Goal: Information Seeking & Learning: Find specific page/section

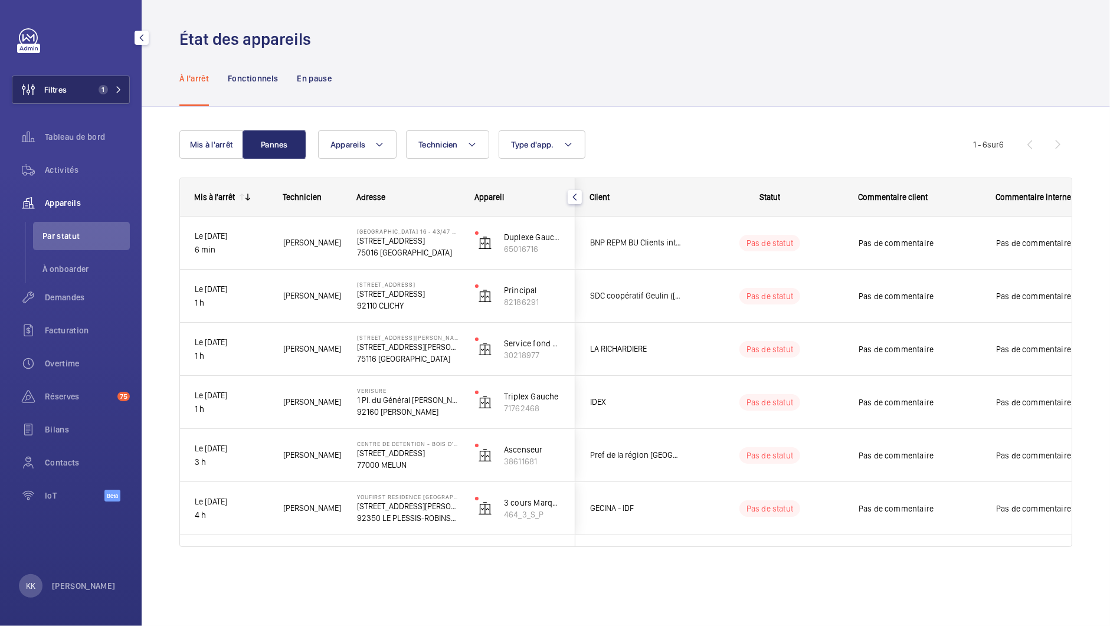
click at [68, 90] on button "Filtres 1" at bounding box center [71, 90] width 118 height 28
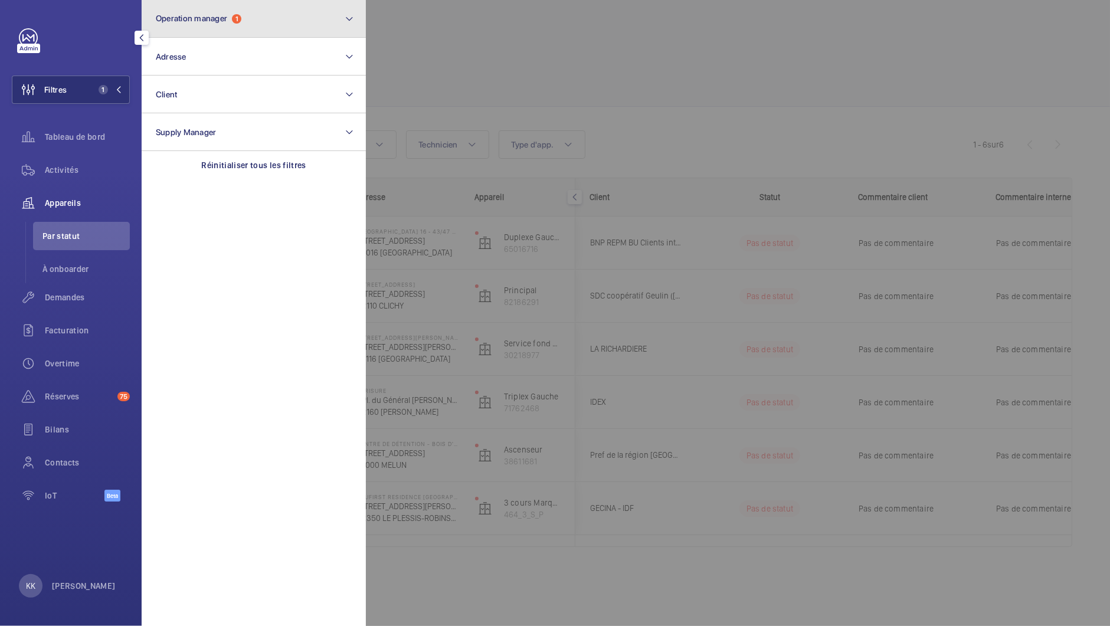
click at [183, 26] on button "Operation manager 1" at bounding box center [254, 19] width 224 height 38
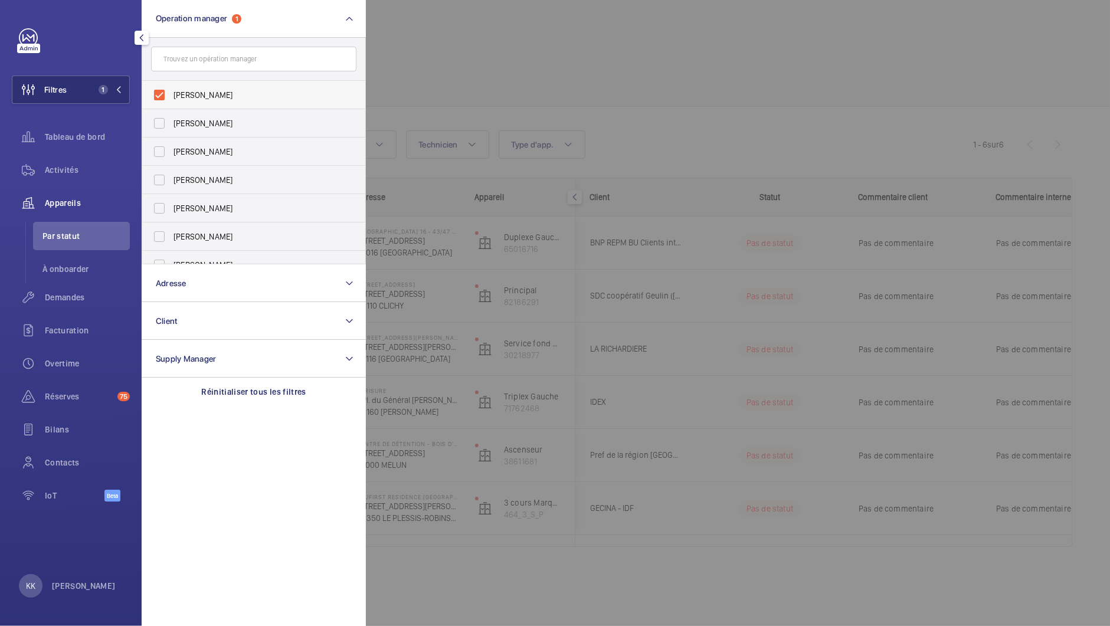
click at [176, 96] on span "Karim Kaced" at bounding box center [254, 95] width 162 height 12
click at [171, 96] on input "Karim Kaced" at bounding box center [159, 95] width 24 height 24
checkbox input "false"
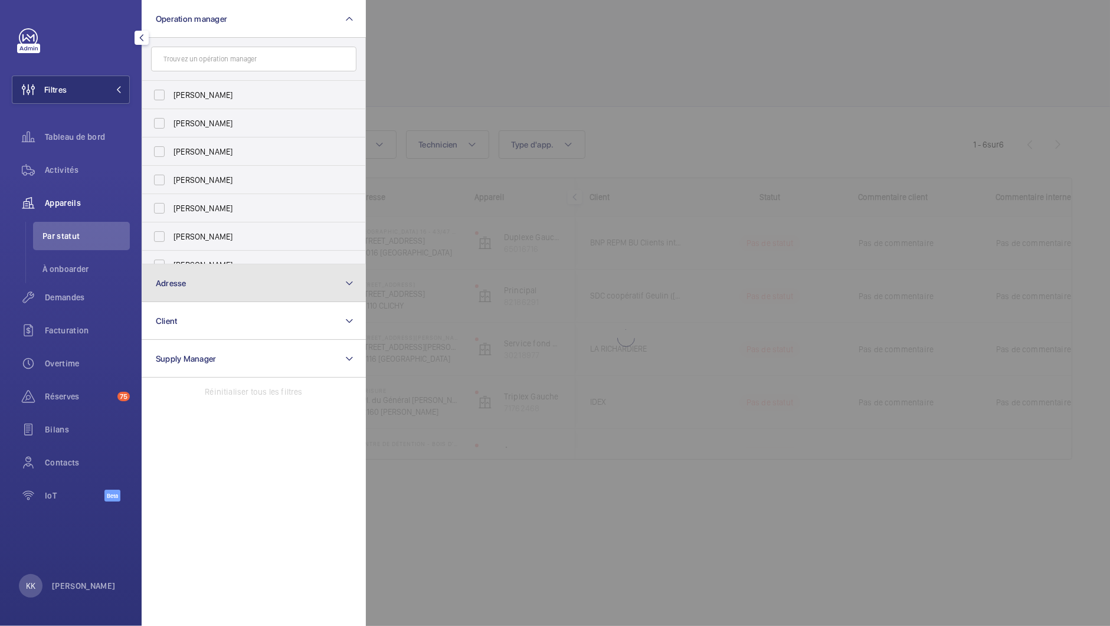
click at [190, 288] on button "Adresse" at bounding box center [254, 283] width 224 height 38
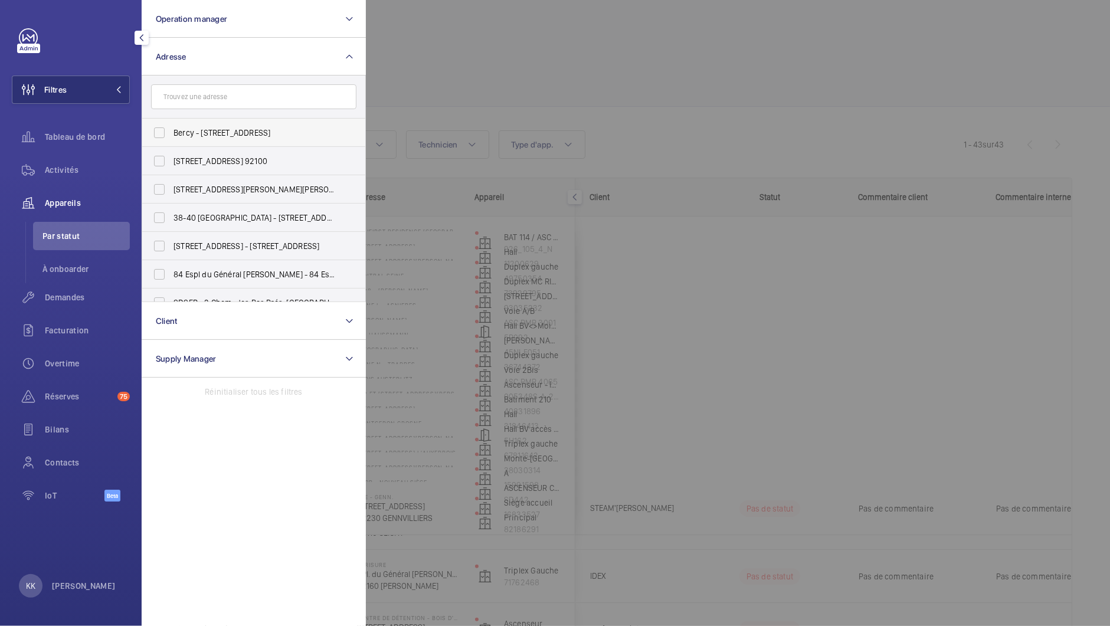
type input "9ADL"
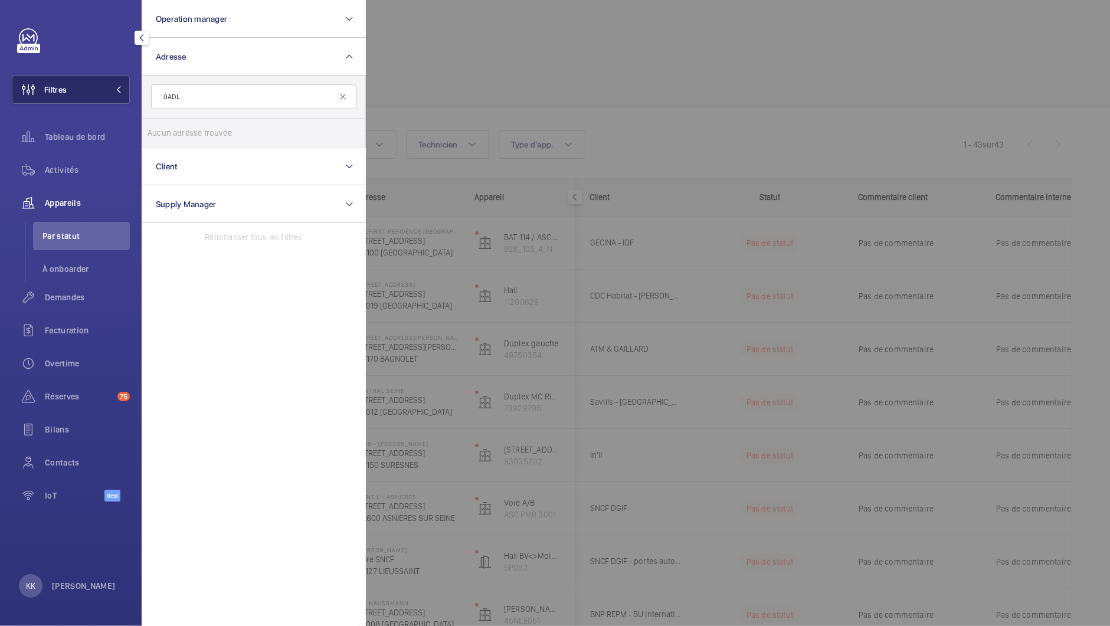
drag, startPoint x: 193, startPoint y: 90, endPoint x: 114, endPoint y: 100, distance: 79.1
click at [113, 100] on wm-front-sidebar-menu-filter "Filtres Operation manager Adresse 9ADL Aucun adresse trouvée Réinitialiser Clie…" at bounding box center [71, 90] width 118 height 28
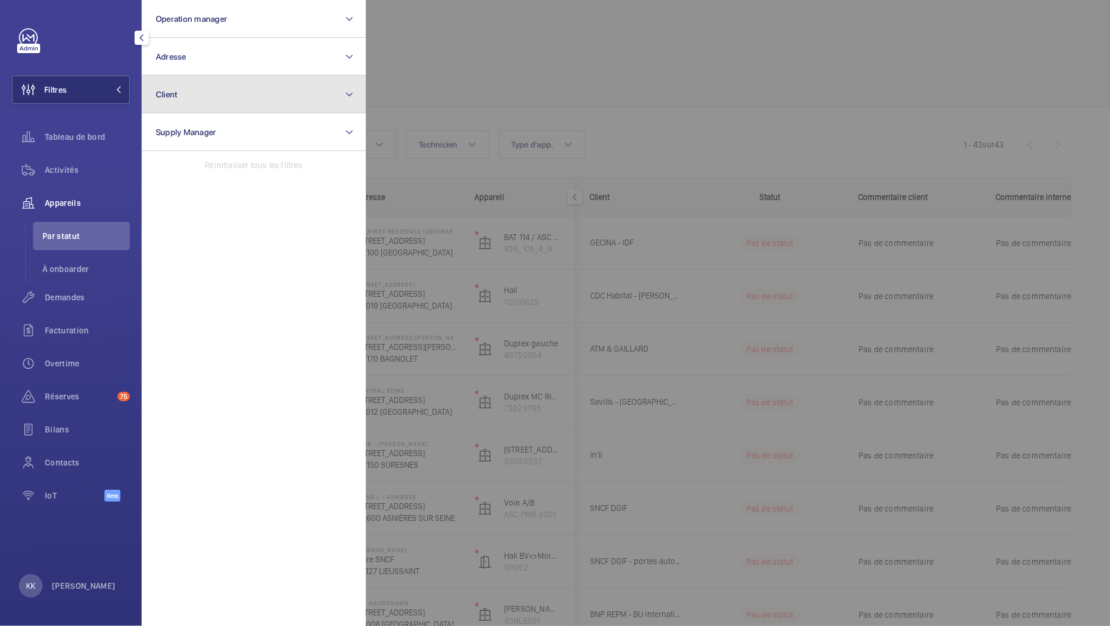
click at [214, 100] on button "Client" at bounding box center [254, 95] width 224 height 38
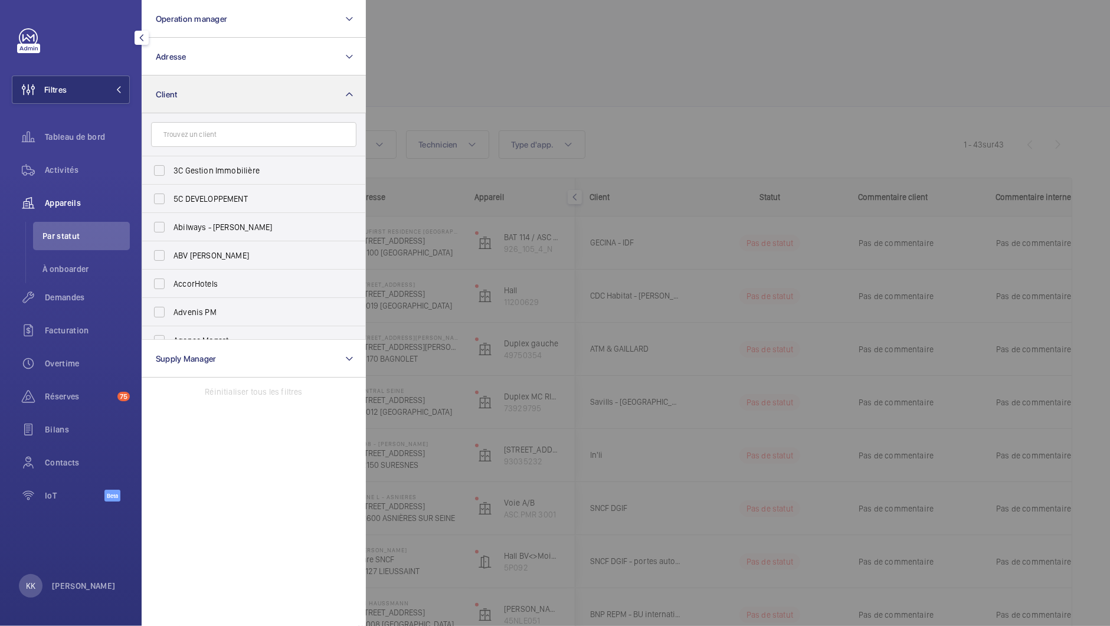
type input "9ADL"
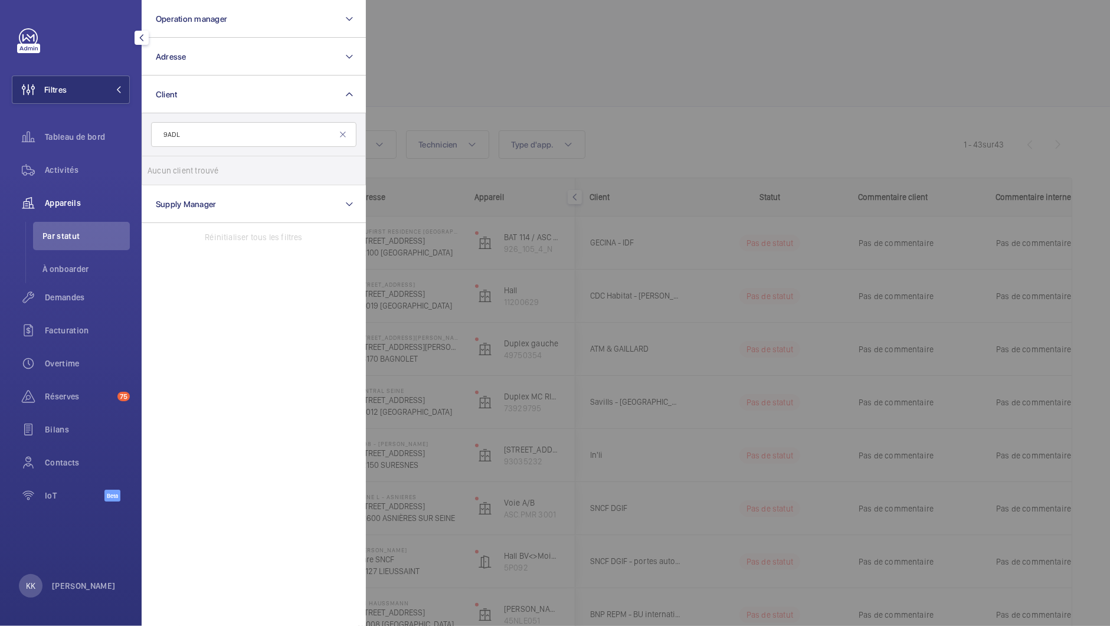
drag, startPoint x: 193, startPoint y: 139, endPoint x: 163, endPoint y: 136, distance: 30.3
click at [163, 136] on input "9ADL" at bounding box center [253, 134] width 205 height 25
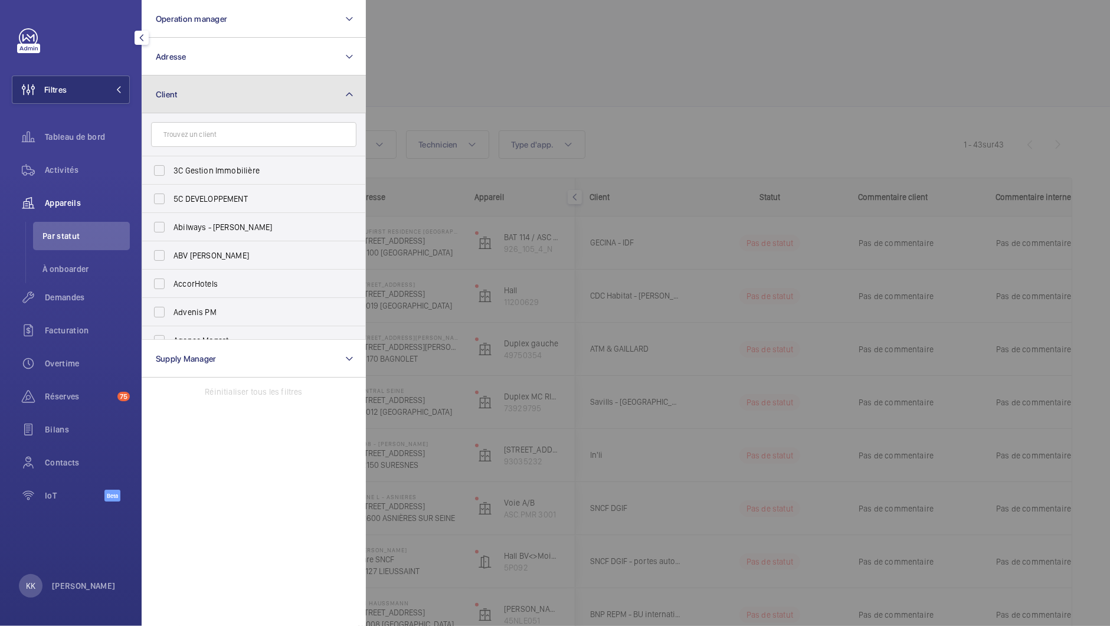
click at [175, 109] on button "Client" at bounding box center [254, 95] width 224 height 38
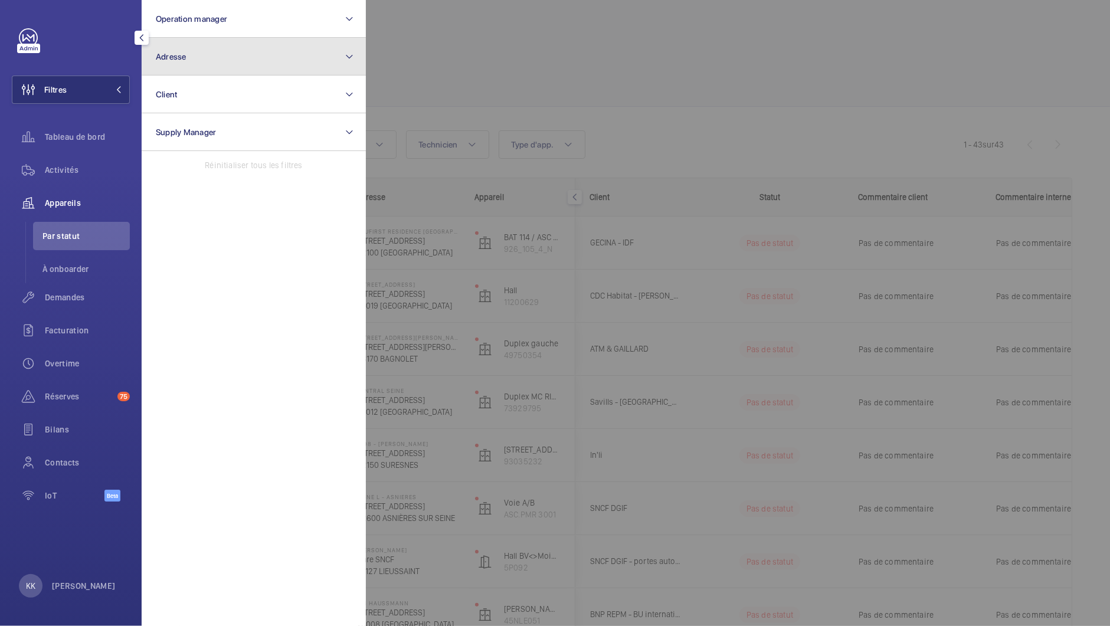
click at [191, 71] on button "Adresse" at bounding box center [254, 57] width 224 height 38
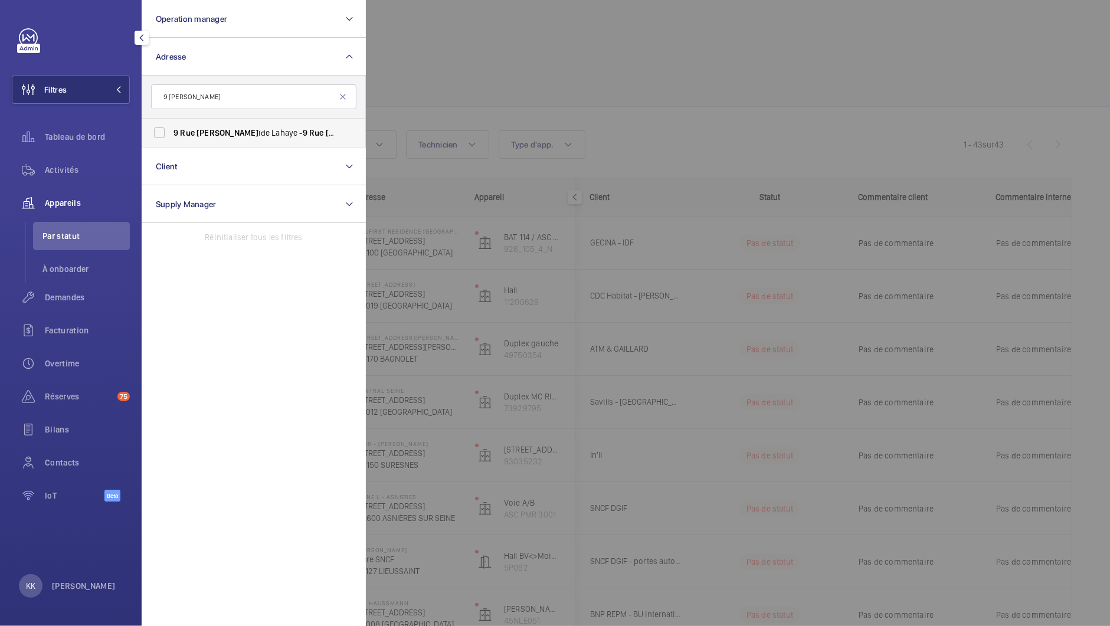
type input "9 rue adéla"
click at [157, 132] on label "9 Rue Adéla ïde Lahaye - 9 Rue Adéla ïde Lahaye, BAGNOLET 9 3170" at bounding box center [244, 133] width 205 height 28
click at [157, 132] on input "9 Rue Adéla ïde Lahaye - 9 Rue Adéla ïde Lahaye, BAGNOLET 9 3170" at bounding box center [159, 133] width 24 height 24
checkbox input "true"
click at [95, 170] on span "Activités" at bounding box center [87, 170] width 85 height 12
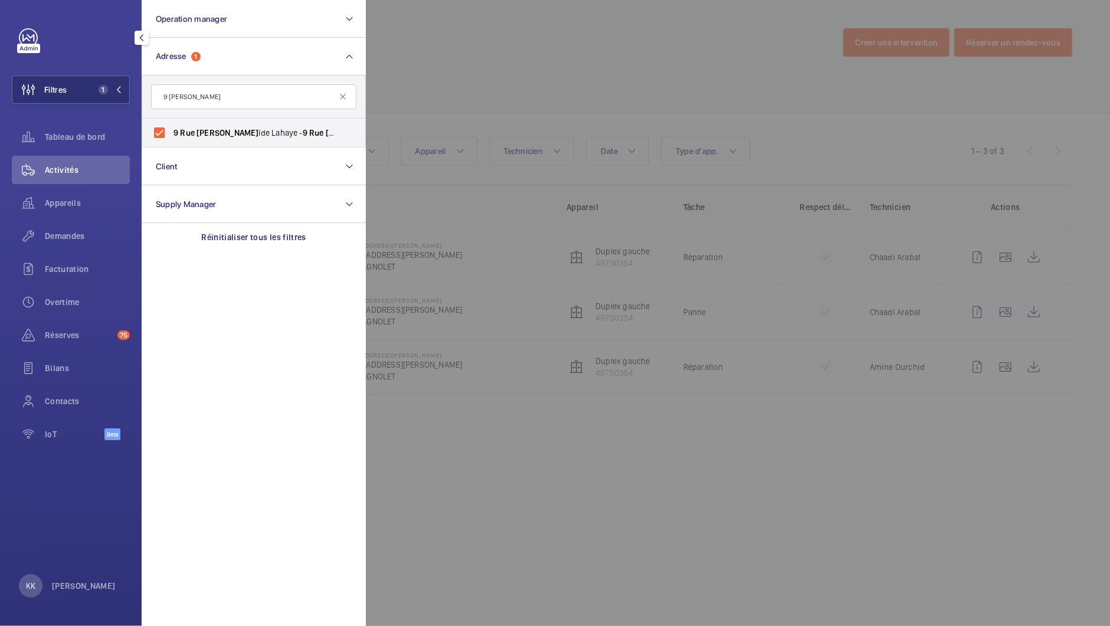
click at [458, 88] on div at bounding box center [921, 313] width 1110 height 626
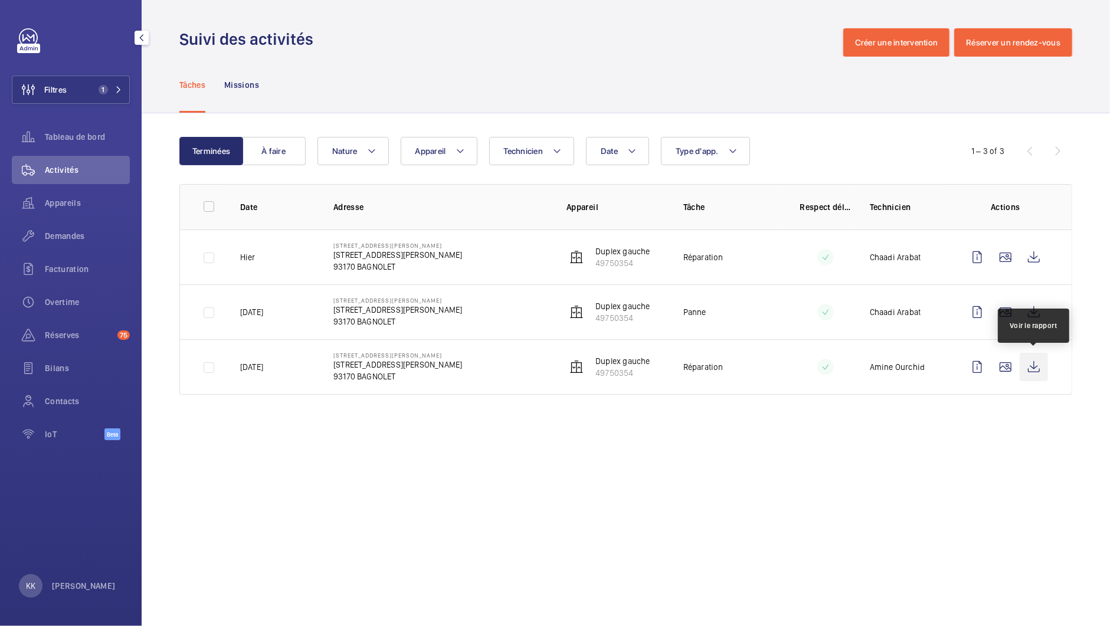
click at [1043, 369] on wm-front-icon-button at bounding box center [1033, 367] width 28 height 28
click at [1024, 310] on wm-front-icon-button at bounding box center [1033, 312] width 28 height 28
click at [1027, 258] on wm-front-icon-button at bounding box center [1033, 257] width 28 height 28
click at [104, 207] on span "Appareils" at bounding box center [87, 203] width 85 height 12
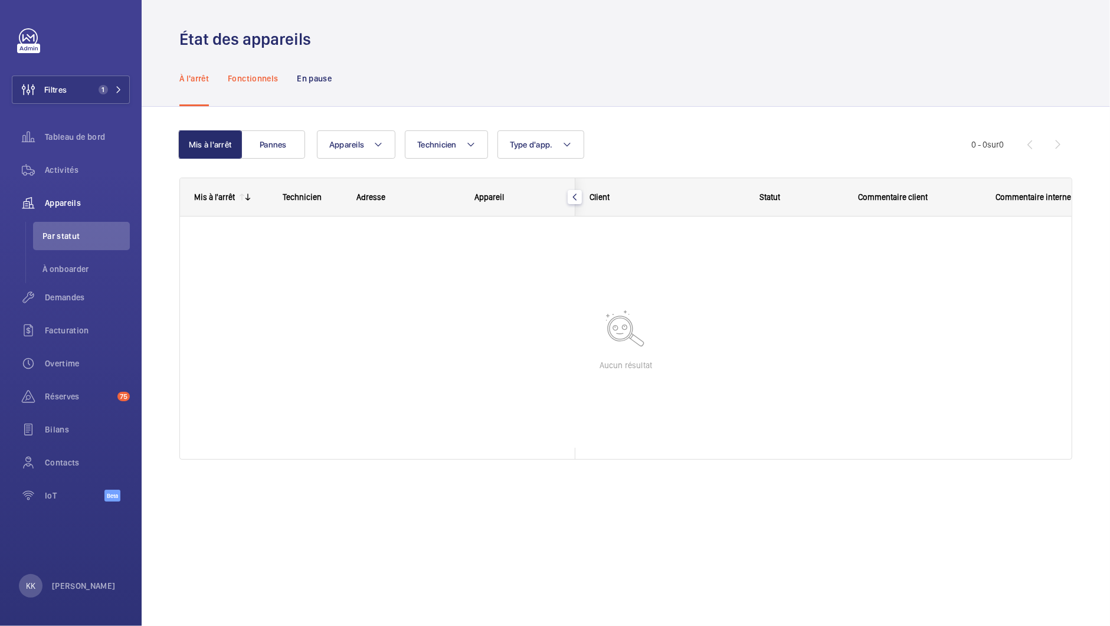
click at [270, 80] on p "Fonctionnels" at bounding box center [253, 79] width 50 height 12
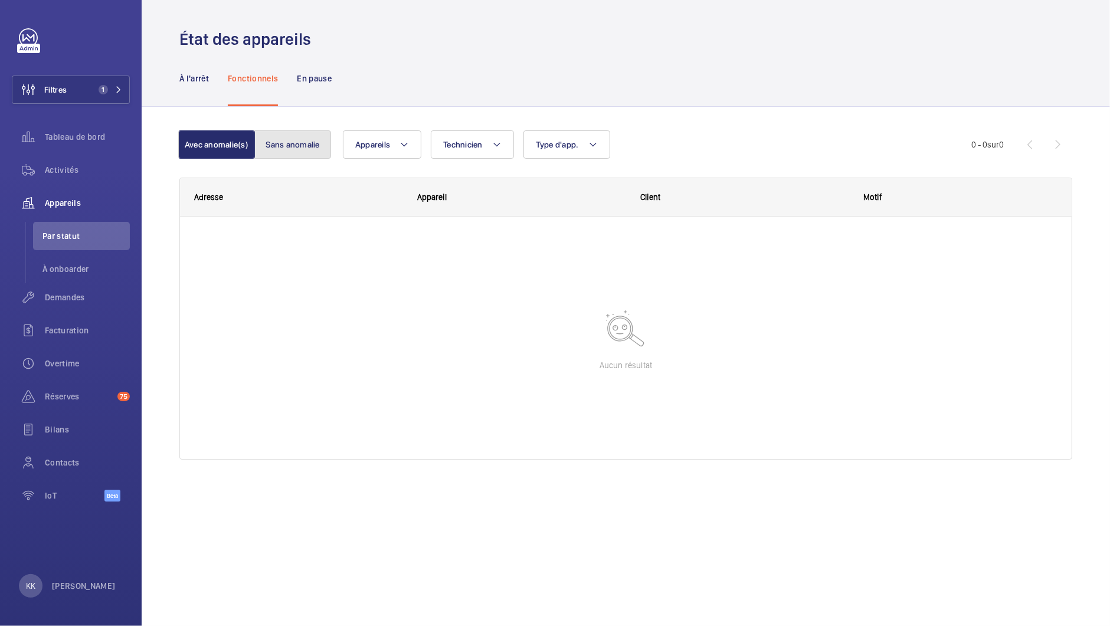
click at [274, 134] on button "Sans anomalie" at bounding box center [292, 144] width 77 height 28
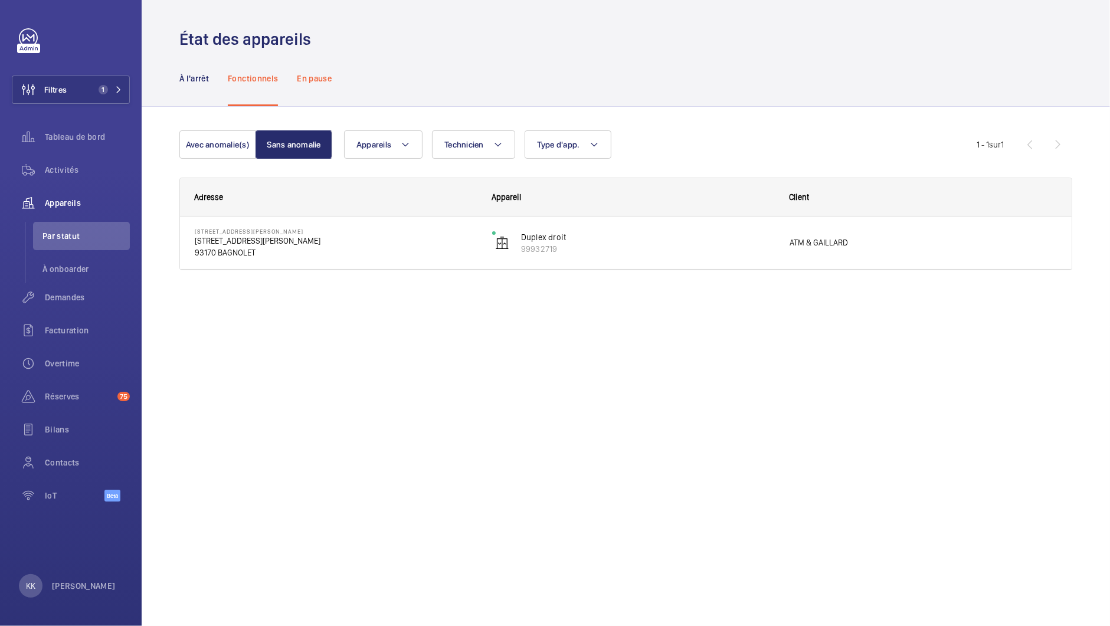
click at [314, 74] on p "En pause" at bounding box center [314, 79] width 35 height 12
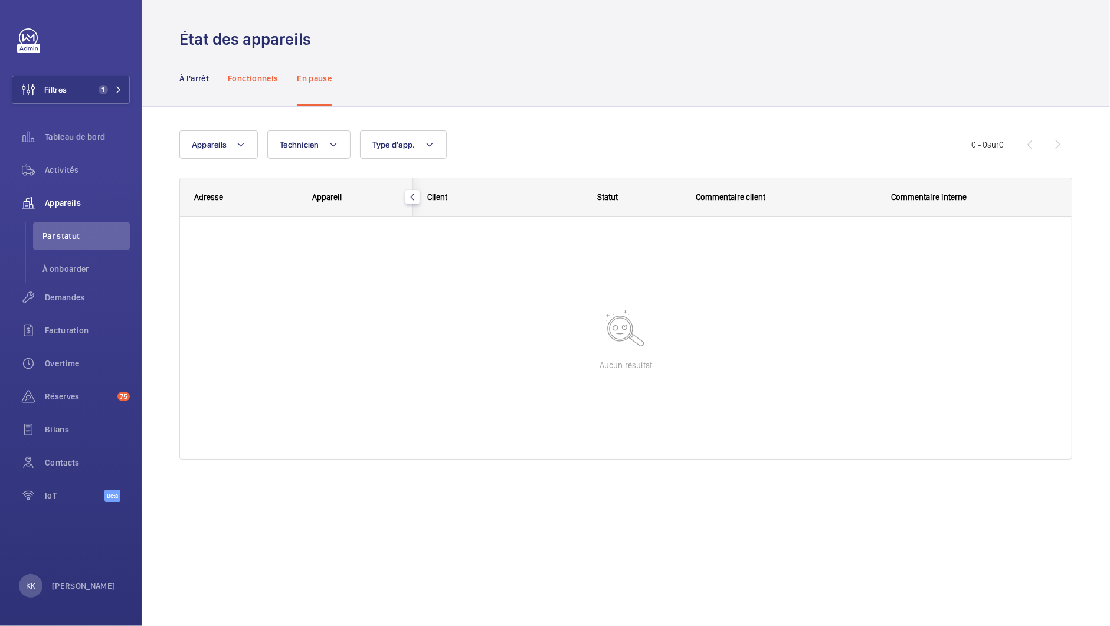
click at [265, 81] on p "Fonctionnels" at bounding box center [253, 79] width 50 height 12
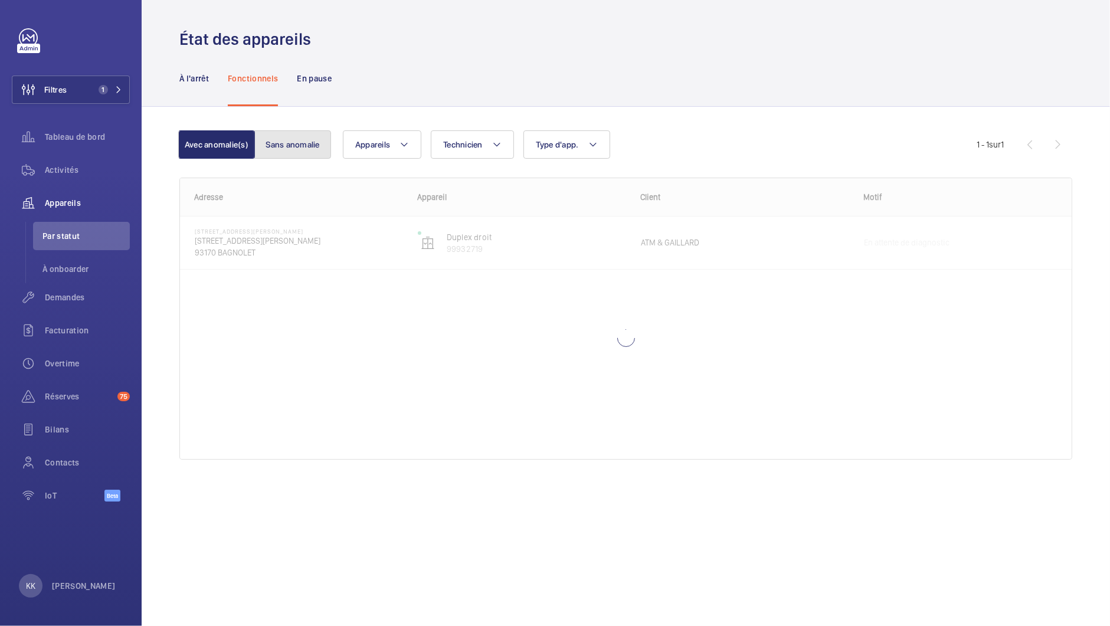
click at [286, 139] on button "Sans anomalie" at bounding box center [292, 144] width 77 height 28
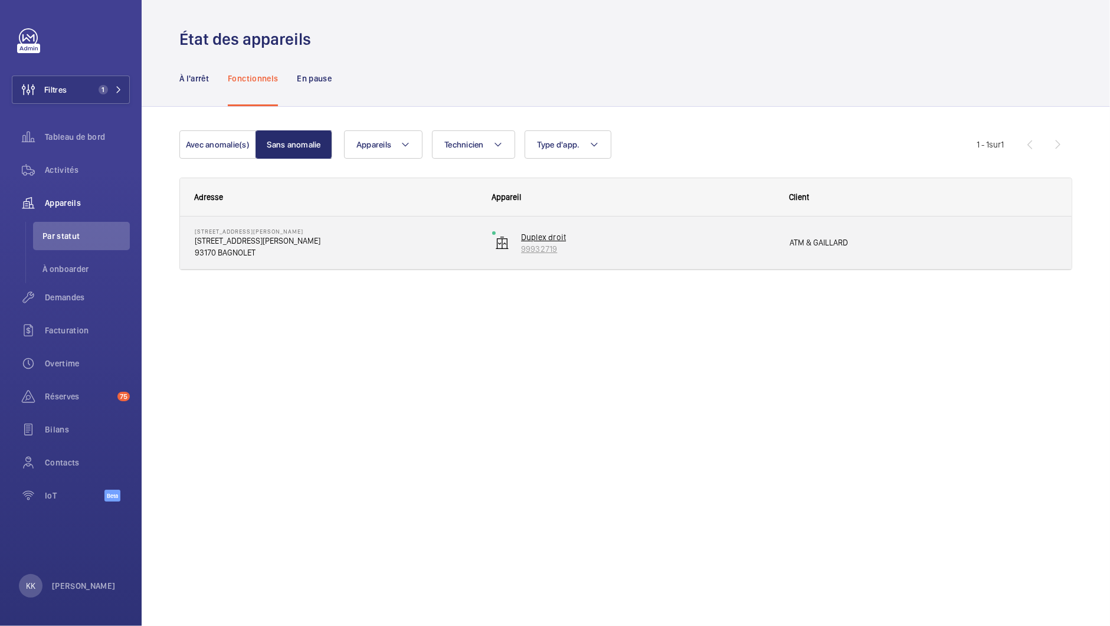
drag, startPoint x: 573, startPoint y: 255, endPoint x: 520, endPoint y: 248, distance: 53.5
click at [520, 248] on wm-front-device-cell "Duplex droit 99932719" at bounding box center [633, 242] width 282 height 29
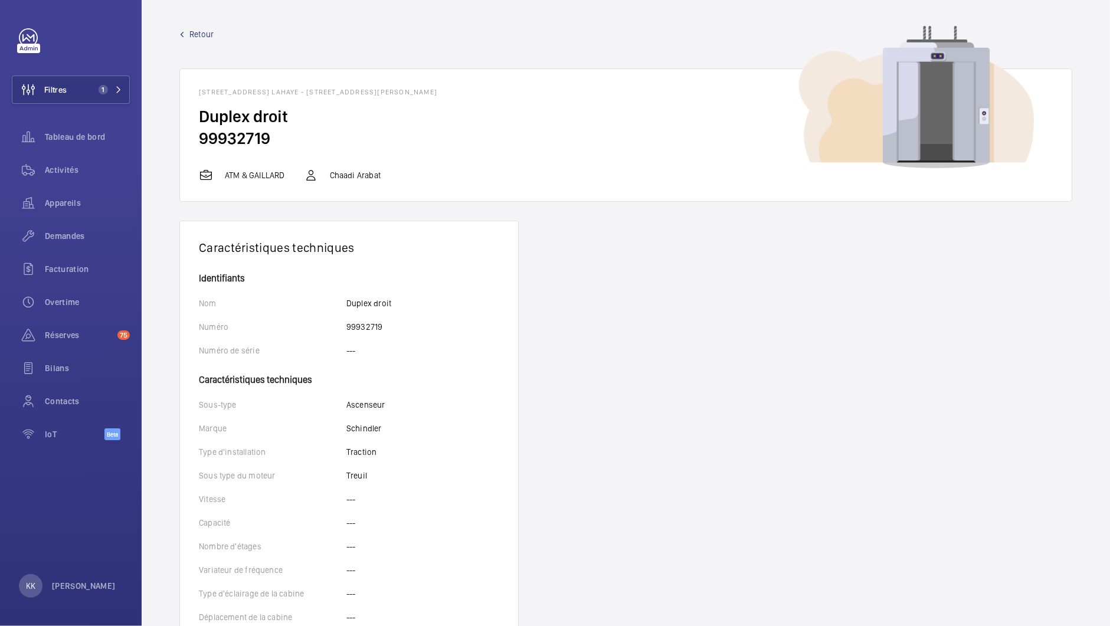
drag, startPoint x: 288, startPoint y: 140, endPoint x: 201, endPoint y: 138, distance: 87.9
click at [201, 138] on h2 "99932719" at bounding box center [626, 138] width 854 height 22
copy h2 "99932719"
click at [490, 170] on div "ATM & GAILLARD Chaadi Arabat" at bounding box center [626, 175] width 854 height 14
click at [196, 40] on div "Retour 9 Rue Adélaïde Lahaye - 9 Rue Adélaïde Lahaye, 93170 BAGNOLET Duplex dro…" at bounding box center [625, 114] width 893 height 173
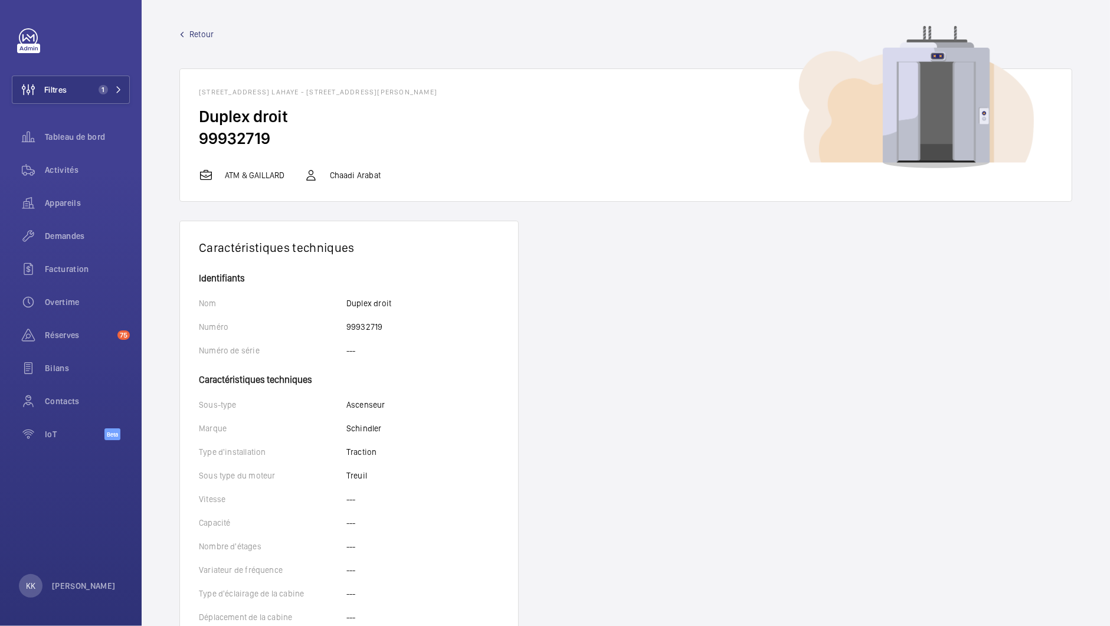
click at [198, 35] on span "Retour" at bounding box center [201, 34] width 24 height 12
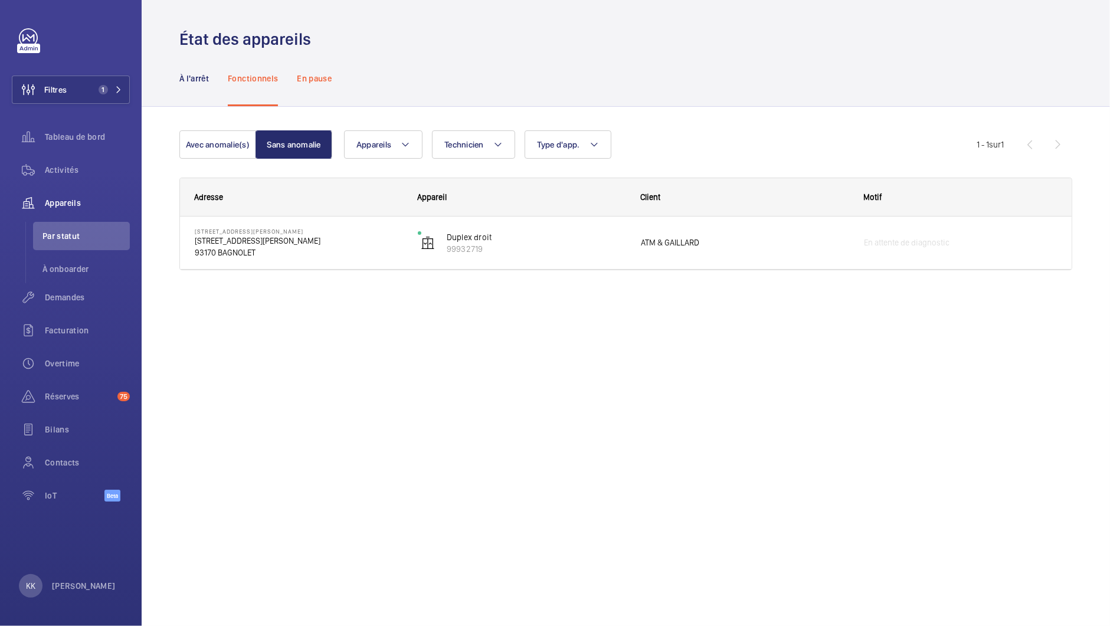
click at [311, 81] on p "En pause" at bounding box center [314, 79] width 35 height 12
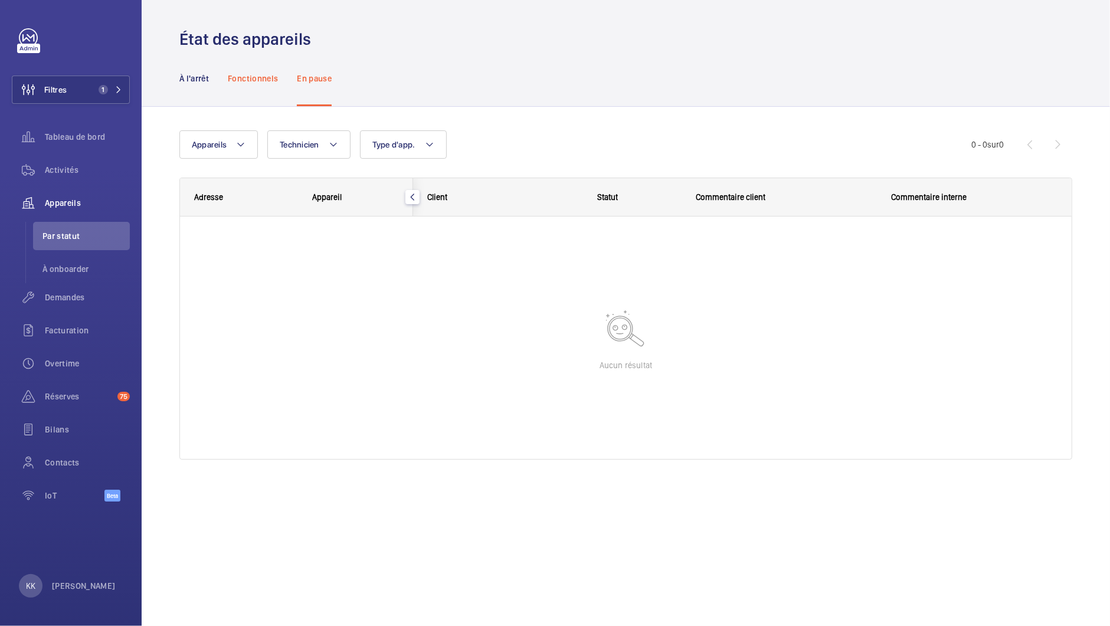
click at [273, 84] on div "Fonctionnels" at bounding box center [253, 78] width 50 height 56
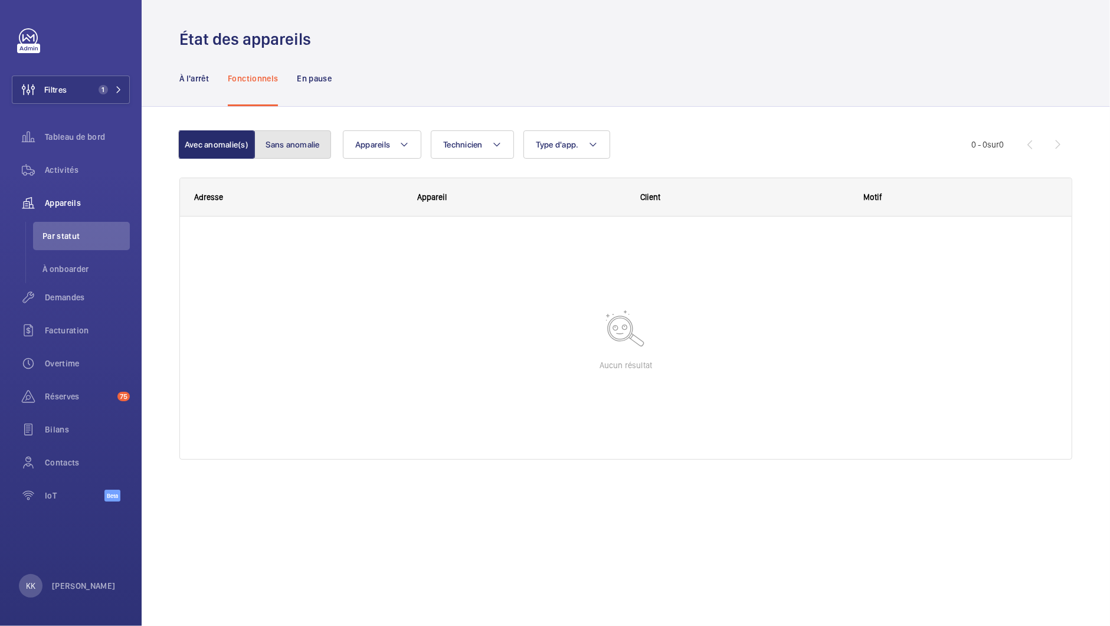
click at [281, 144] on button "Sans anomalie" at bounding box center [292, 144] width 77 height 28
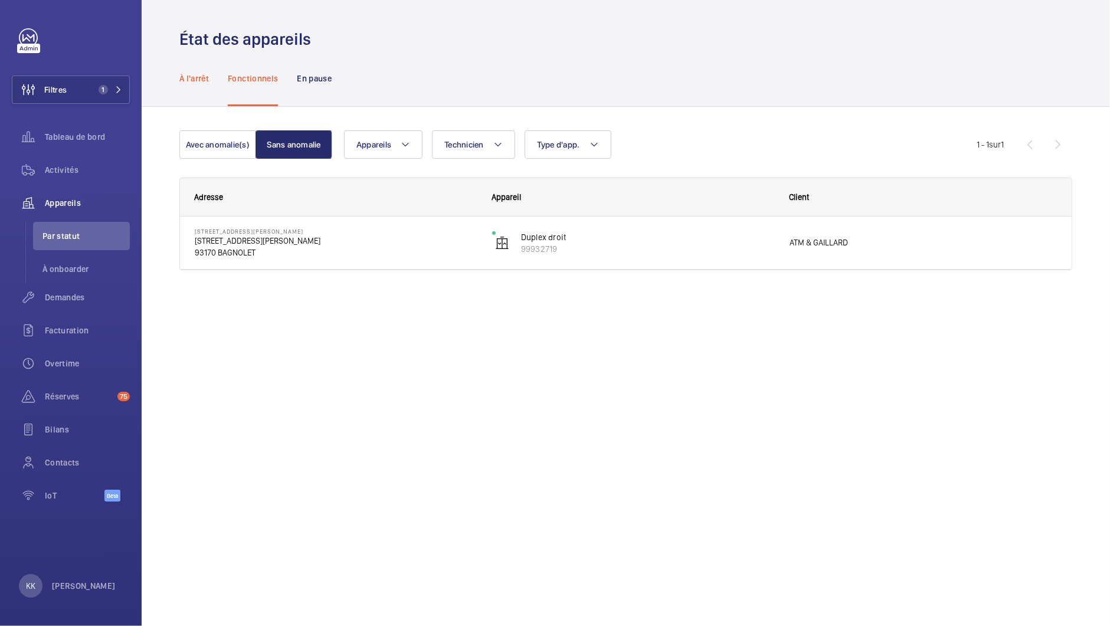
click at [195, 92] on div "À l'arrêt" at bounding box center [193, 78] width 29 height 56
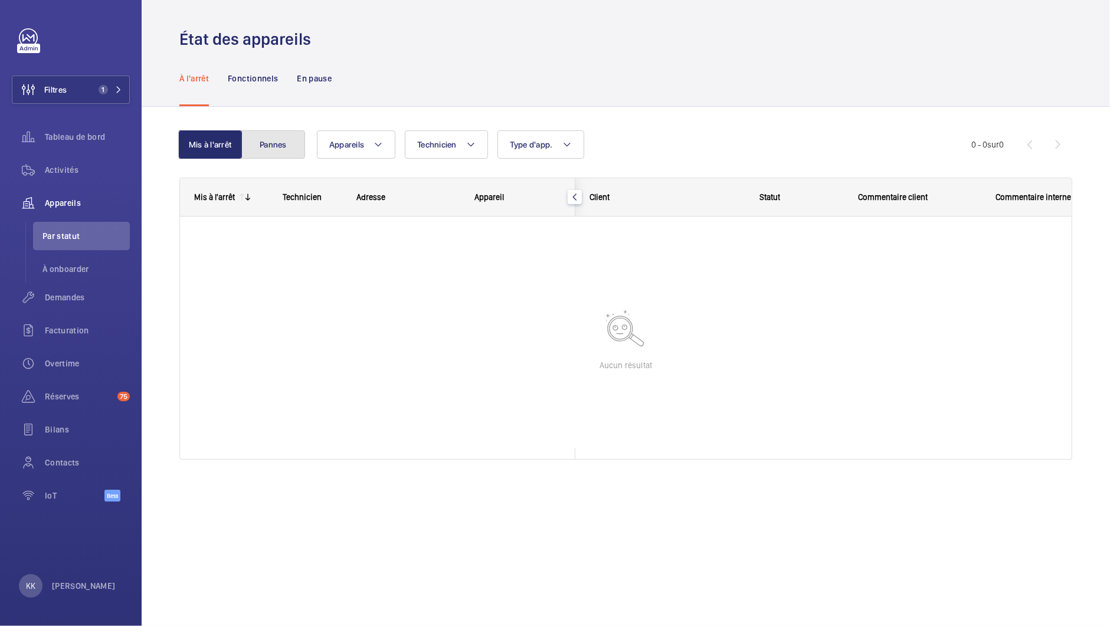
click at [280, 150] on button "Pannes" at bounding box center [273, 144] width 64 height 28
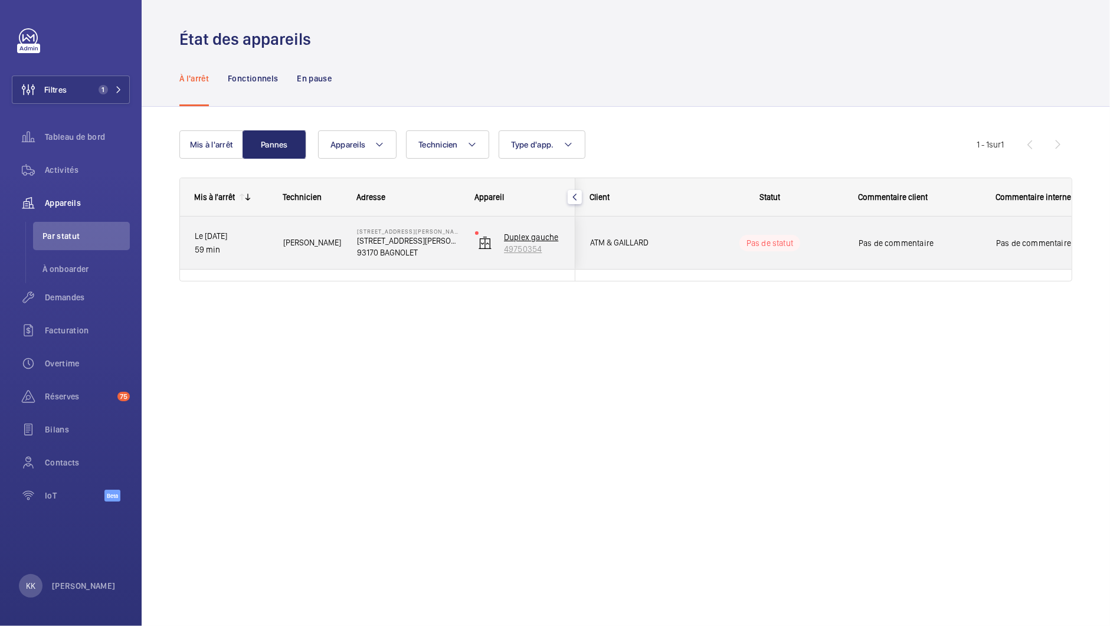
drag, startPoint x: 550, startPoint y: 252, endPoint x: 506, endPoint y: 257, distance: 44.4
click at [506, 257] on wm-front-device-cell "Duplex gauche 49750354" at bounding box center [518, 242] width 86 height 29
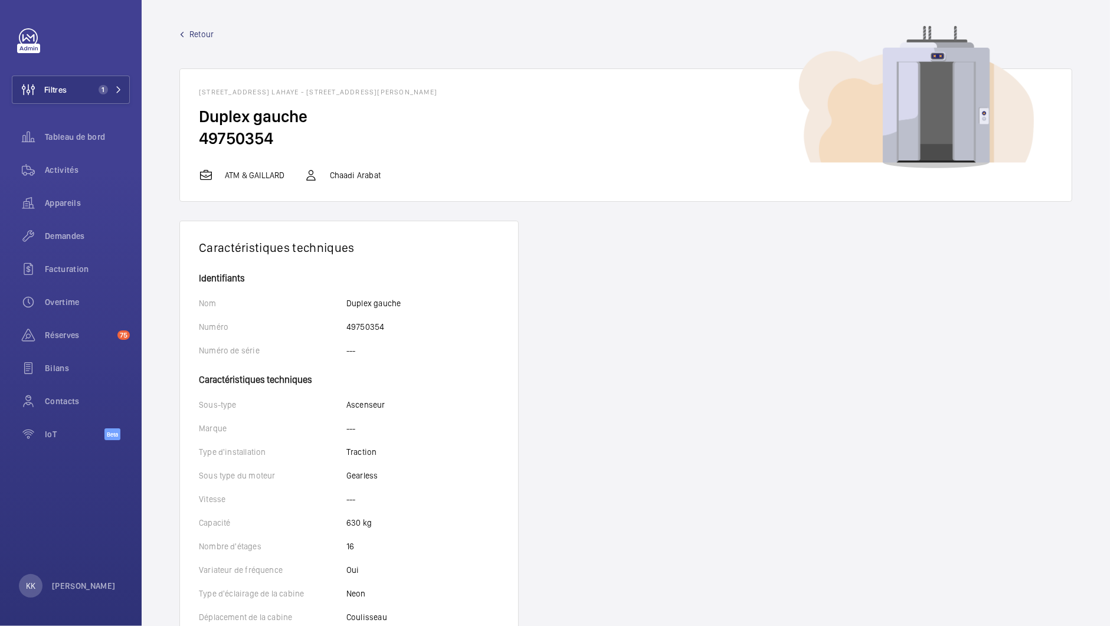
drag, startPoint x: 296, startPoint y: 158, endPoint x: 186, endPoint y: 140, distance: 111.1
click at [186, 140] on wm-front-card-body "Duplex gauche 49750354" at bounding box center [625, 137] width 891 height 63
click at [307, 152] on wm-front-card-body "Duplex gauche 49750354" at bounding box center [625, 137] width 891 height 63
click at [185, 36] on link "Retour" at bounding box center [625, 34] width 893 height 12
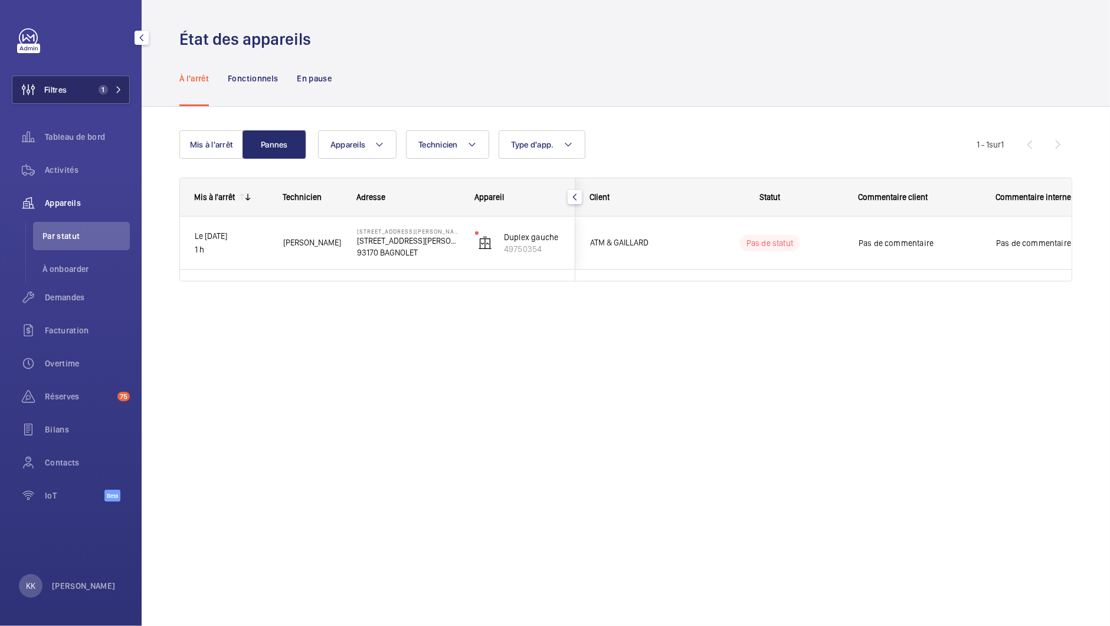
click at [57, 91] on span "Filtres" at bounding box center [55, 90] width 22 height 12
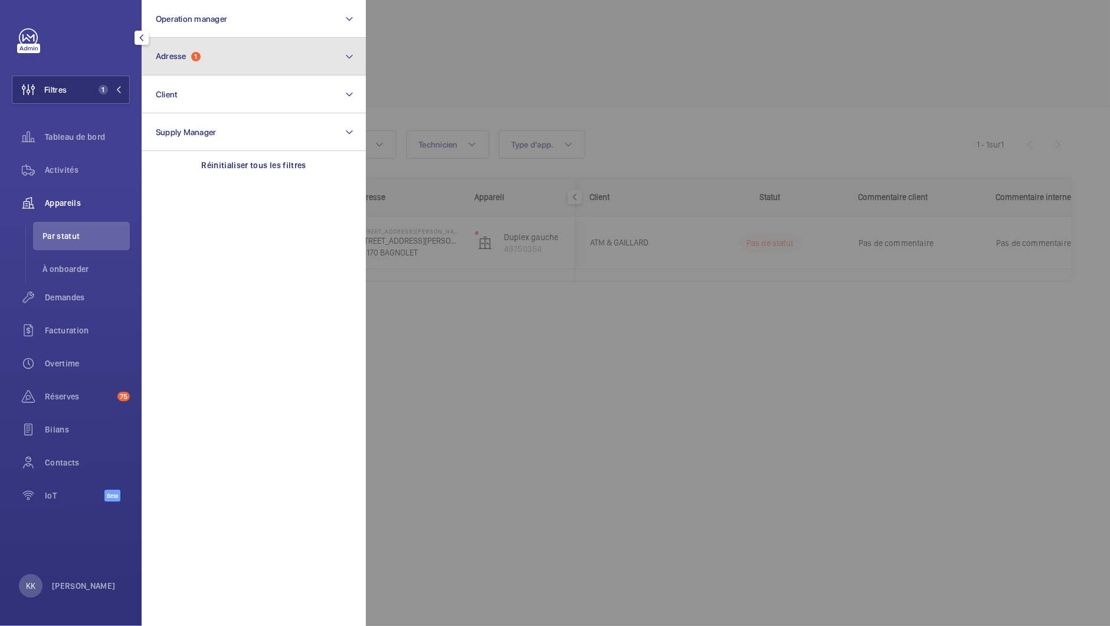
click at [218, 42] on button "Adresse 1" at bounding box center [254, 57] width 224 height 38
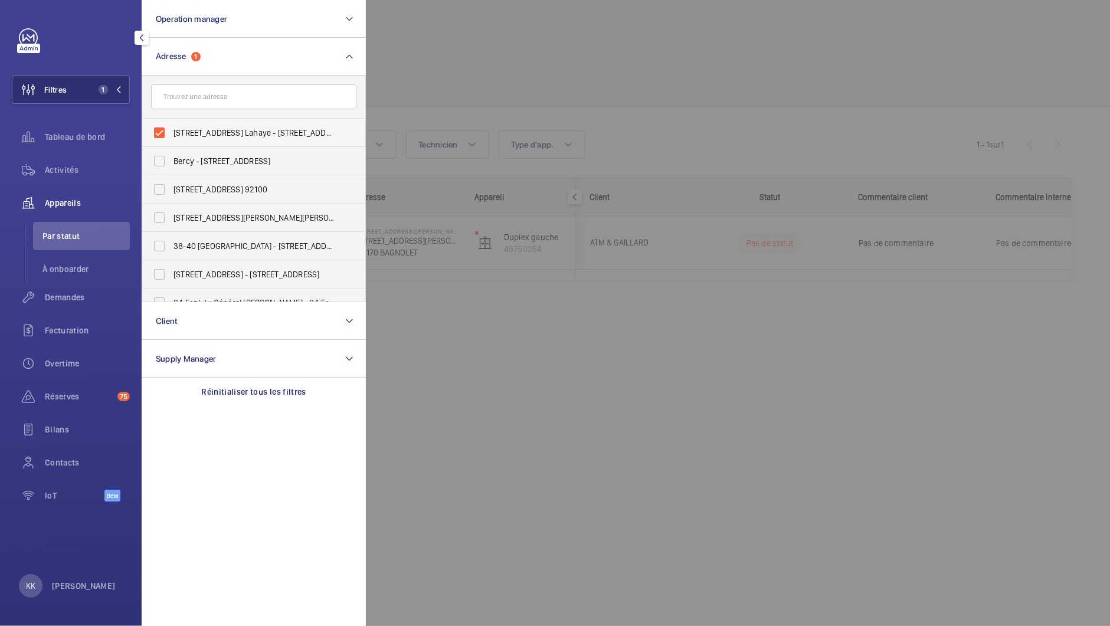
click at [183, 134] on span "9 Rue Adélaïde Lahaye - 9 Rue Adélaïde Lahaye, BAGNOLET 93170" at bounding box center [254, 133] width 162 height 12
click at [171, 134] on input "9 Rue Adélaïde Lahaye - 9 Rue Adélaïde Lahaye, BAGNOLET 93170" at bounding box center [159, 133] width 24 height 24
checkbox input "false"
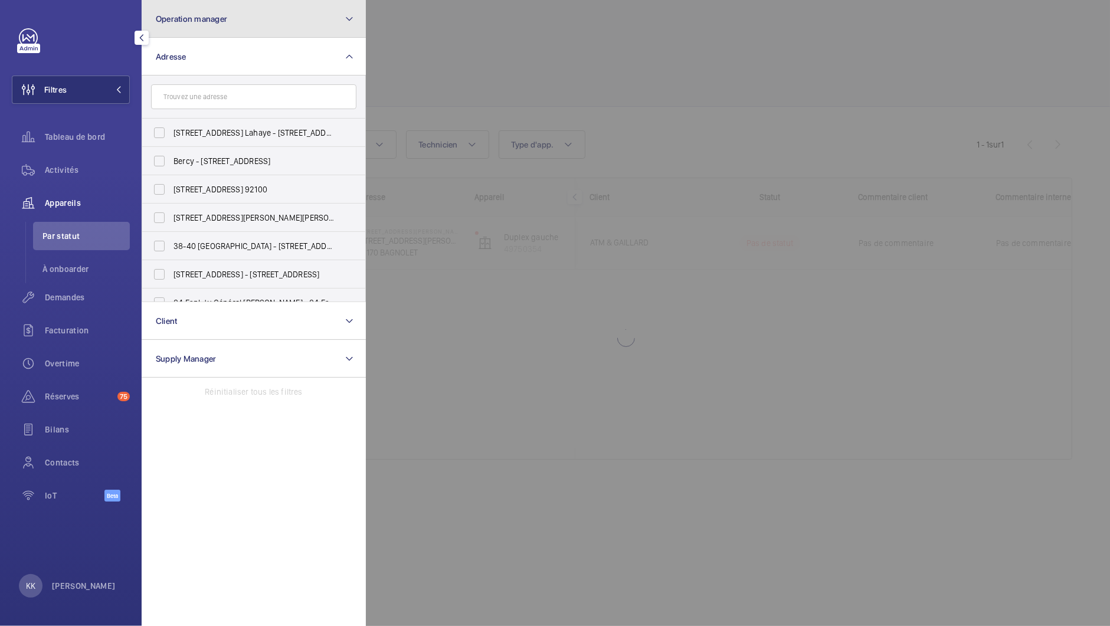
click at [201, 29] on button "Operation manager" at bounding box center [254, 19] width 224 height 38
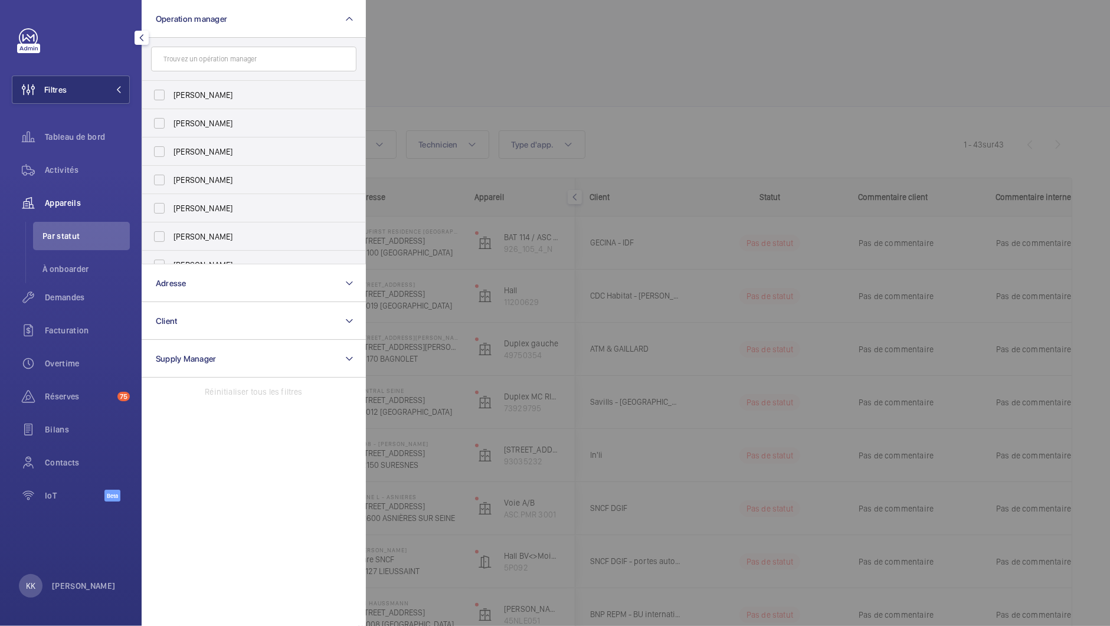
click at [524, 97] on div at bounding box center [921, 313] width 1110 height 626
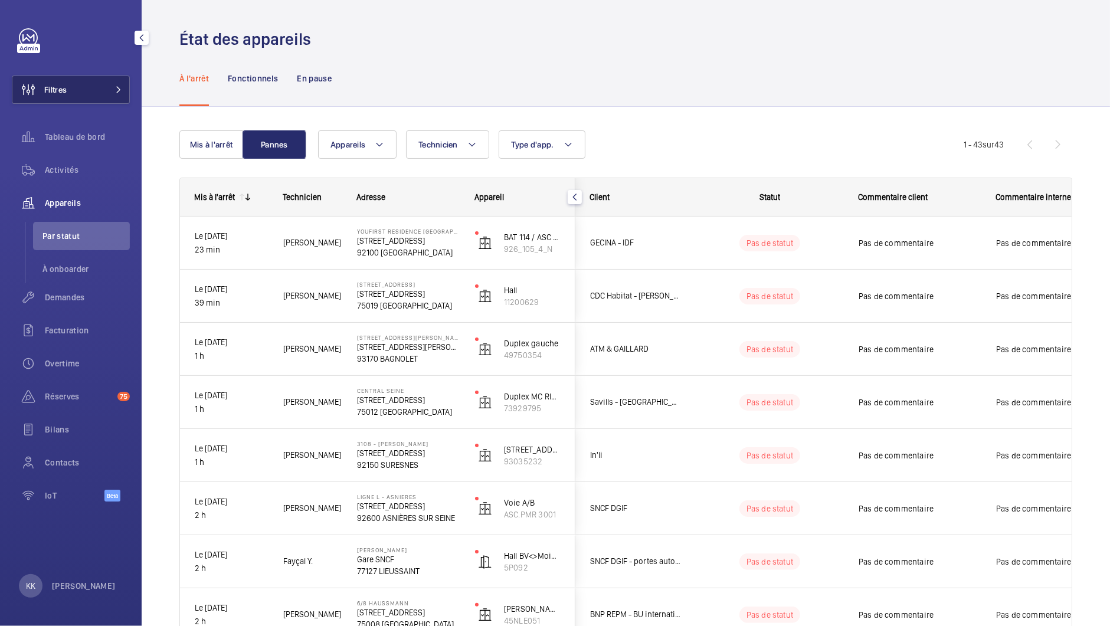
click at [71, 93] on button "Filtres" at bounding box center [71, 90] width 118 height 28
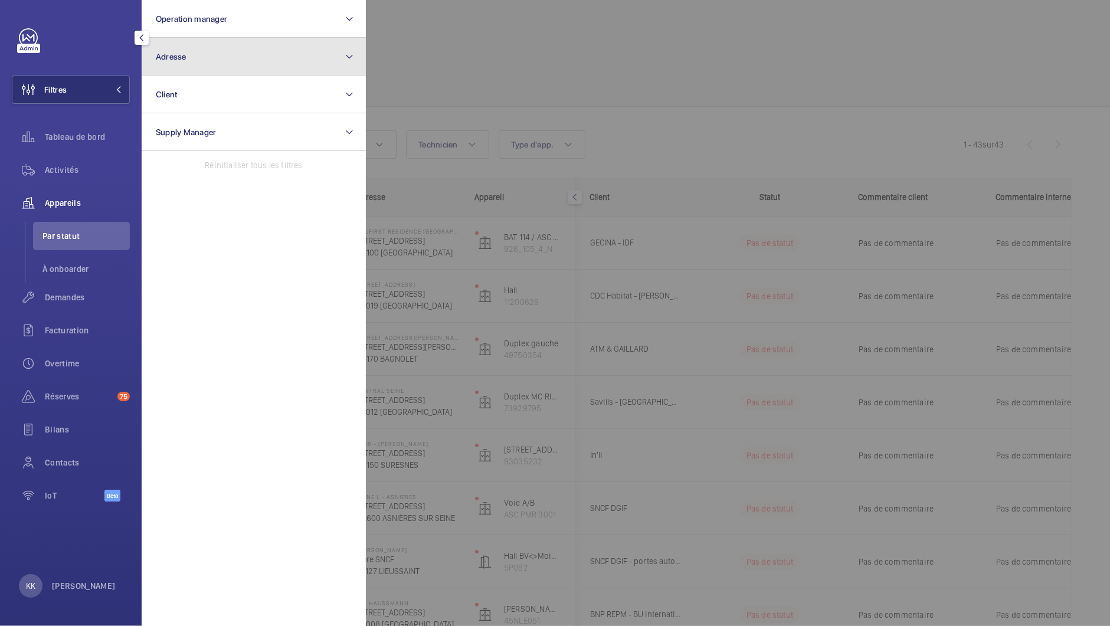
click at [169, 64] on button "Adresse" at bounding box center [254, 57] width 224 height 38
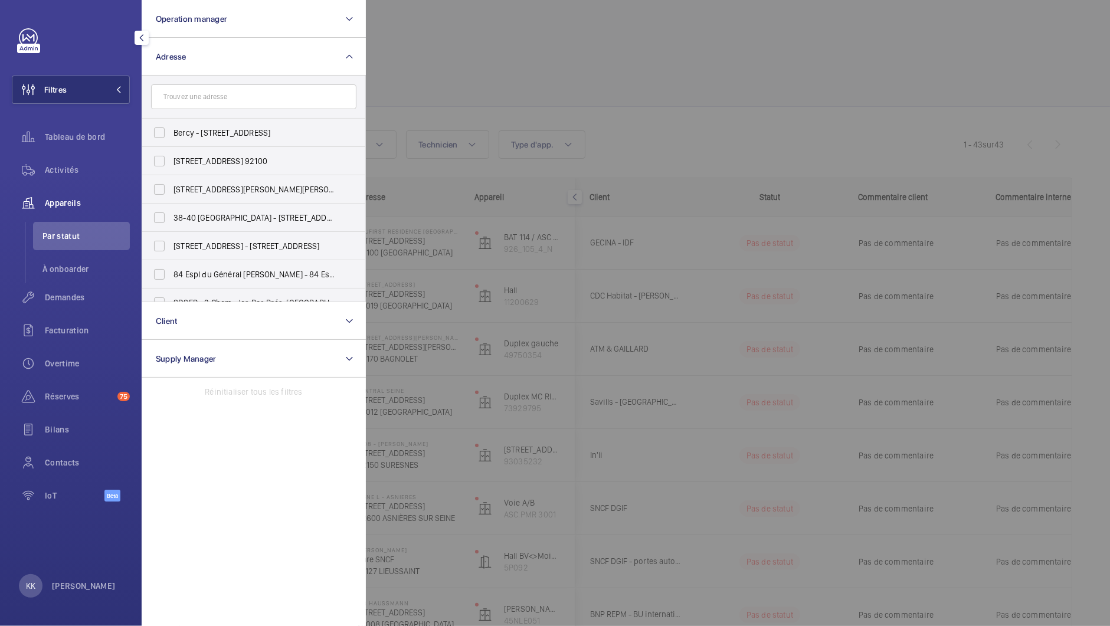
click at [170, 90] on input "text" at bounding box center [253, 96] width 205 height 25
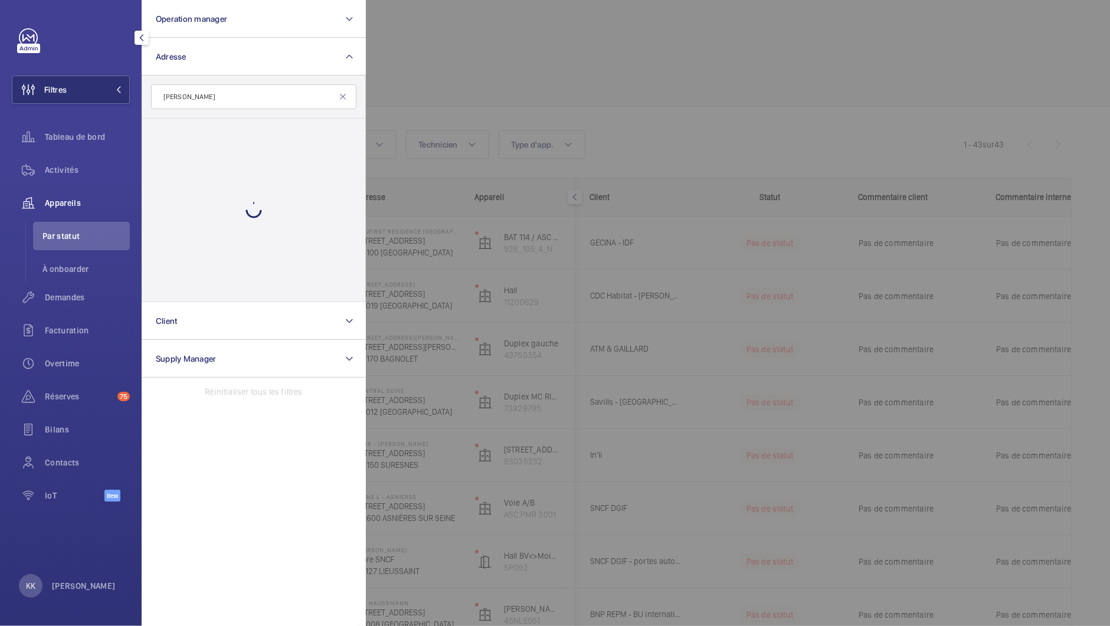
type input "Domino"
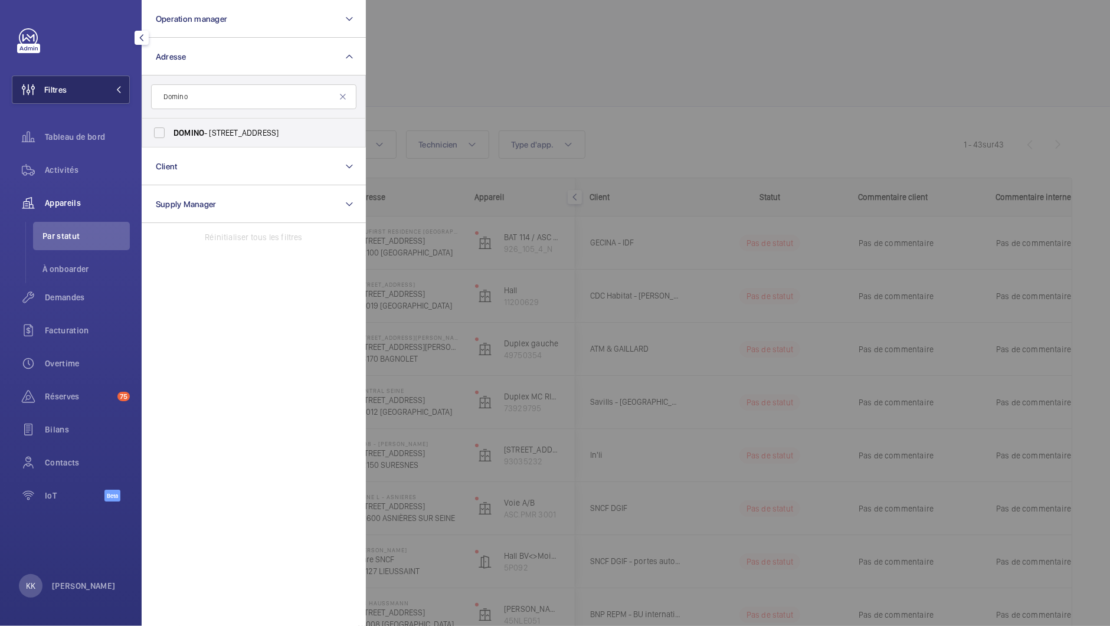
drag, startPoint x: 207, startPoint y: 101, endPoint x: 122, endPoint y: 91, distance: 86.1
click at [122, 91] on wm-front-sidebar-menu-filter "Filtres Operation manager Adresse Domino DOMINO - 12 Rue de Témara, SAINT-GERMA…" at bounding box center [71, 90] width 118 height 28
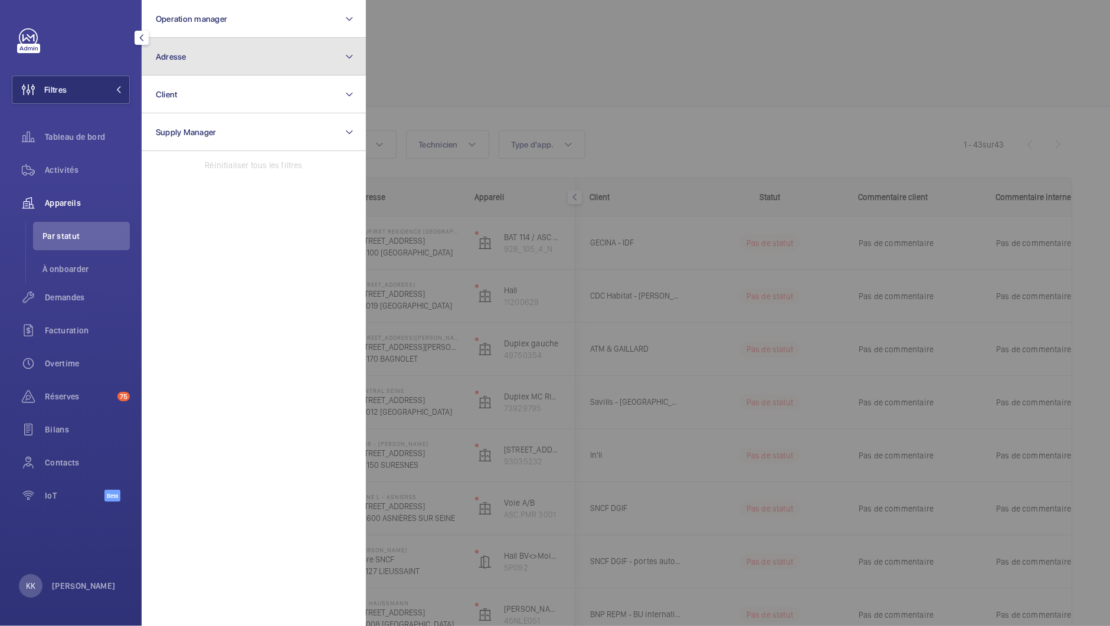
click at [291, 65] on button "Adresse" at bounding box center [254, 57] width 224 height 38
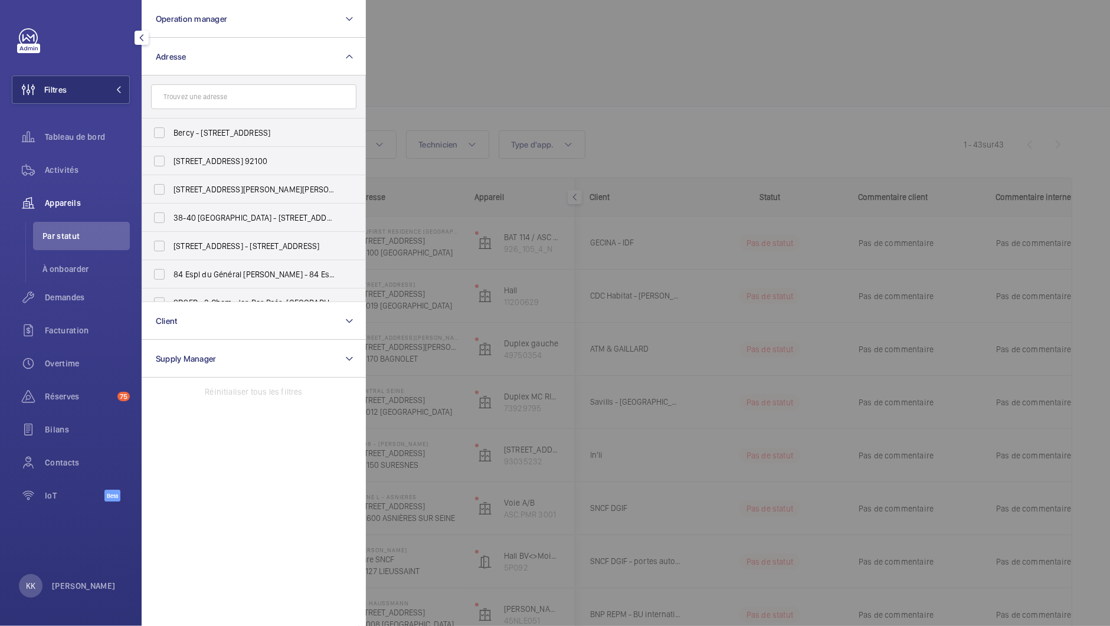
click at [230, 95] on input "text" at bounding box center [253, 96] width 205 height 25
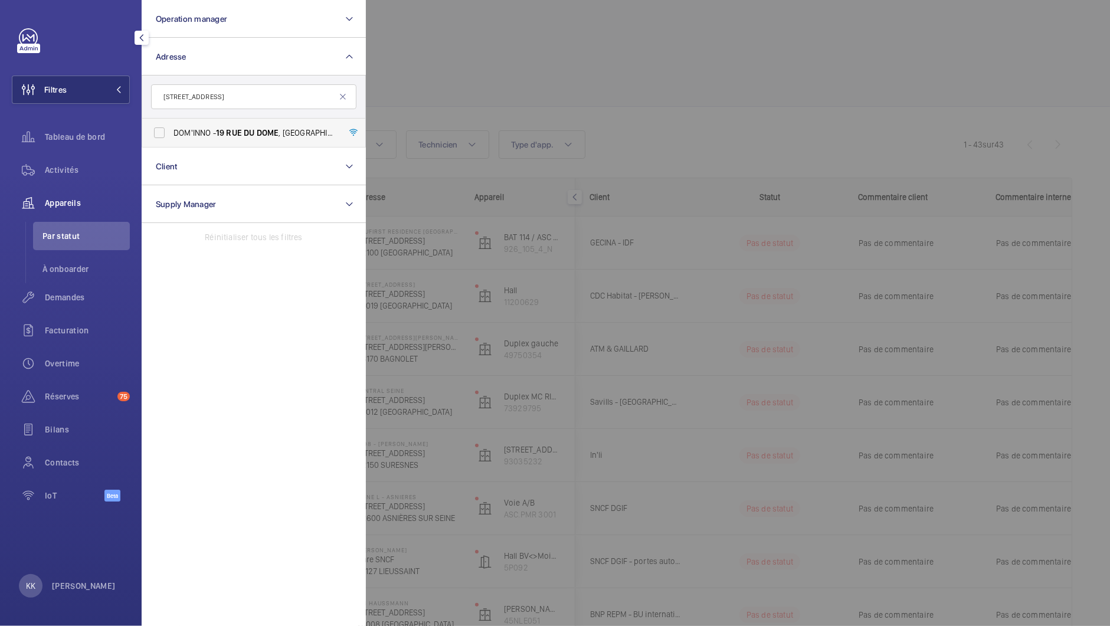
type input "19 rue du dome"
click at [218, 130] on span "19" at bounding box center [220, 132] width 8 height 9
click at [171, 130] on input "DOM'INNO - 19 RUE DU DOME , BOULOGNE-BILLANCOURT 92100" at bounding box center [159, 133] width 24 height 24
checkbox input "true"
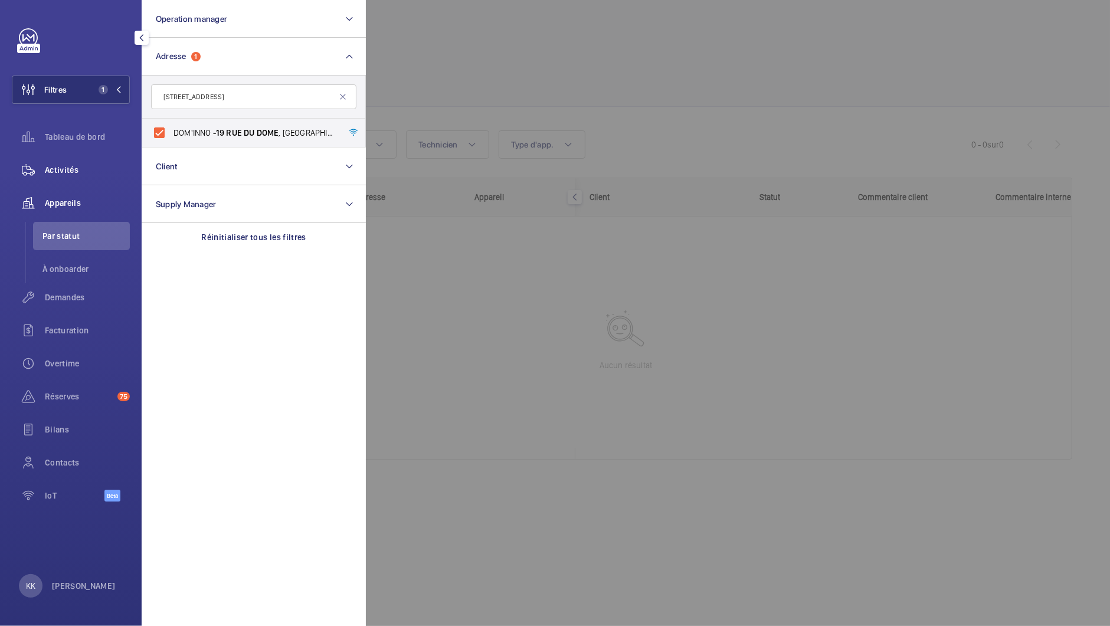
click at [72, 177] on div "Activités" at bounding box center [71, 170] width 118 height 28
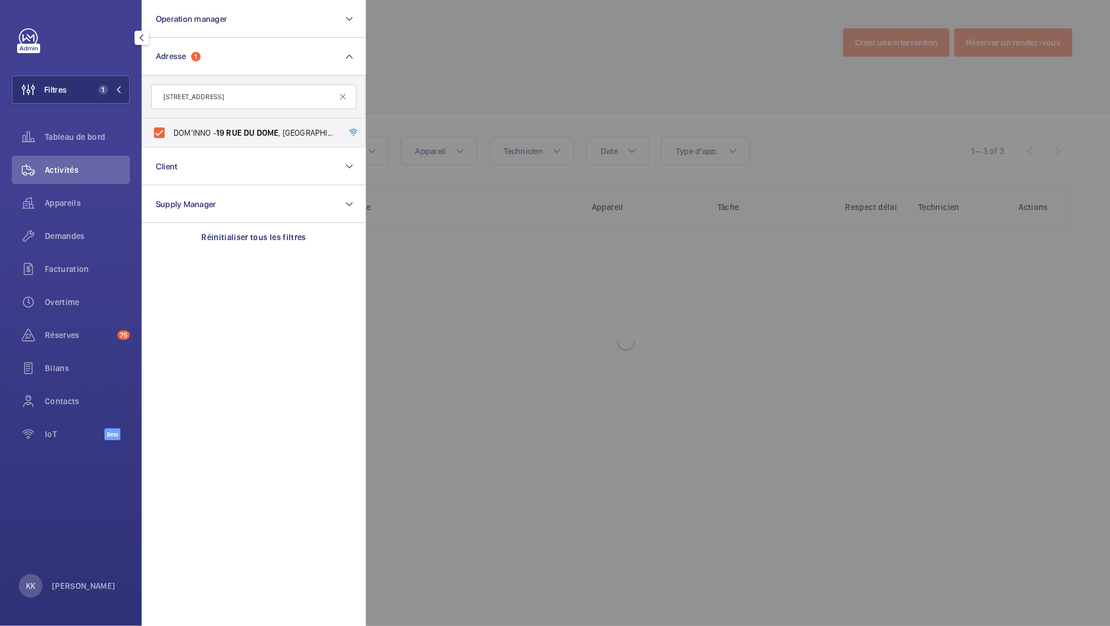
click at [496, 107] on div at bounding box center [921, 313] width 1110 height 626
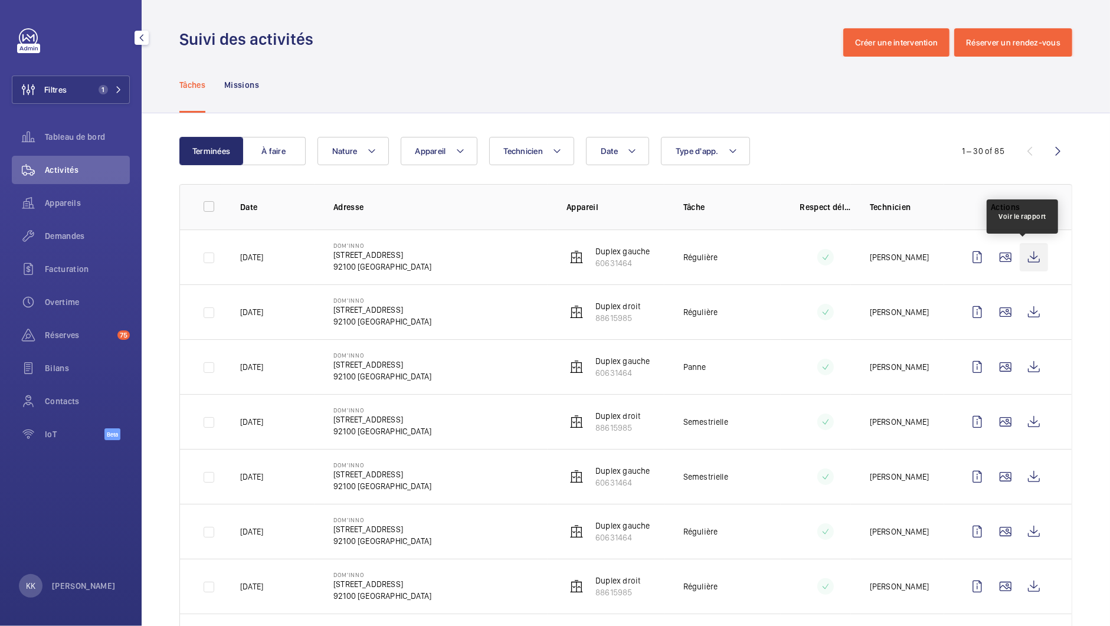
click at [1025, 262] on wm-front-icon-button at bounding box center [1033, 257] width 28 height 28
click at [1022, 366] on wm-front-icon-button at bounding box center [1033, 367] width 28 height 28
click at [265, 148] on button "À faire" at bounding box center [274, 151] width 64 height 28
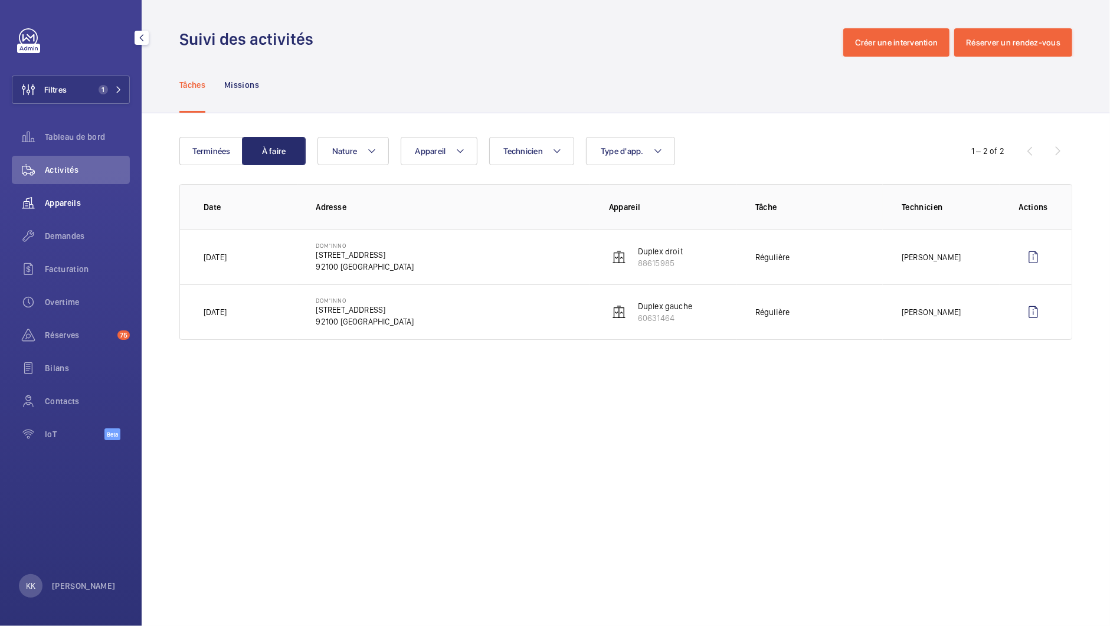
click at [52, 204] on span "Appareils" at bounding box center [87, 203] width 85 height 12
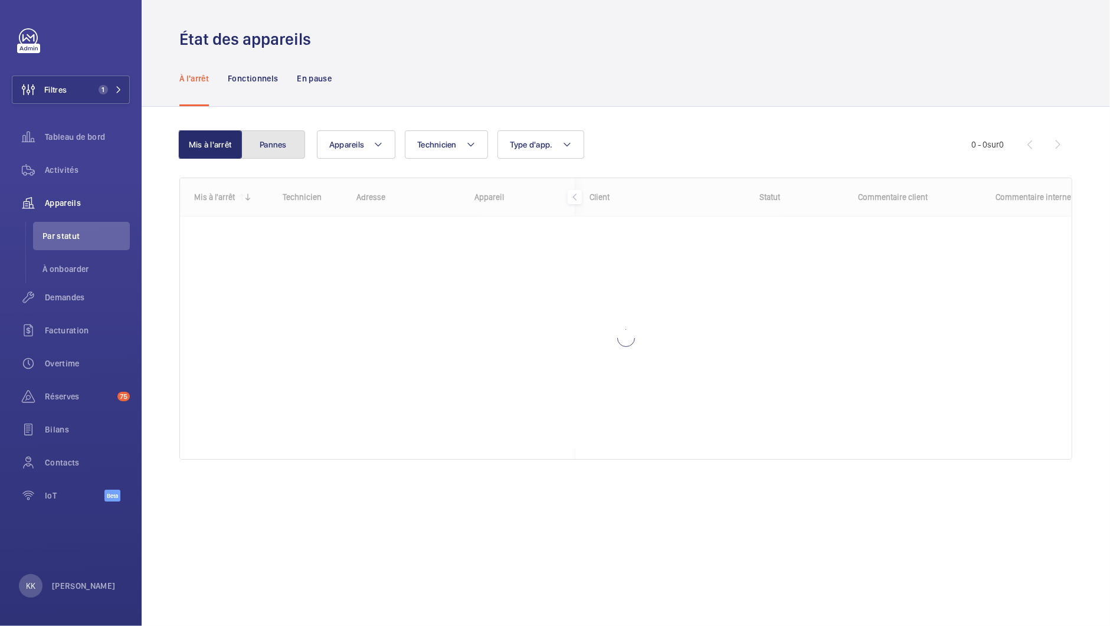
click at [296, 150] on button "Pannes" at bounding box center [273, 144] width 64 height 28
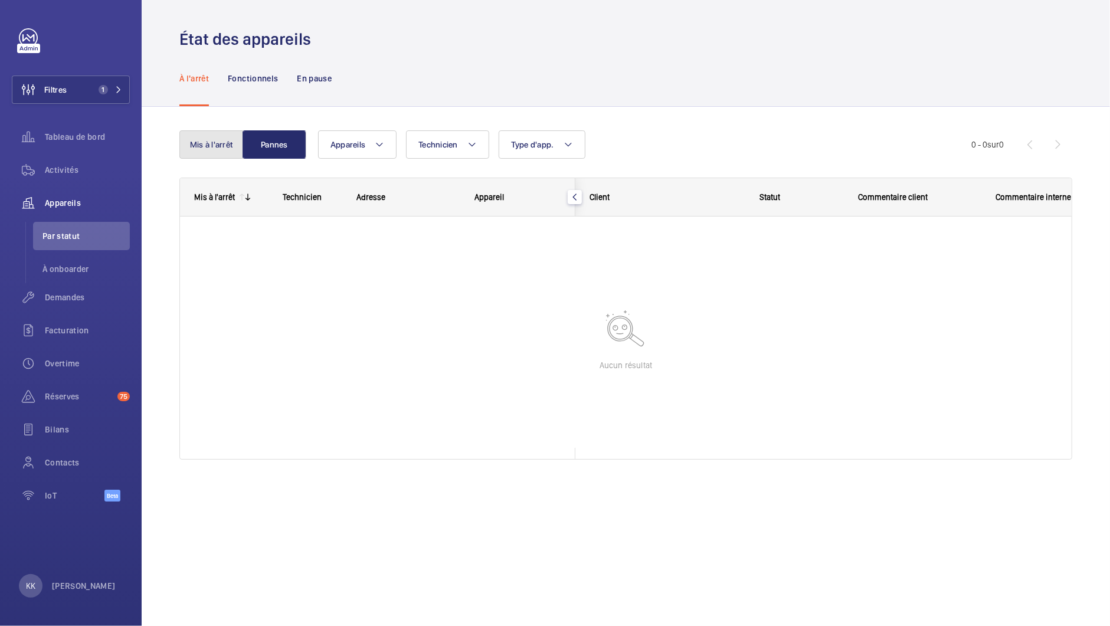
click at [227, 149] on button "Mis à l'arrêt" at bounding box center [211, 144] width 64 height 28
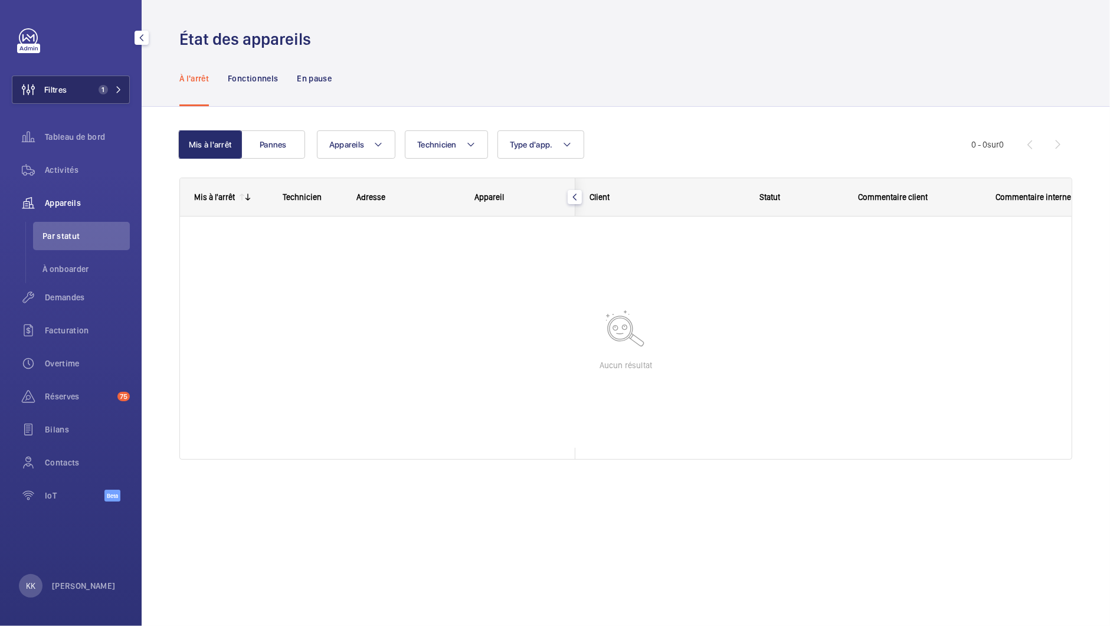
click at [113, 90] on span "1" at bounding box center [108, 89] width 28 height 9
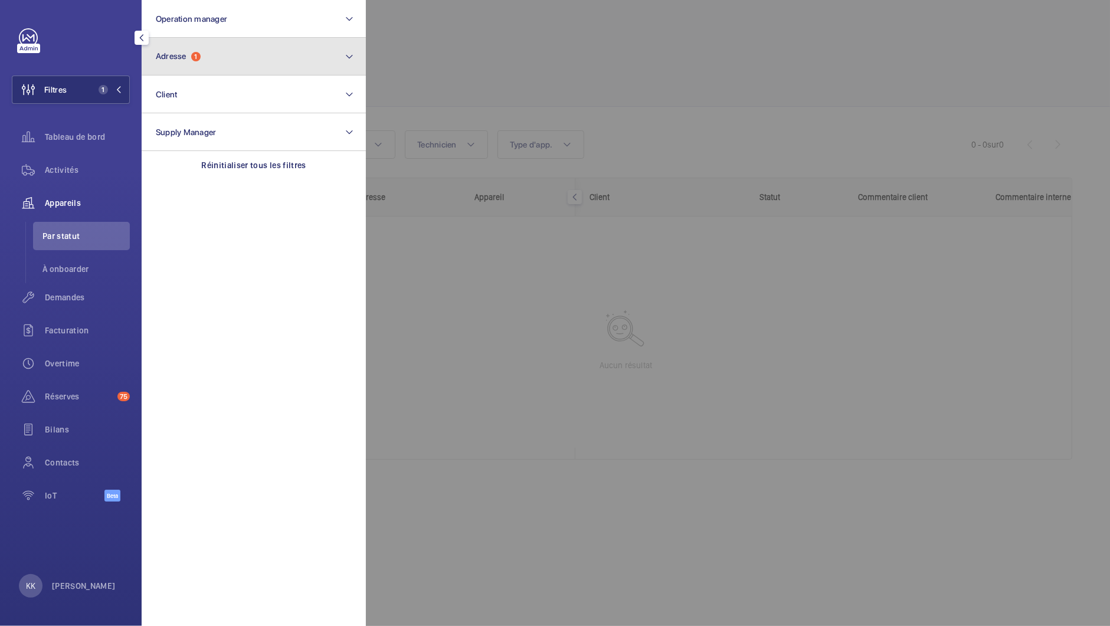
click at [267, 71] on button "Adresse 1" at bounding box center [254, 57] width 224 height 38
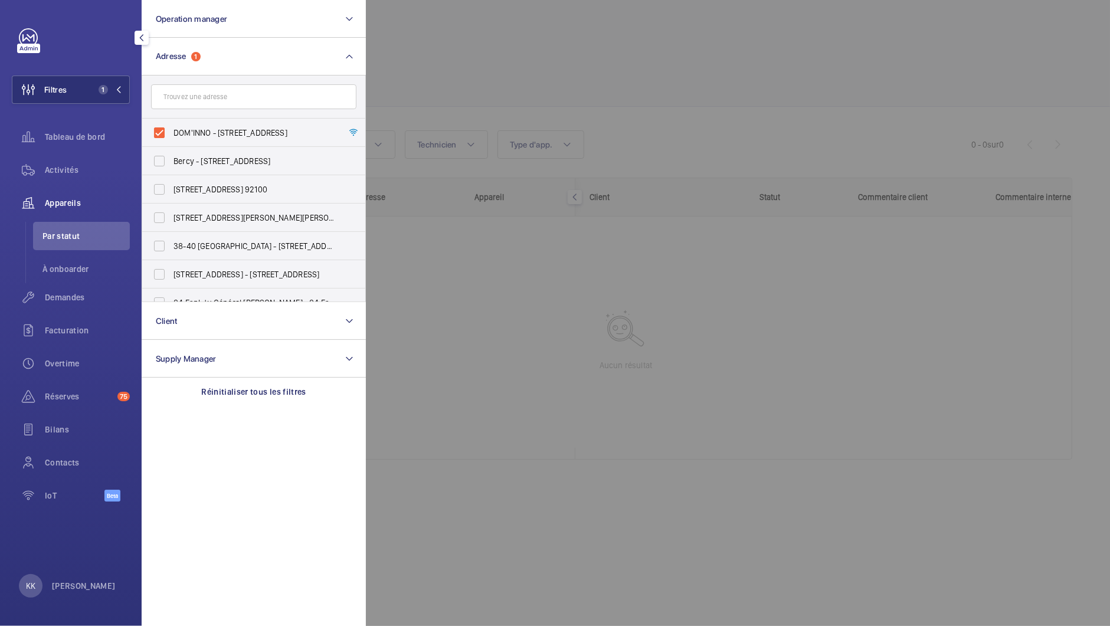
click at [587, 78] on div at bounding box center [921, 313] width 1110 height 626
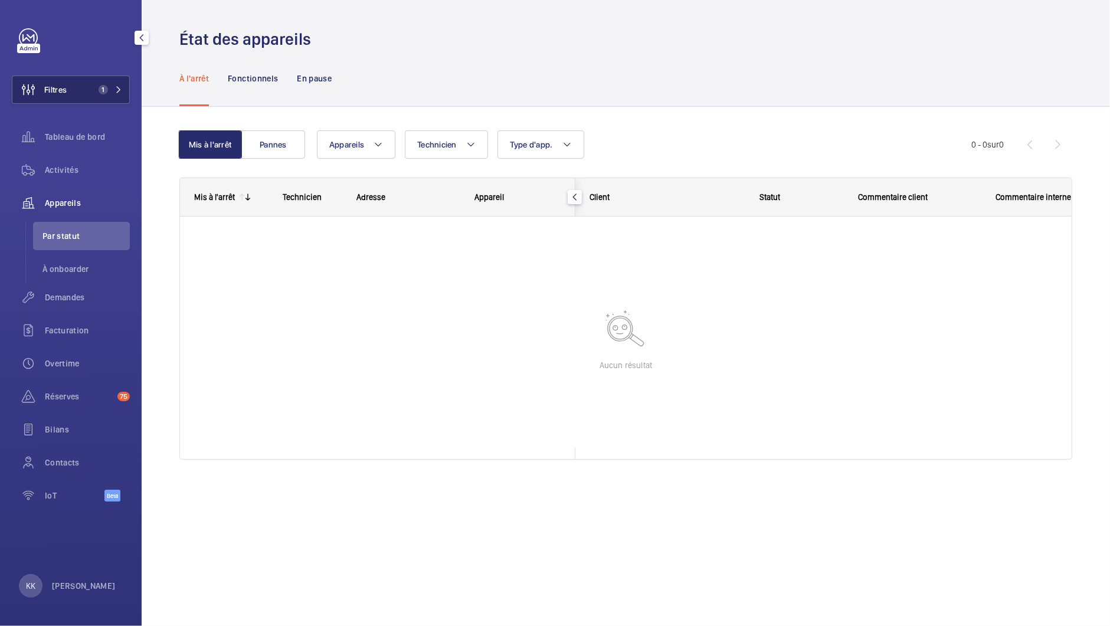
click at [46, 90] on span "Filtres" at bounding box center [55, 90] width 22 height 12
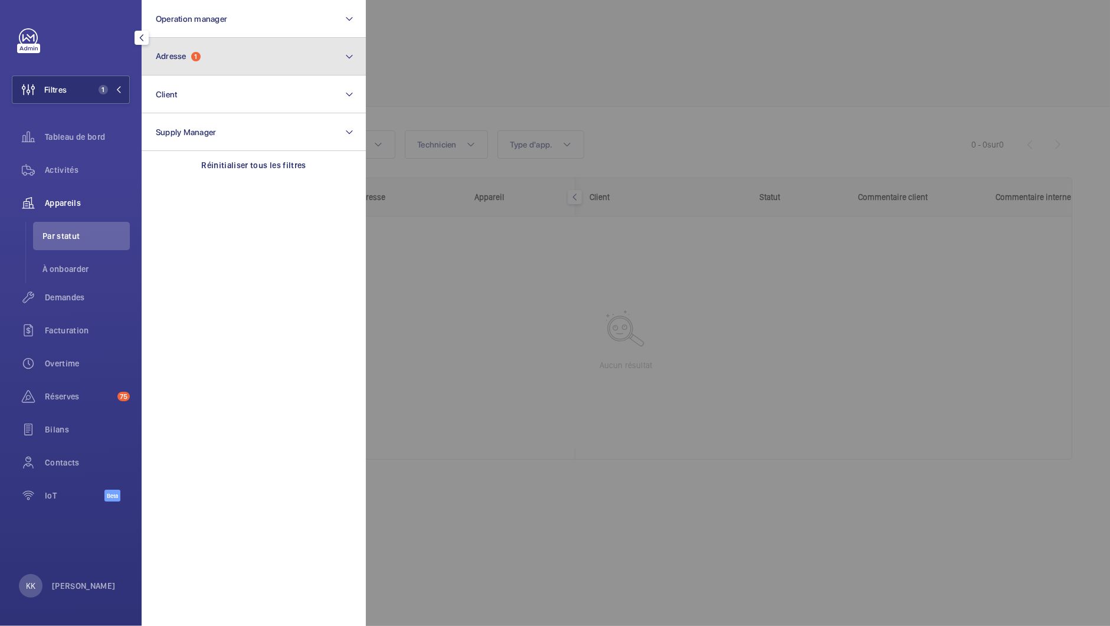
click at [235, 63] on button "Adresse 1" at bounding box center [254, 57] width 224 height 38
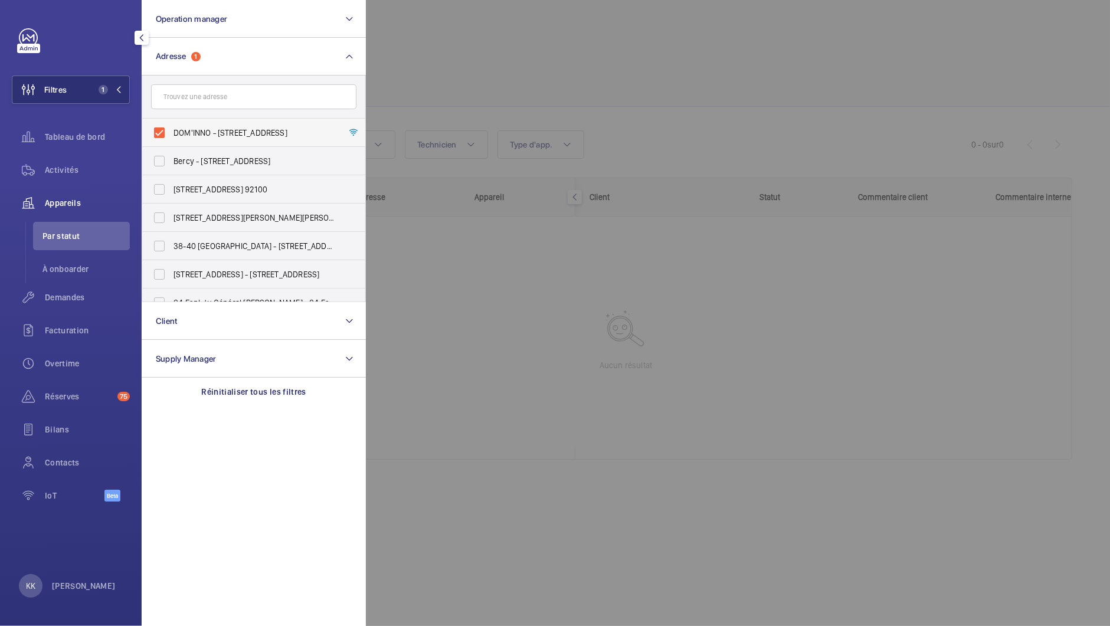
click at [192, 134] on span "DOM'INNO - 19 RUE DU DOME, BOULOGNE-BILLANCOURT 92100" at bounding box center [254, 133] width 162 height 12
click at [171, 134] on input "DOM'INNO - 19 RUE DU DOME, BOULOGNE-BILLANCOURT 92100" at bounding box center [159, 133] width 24 height 24
checkbox input "false"
click at [455, 57] on div at bounding box center [921, 313] width 1110 height 626
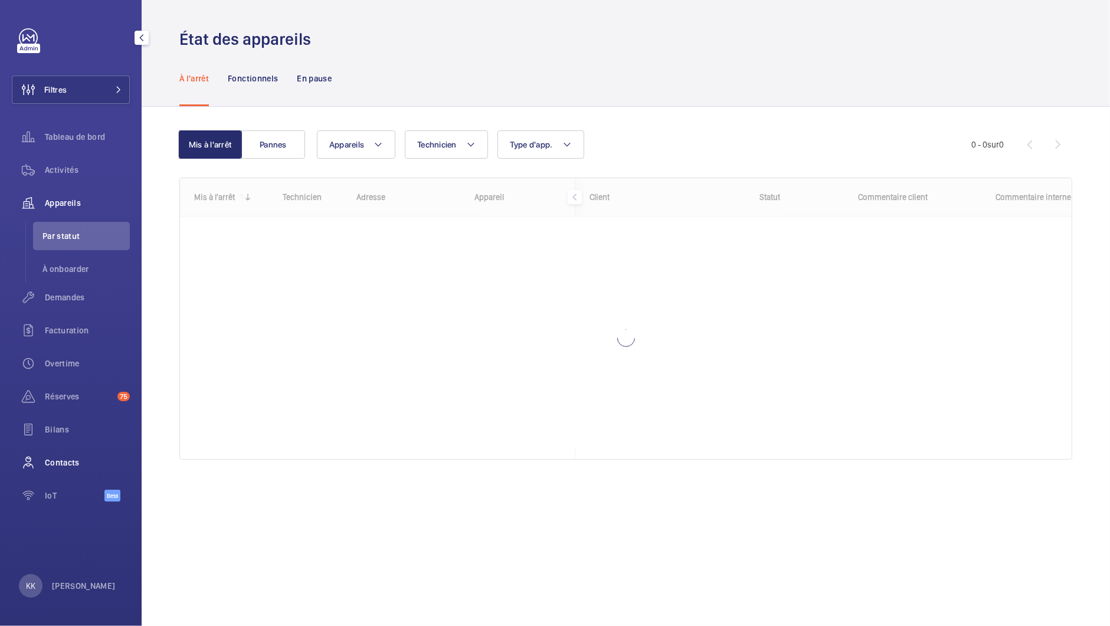
click at [57, 469] on div "Contacts" at bounding box center [71, 462] width 118 height 28
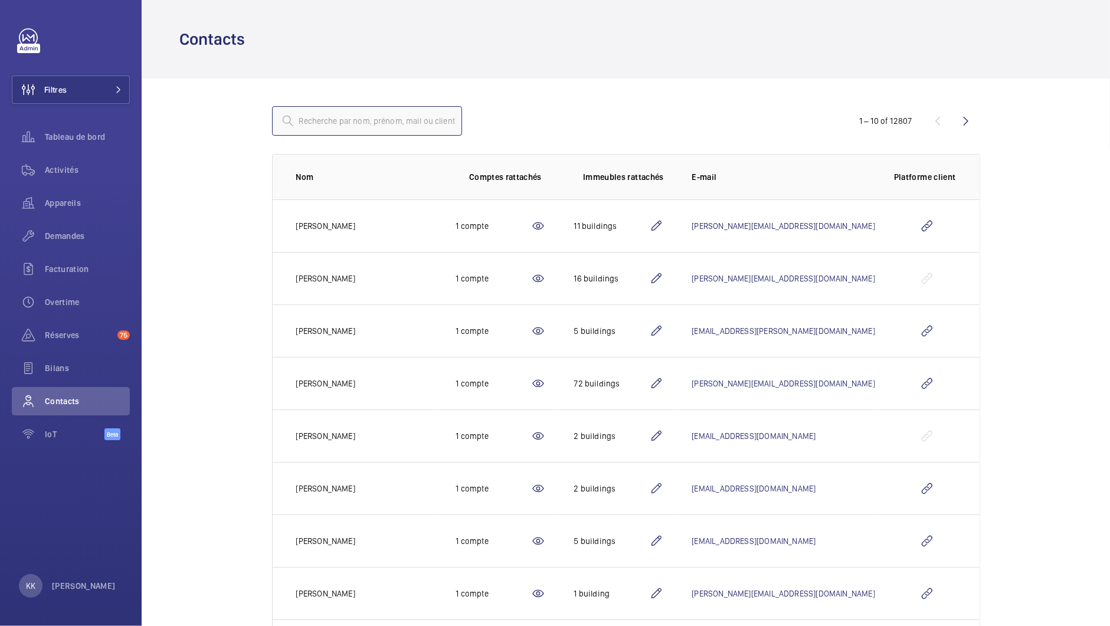
click at [340, 129] on input "text" at bounding box center [367, 120] width 190 height 29
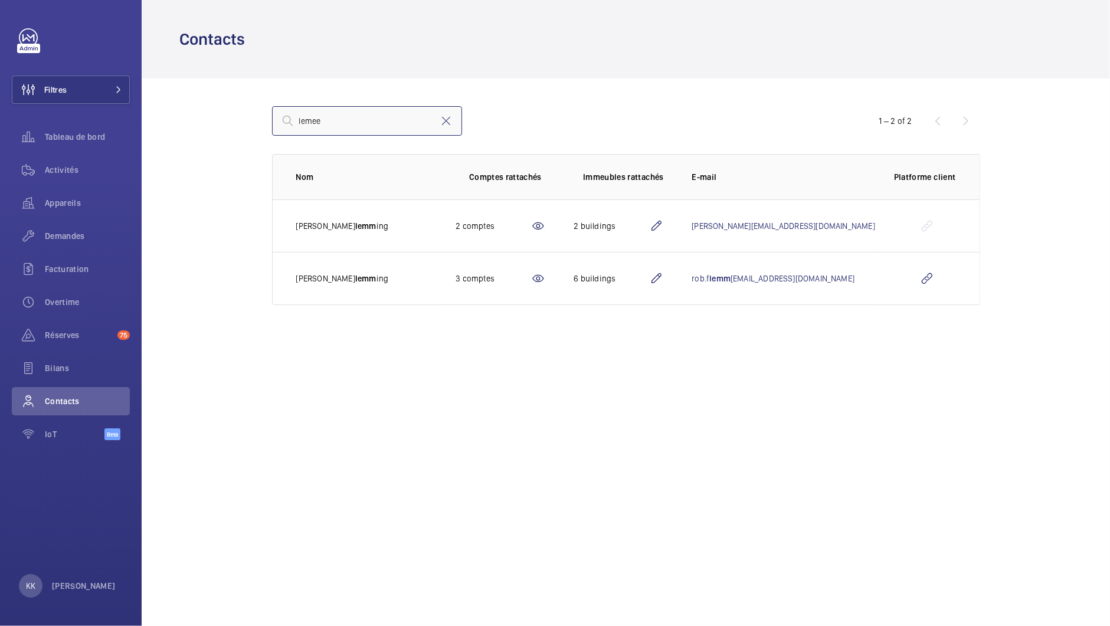
click at [307, 120] on input "lemee" at bounding box center [367, 120] width 190 height 29
click at [323, 120] on input "lemee" at bounding box center [367, 120] width 190 height 29
click at [327, 119] on input "lemee" at bounding box center [367, 120] width 190 height 29
click at [357, 130] on input "lemee" at bounding box center [367, 120] width 190 height 29
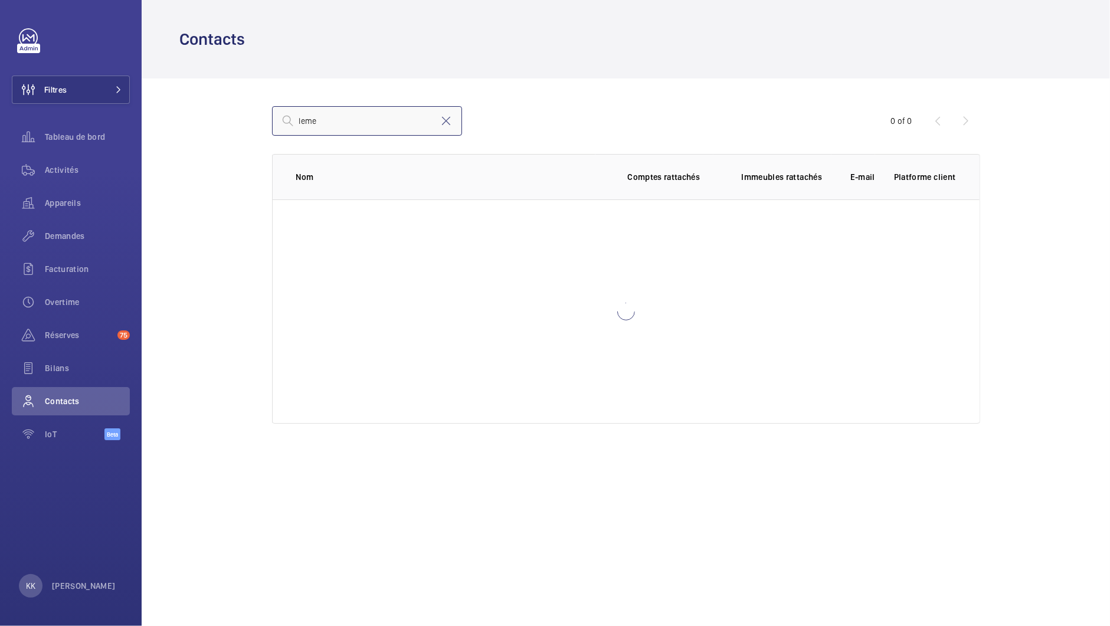
type input "lemee"
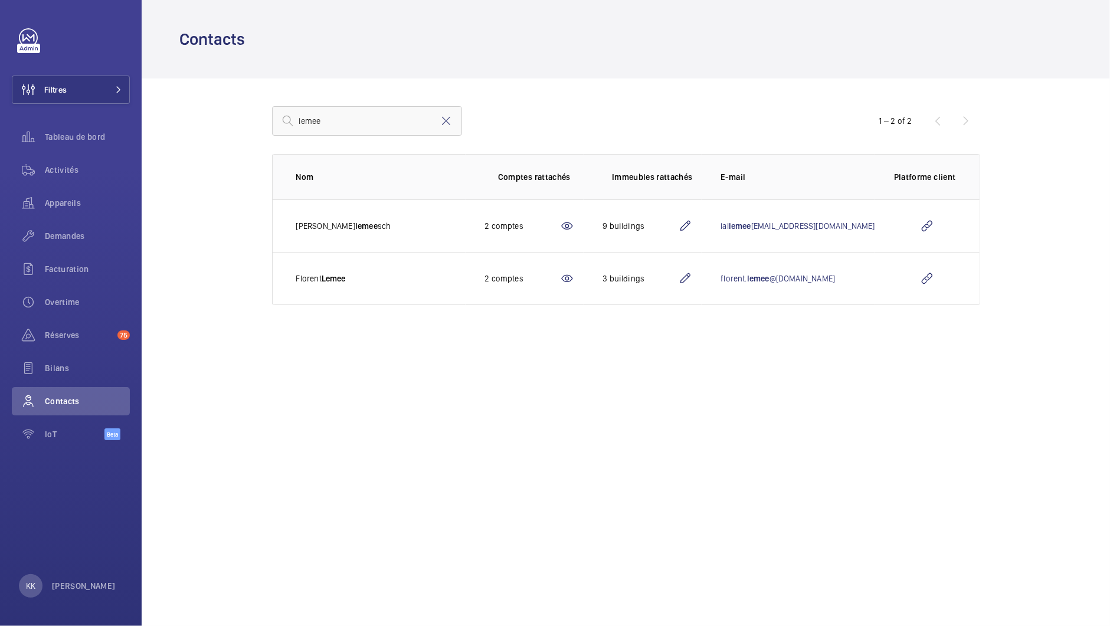
click at [380, 278] on td "Florent Lemee" at bounding box center [369, 278] width 193 height 53
click at [626, 278] on div "3 buildings" at bounding box center [640, 279] width 76 height 12
click at [574, 273] on mat-icon at bounding box center [567, 278] width 14 height 14
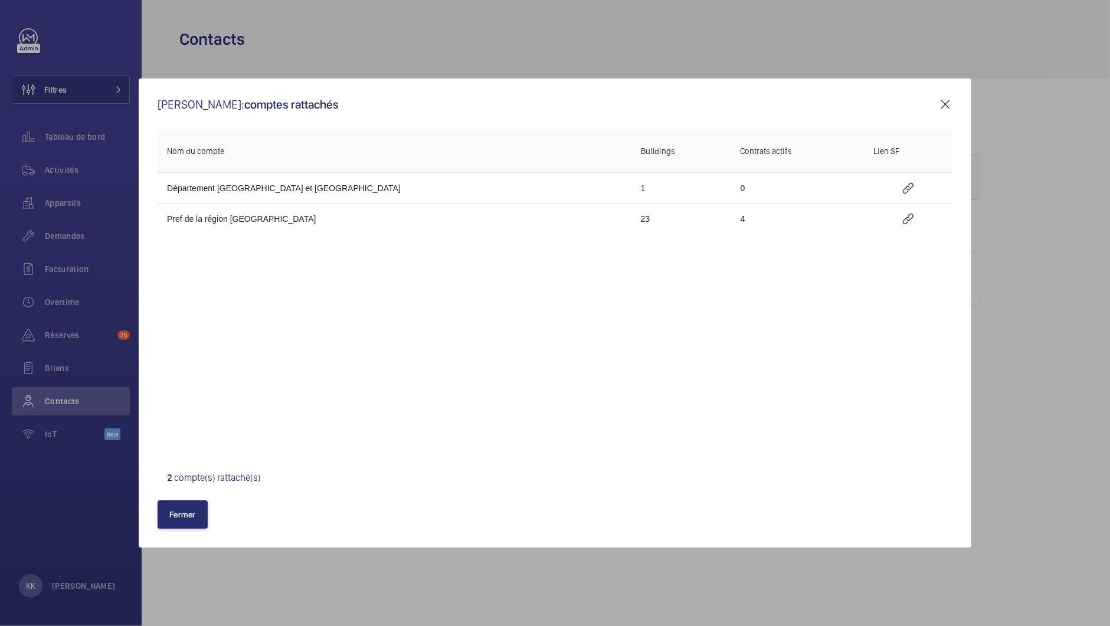
click at [240, 218] on td "Pref de la région Ile de France" at bounding box center [395, 219] width 474 height 31
click at [731, 220] on td "4" at bounding box center [797, 219] width 133 height 31
click at [876, 216] on wm-front-icon-button at bounding box center [908, 219] width 70 height 28
click at [167, 526] on button "Fermer" at bounding box center [183, 514] width 50 height 28
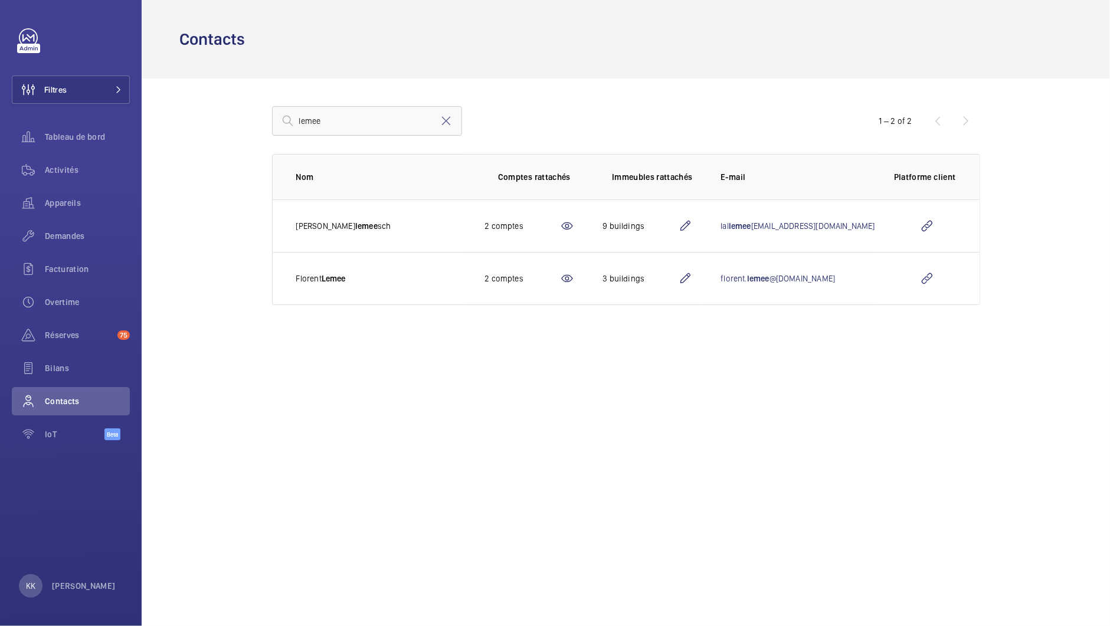
click at [560, 277] on div "2 comptes" at bounding box center [522, 279] width 76 height 12
click at [574, 277] on mat-icon at bounding box center [567, 278] width 14 height 14
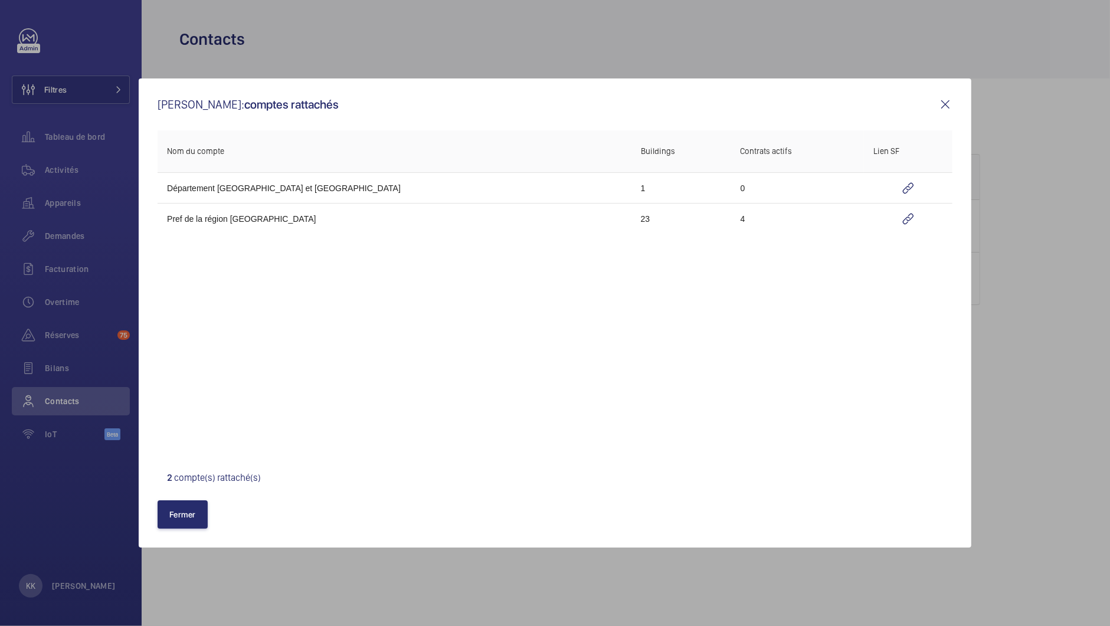
click at [731, 219] on td "4" at bounding box center [797, 219] width 133 height 31
click at [731, 216] on td "4" at bounding box center [797, 219] width 133 height 31
drag, startPoint x: 652, startPoint y: 216, endPoint x: 641, endPoint y: 216, distance: 11.8
click at [731, 216] on td "4" at bounding box center [797, 219] width 133 height 31
click at [631, 221] on td "23" at bounding box center [681, 219] width 100 height 31
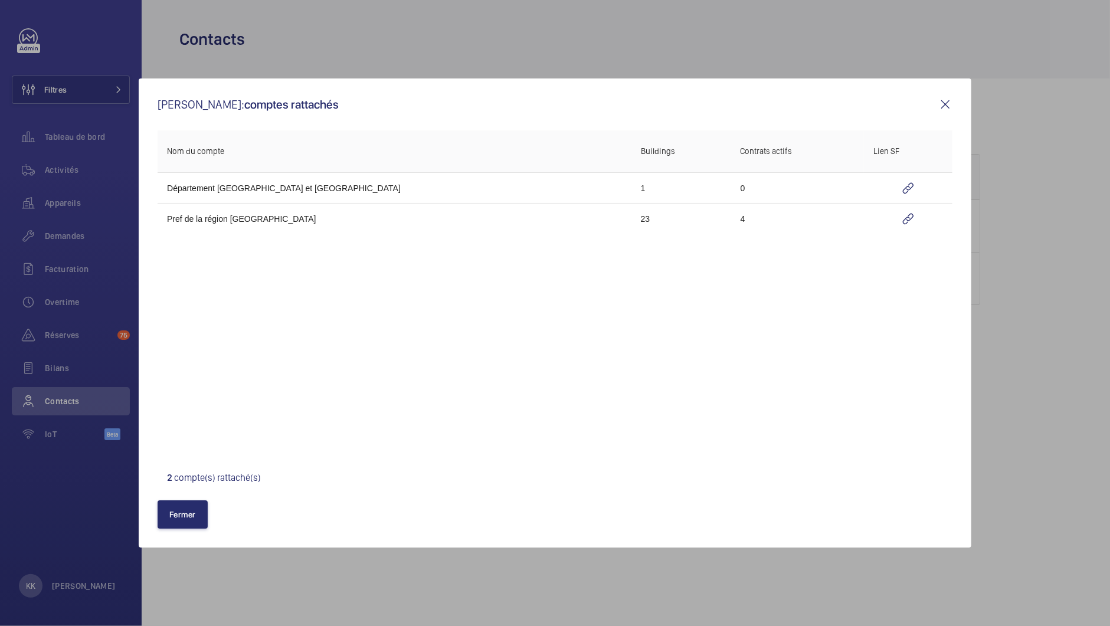
click at [631, 221] on td "23" at bounding box center [681, 219] width 100 height 31
click at [218, 221] on td "Pref de la région Ile de France" at bounding box center [395, 219] width 474 height 31
click at [221, 219] on td "Pref de la région Ile de France" at bounding box center [395, 219] width 474 height 31
click at [944, 103] on mat-icon at bounding box center [945, 104] width 14 height 14
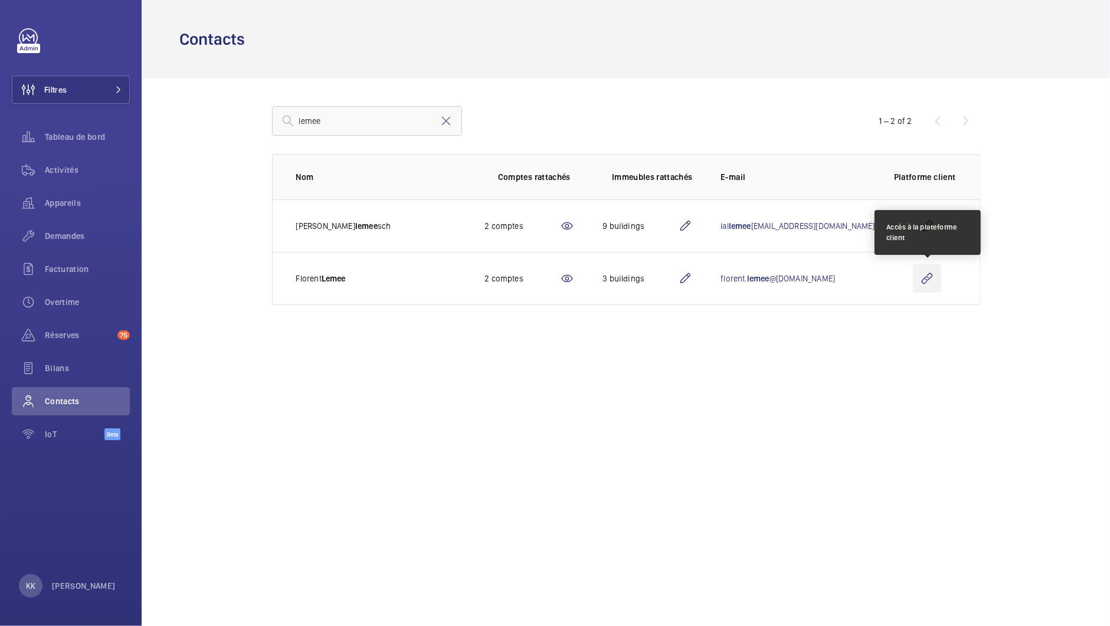
click at [930, 277] on wm-front-icon-button at bounding box center [927, 278] width 28 height 28
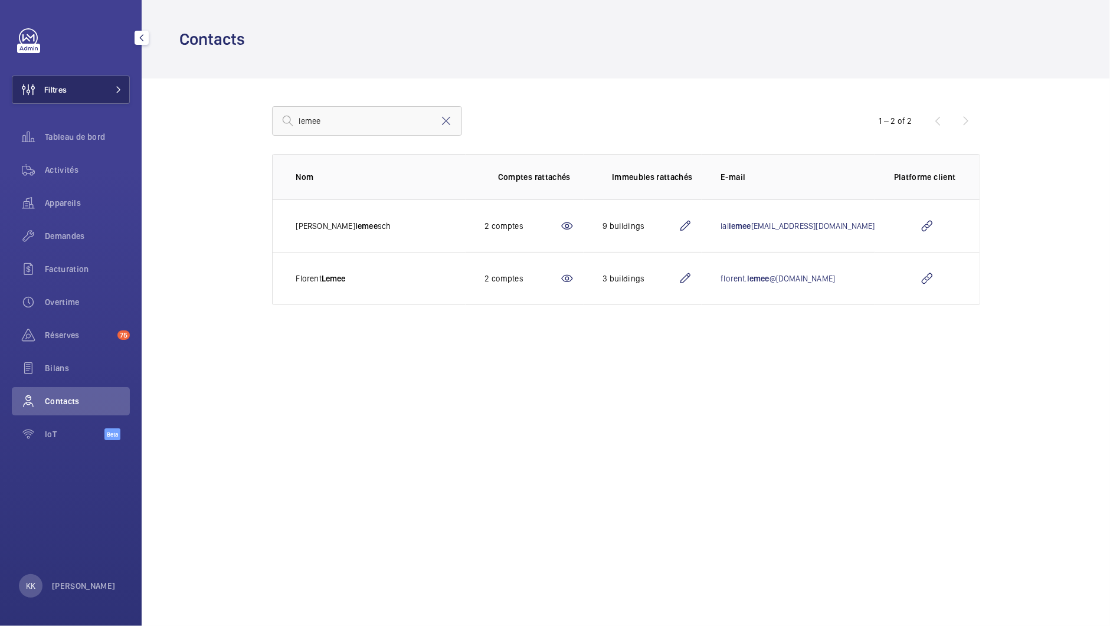
click at [76, 84] on button "Filtres" at bounding box center [71, 90] width 118 height 28
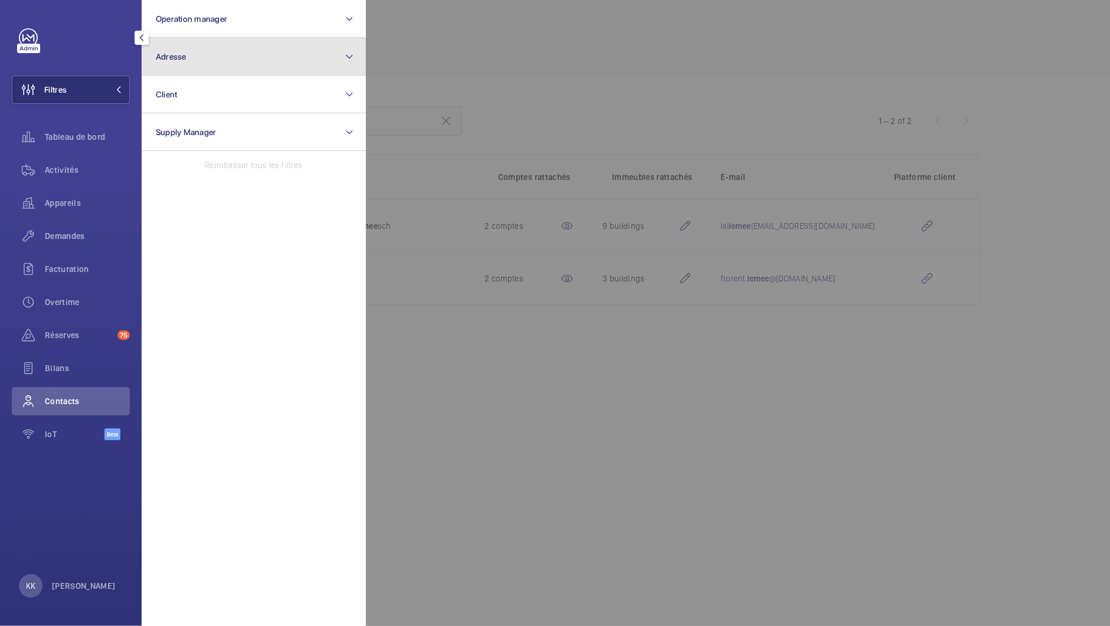
click at [178, 47] on button "Adresse" at bounding box center [254, 57] width 224 height 38
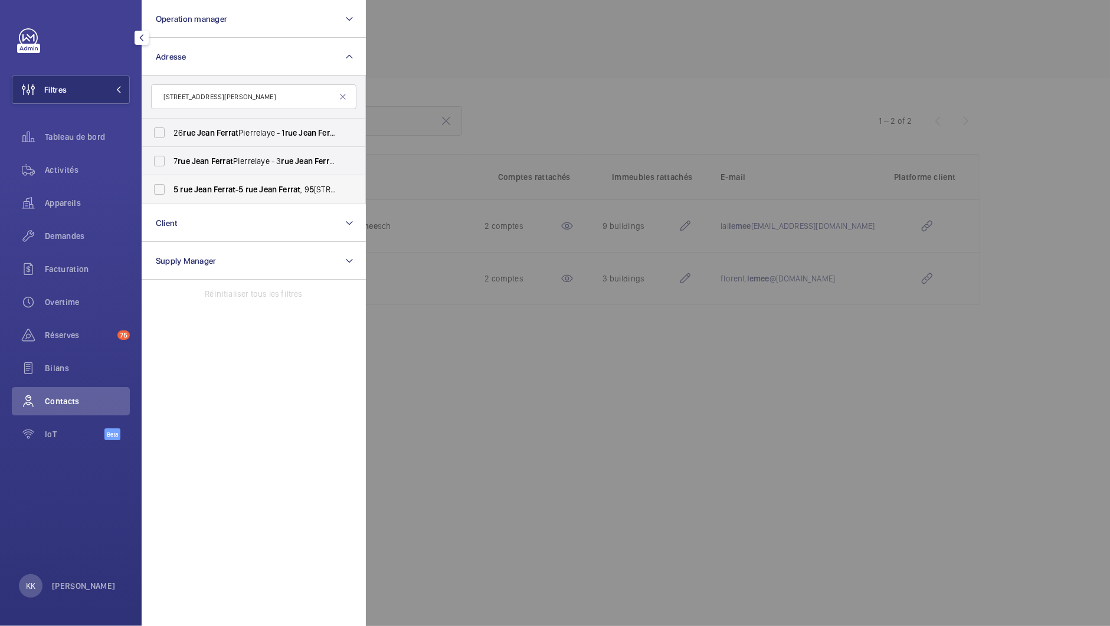
type input "5 rue Jean Ferrat"
click at [211, 191] on span "Jean" at bounding box center [203, 189] width 18 height 9
click at [171, 191] on input "5 rue Jean Ferrat - 5 rue Jean Ferrat , 9 5 480 PIERRELAYE, PIERRELAYE 9 5 480" at bounding box center [159, 190] width 24 height 24
checkbox input "true"
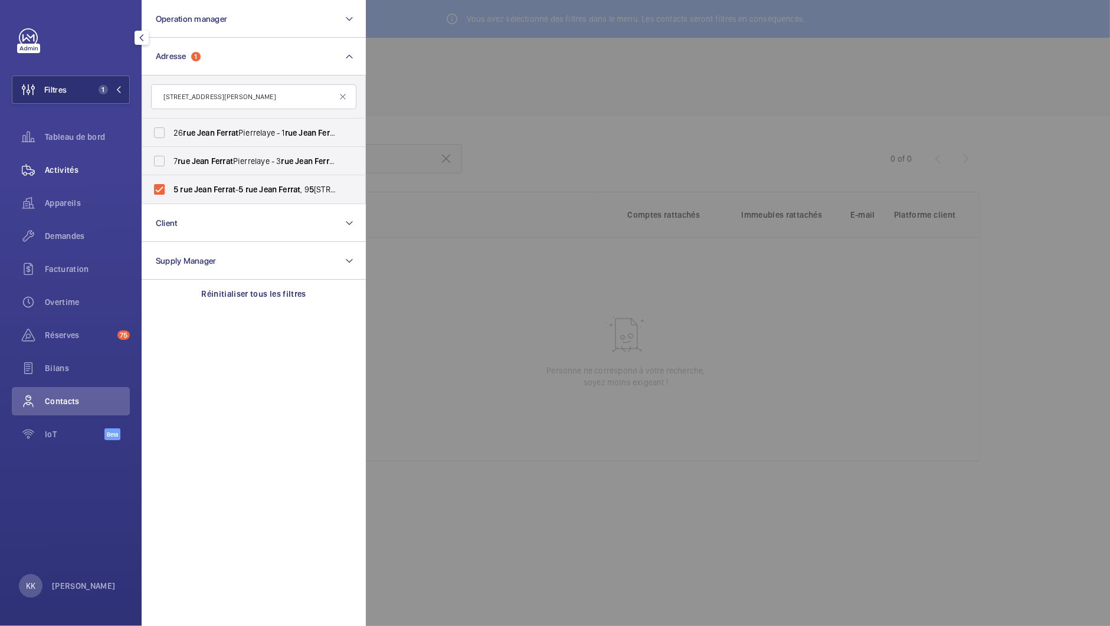
click at [88, 176] on div "Activités" at bounding box center [71, 170] width 118 height 28
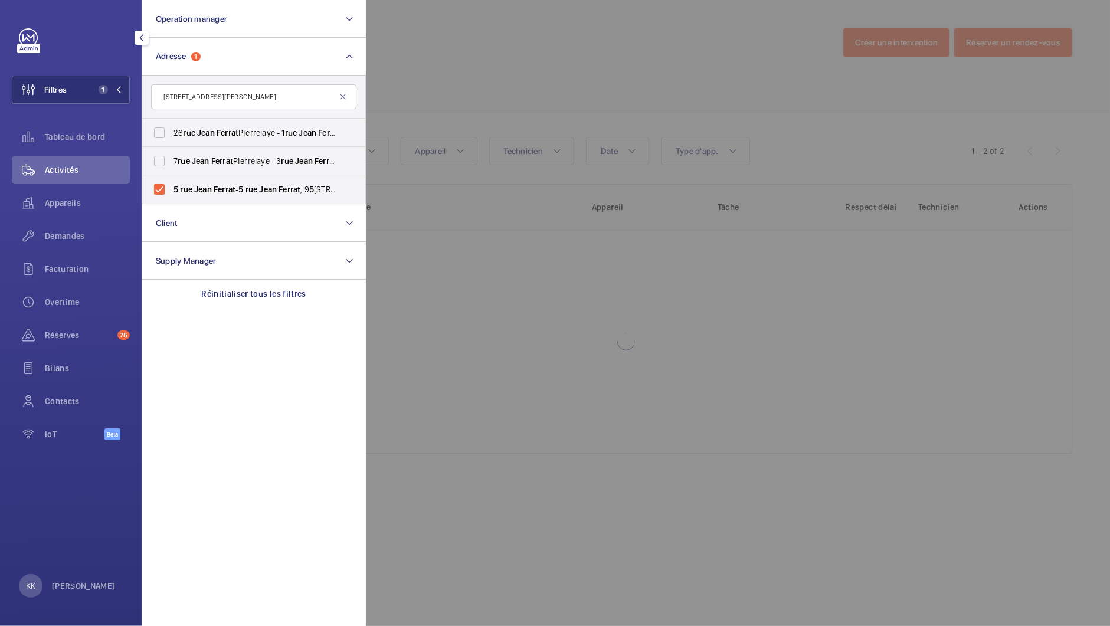
click at [484, 103] on div at bounding box center [921, 313] width 1110 height 626
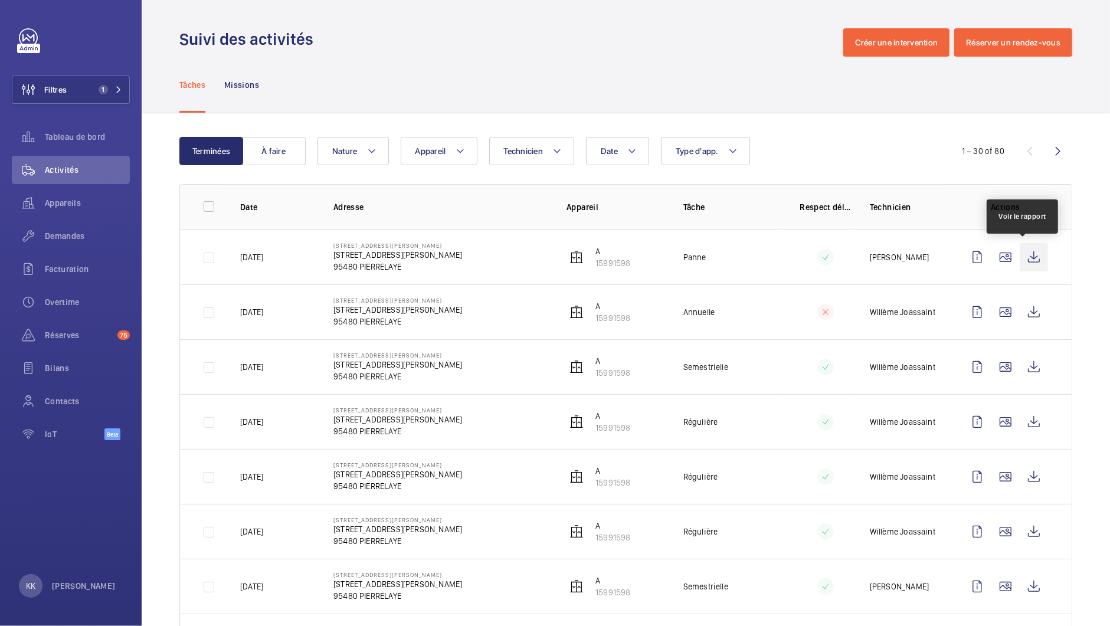
click at [1025, 256] on wm-front-icon-button at bounding box center [1033, 257] width 28 height 28
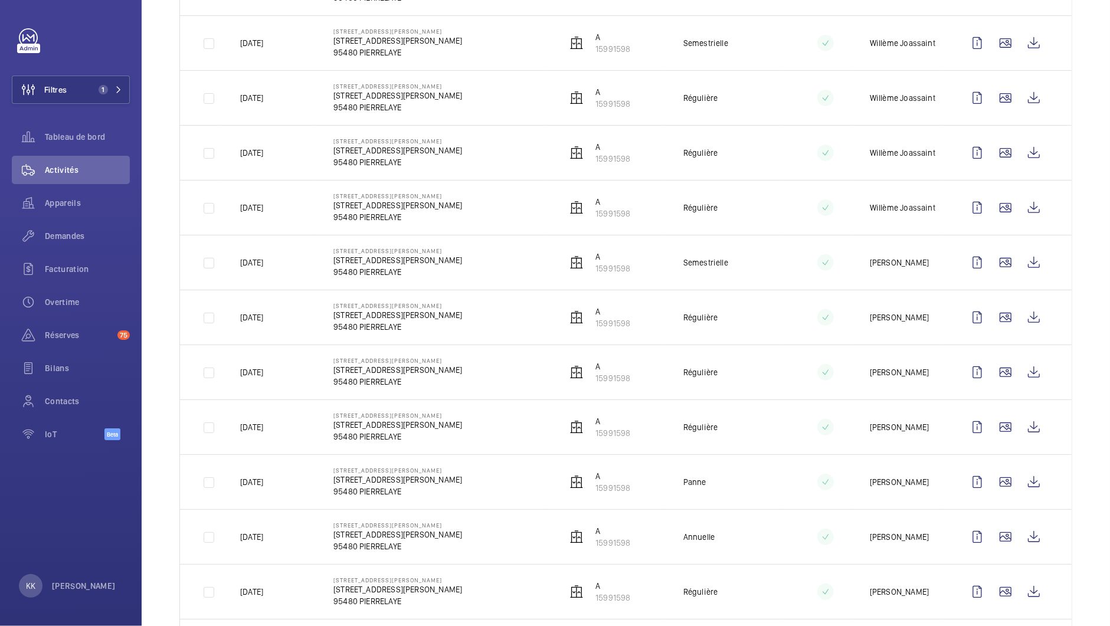
scroll to position [393, 0]
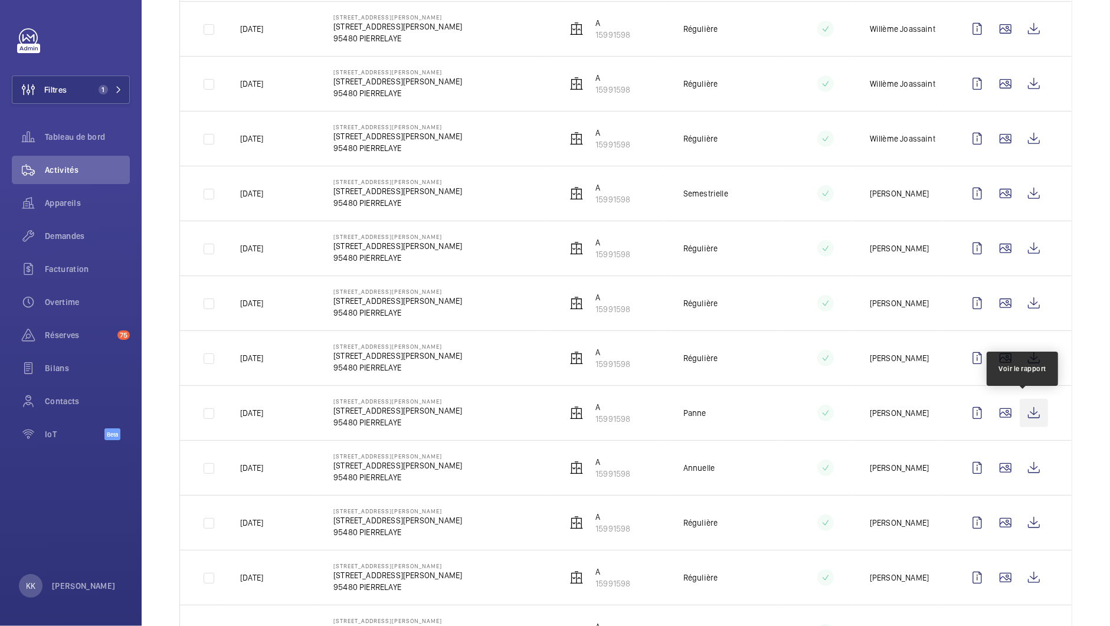
click at [1019, 414] on wm-front-icon-button at bounding box center [1033, 413] width 28 height 28
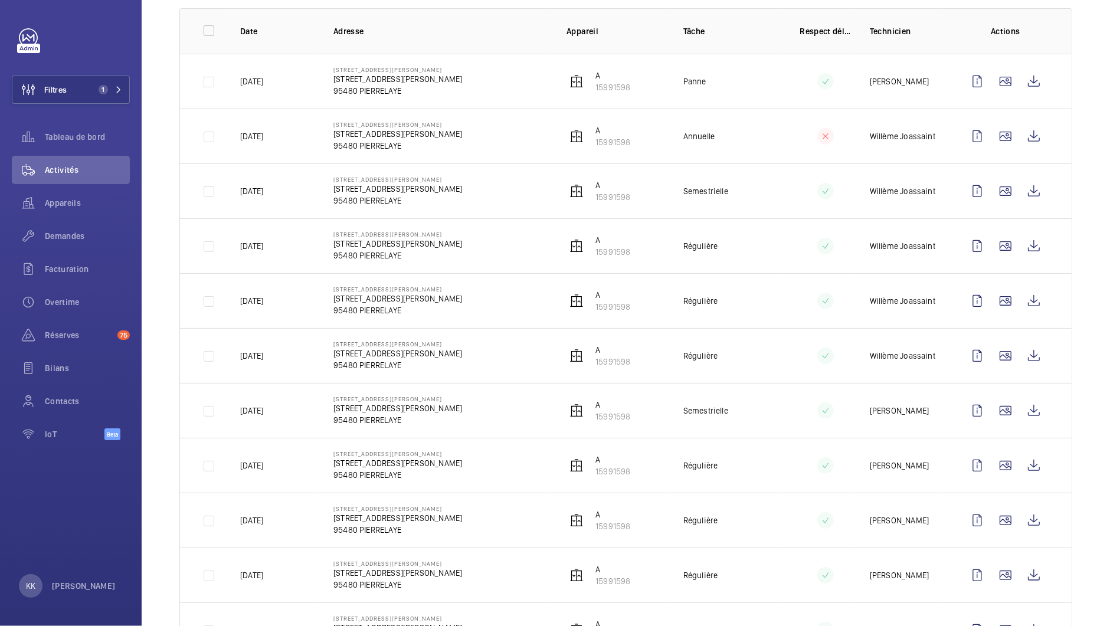
scroll to position [142, 0]
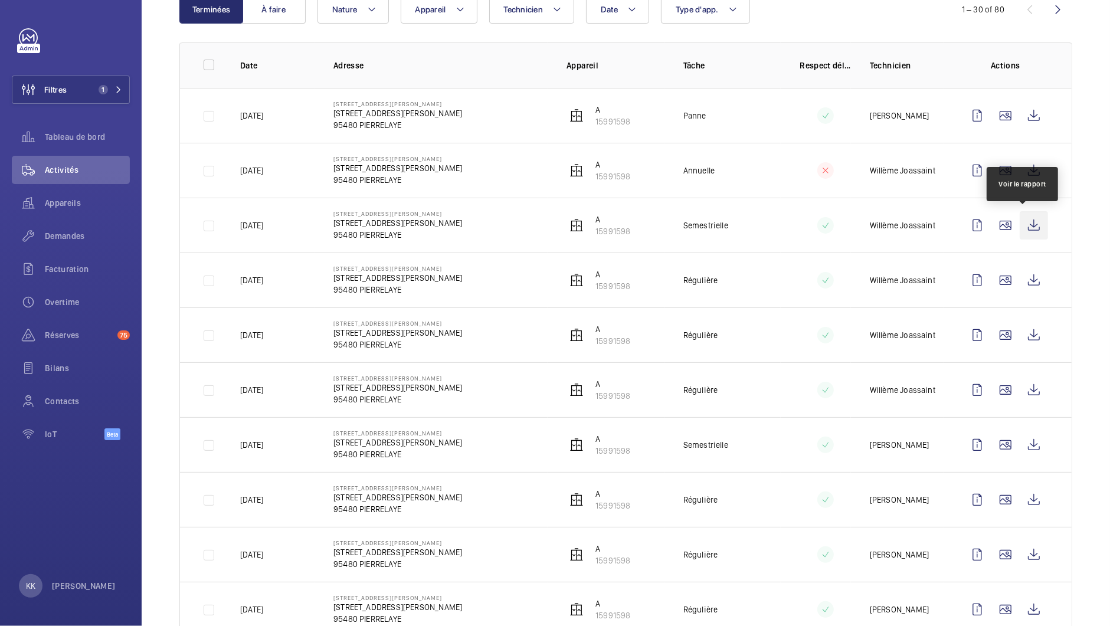
click at [1019, 226] on wm-front-icon-button at bounding box center [1033, 225] width 28 height 28
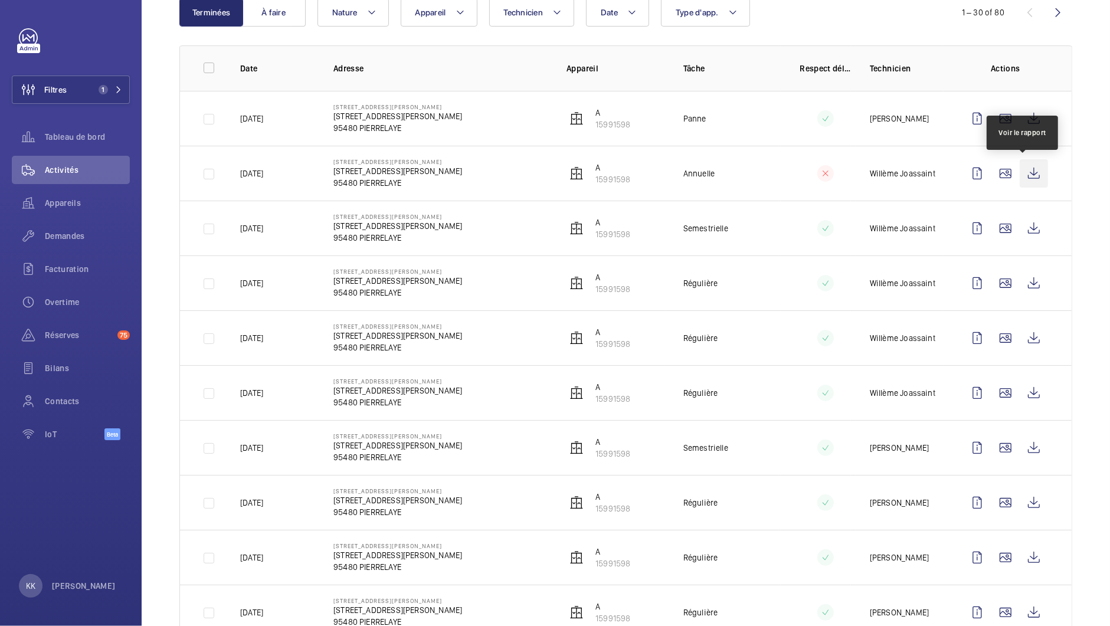
click at [1019, 176] on wm-front-icon-button at bounding box center [1033, 173] width 28 height 28
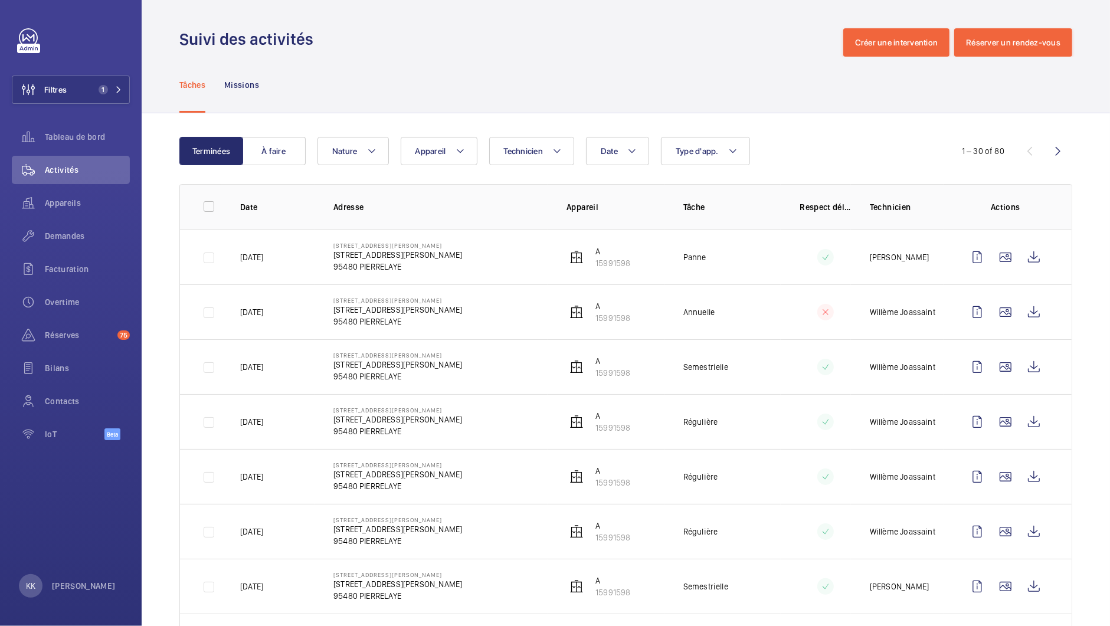
scroll to position [0, 0]
drag, startPoint x: 635, startPoint y: 269, endPoint x: 590, endPoint y: 265, distance: 45.0
click at [590, 265] on td "A 15991598" at bounding box center [605, 256] width 117 height 55
copy p "15991598"
click at [504, 257] on td "5 rue Jean Ferrat 5 rue Jean Ferrat, 95480 PIERRELAYE 95480 PIERRELAYE" at bounding box center [430, 256] width 233 height 55
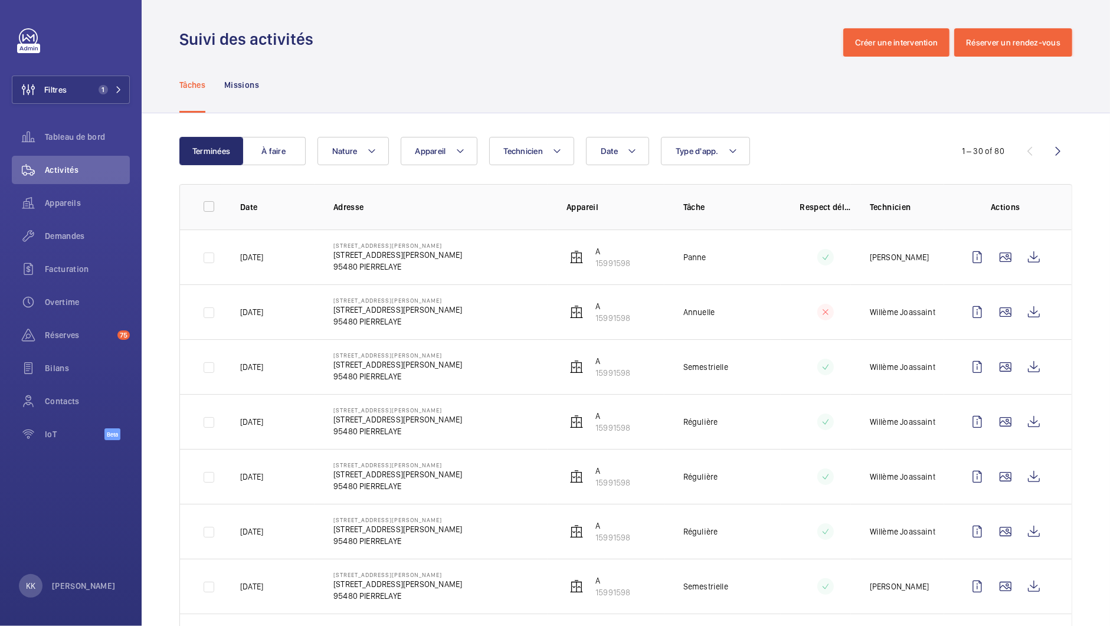
drag, startPoint x: 583, startPoint y: 264, endPoint x: 629, endPoint y: 268, distance: 46.2
click at [629, 268] on td "A 15991598" at bounding box center [605, 256] width 117 height 55
click at [636, 267] on td "A 15991598" at bounding box center [605, 256] width 117 height 55
drag, startPoint x: 632, startPoint y: 267, endPoint x: 589, endPoint y: 266, distance: 43.7
click at [589, 266] on td "A 15991598" at bounding box center [605, 256] width 117 height 55
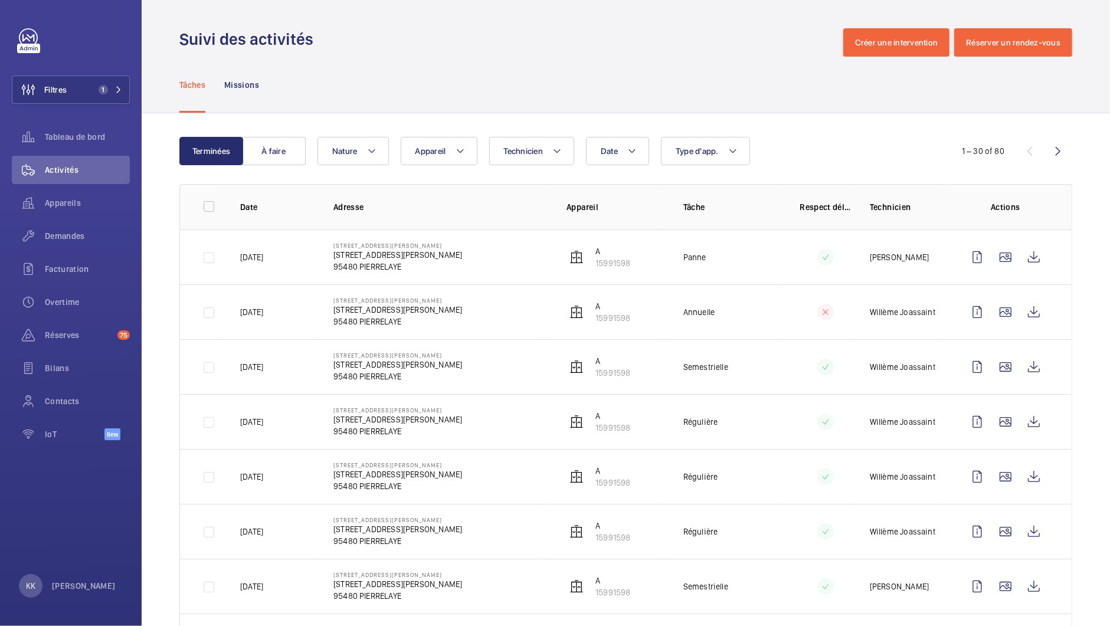
click at [534, 268] on td "5 rue Jean Ferrat 5 rue Jean Ferrat, 95480 PIERRELAYE 95480 PIERRELAYE" at bounding box center [430, 256] width 233 height 55
click at [55, 206] on span "Appareils" at bounding box center [87, 203] width 85 height 12
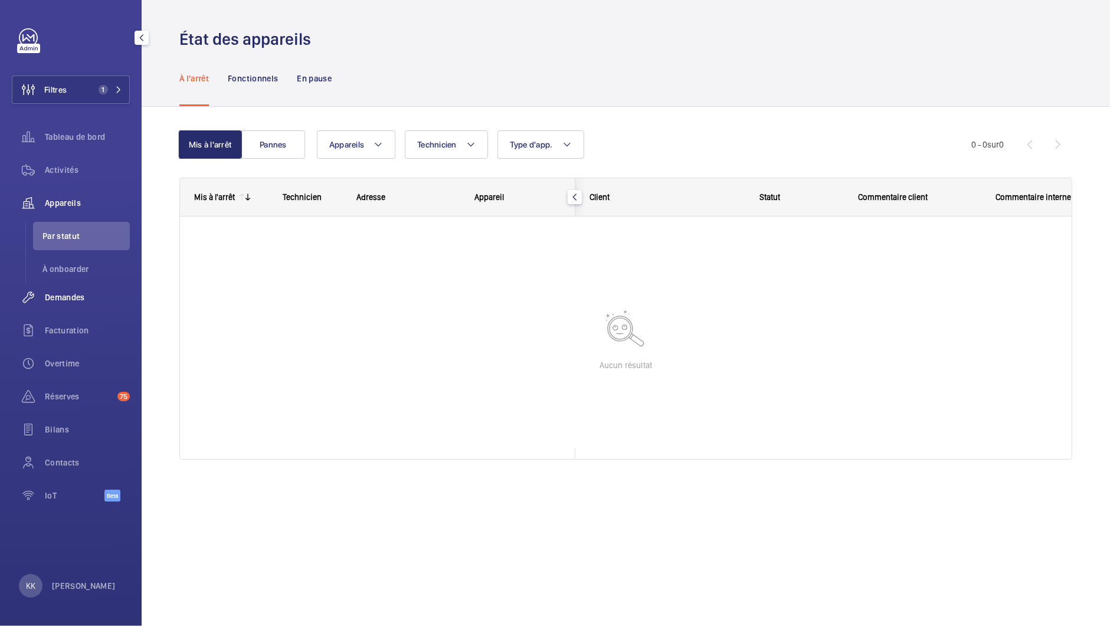
click at [69, 290] on div "Demandes" at bounding box center [71, 297] width 118 height 28
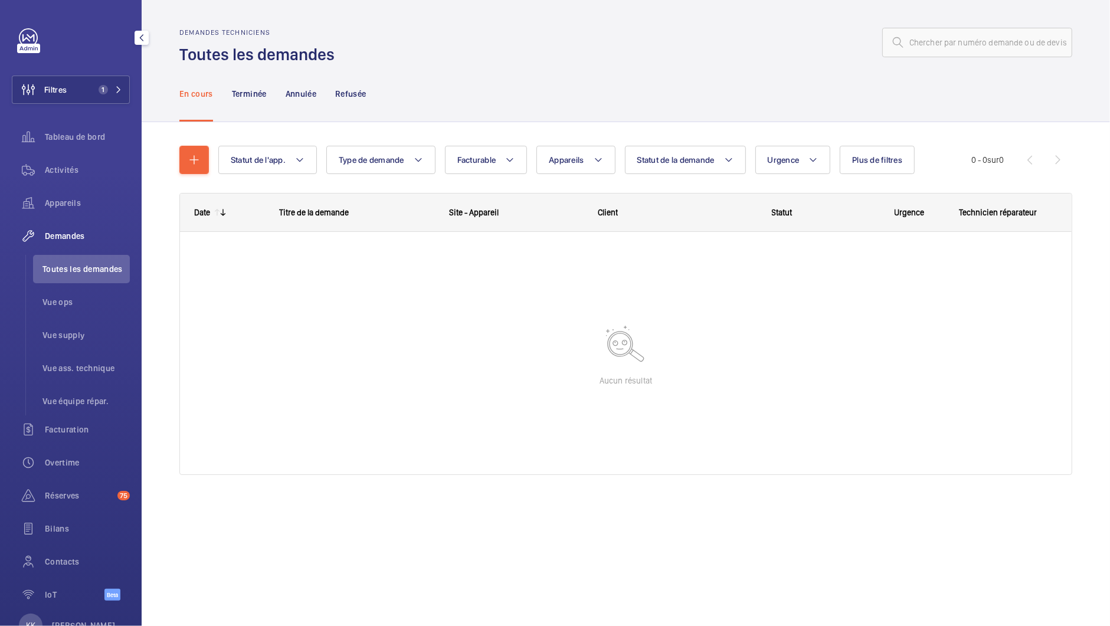
click at [552, 257] on div at bounding box center [626, 246] width 892 height 29
click at [99, 93] on span "1" at bounding box center [103, 89] width 9 height 9
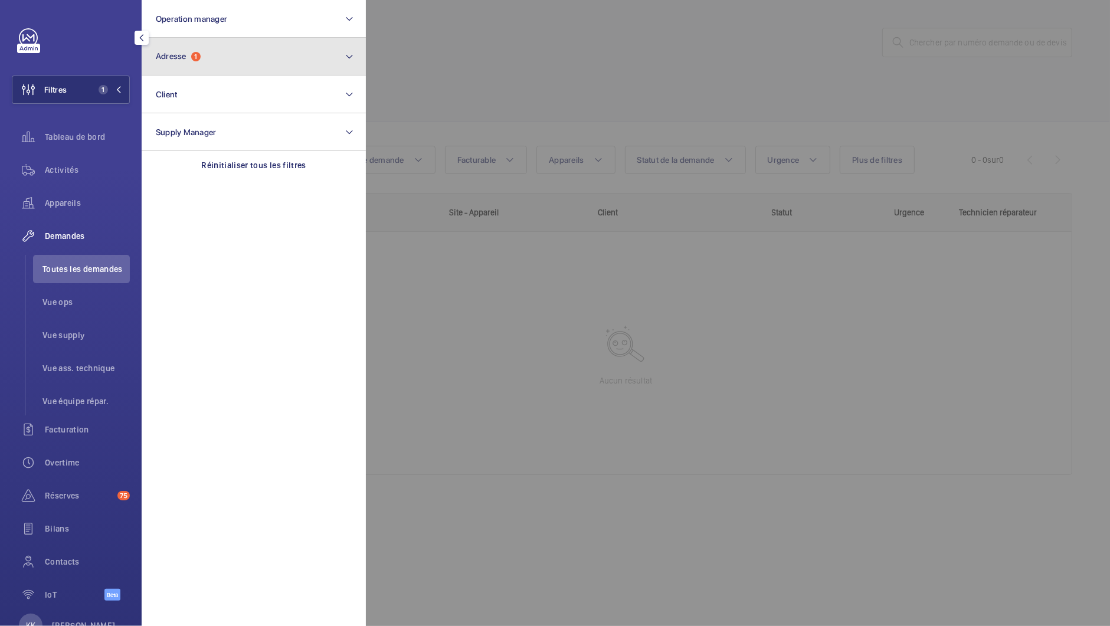
click at [172, 57] on span "Adresse" at bounding box center [171, 55] width 31 height 9
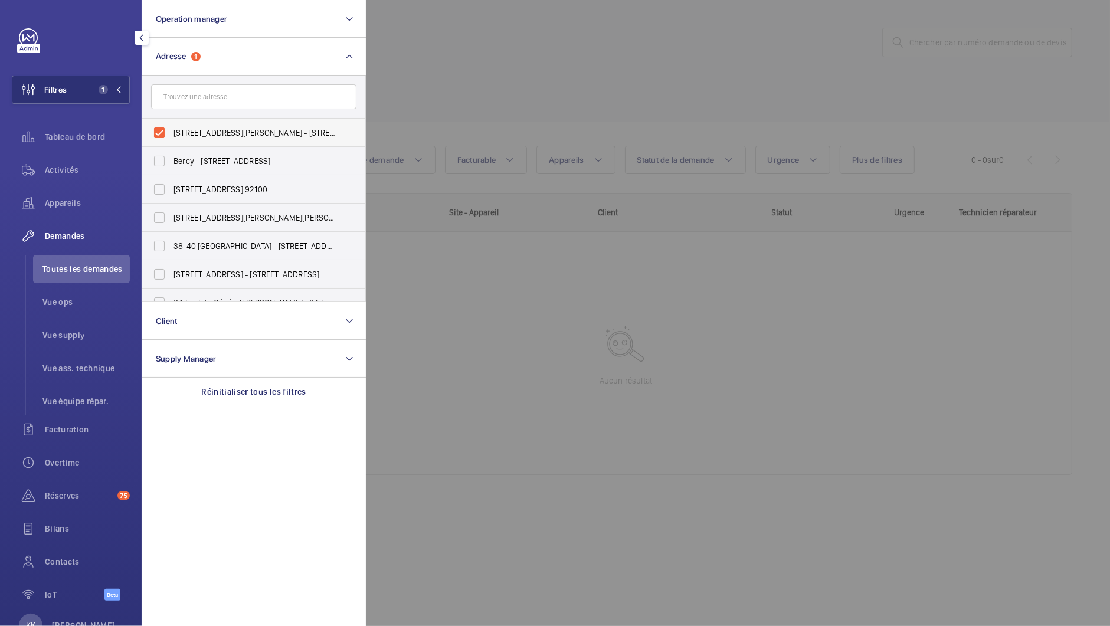
click at [169, 127] on label "5 rue Jean Ferrat - 5 rue Jean Ferrat, 95480 PIERRELAYE, PIERRELAYE 95480" at bounding box center [244, 133] width 205 height 28
click at [169, 127] on input "5 rue Jean Ferrat - 5 rue Jean Ferrat, 95480 PIERRELAYE, PIERRELAYE 95480" at bounding box center [159, 133] width 24 height 24
checkbox input "false"
click at [179, 96] on input "text" at bounding box center [253, 96] width 205 height 25
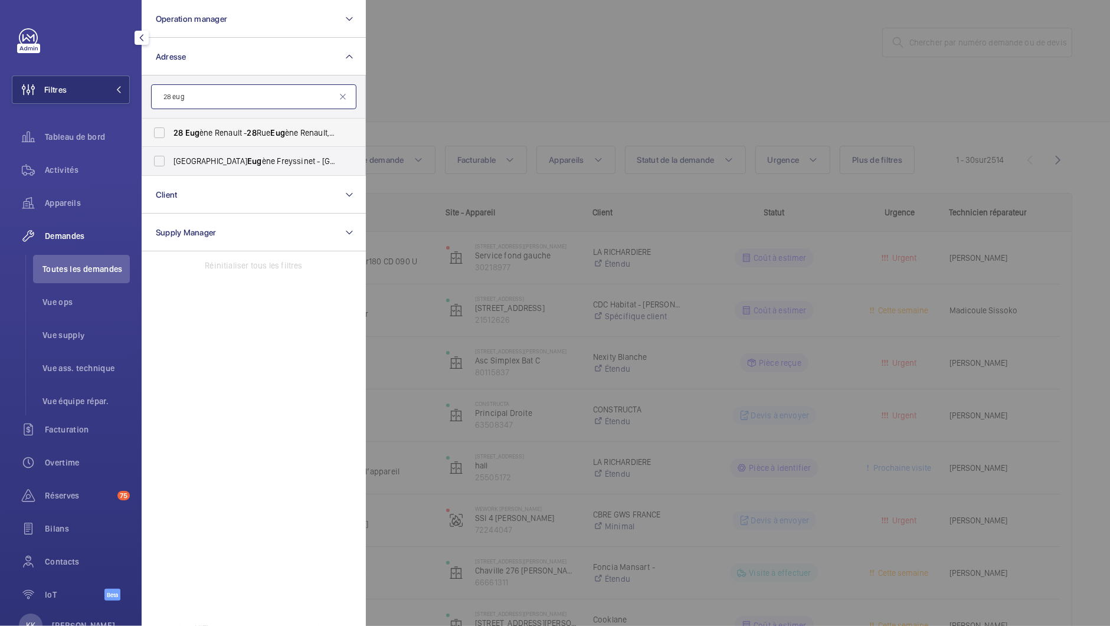
type input "28 eug"
click at [181, 131] on span "28" at bounding box center [177, 132] width 9 height 9
click at [171, 131] on input "28 Eug ène Renault - 28 Rue Eug ène Renault, MAISONS-ALFORT 94700" at bounding box center [159, 133] width 24 height 24
checkbox input "true"
click at [435, 86] on div at bounding box center [921, 313] width 1110 height 626
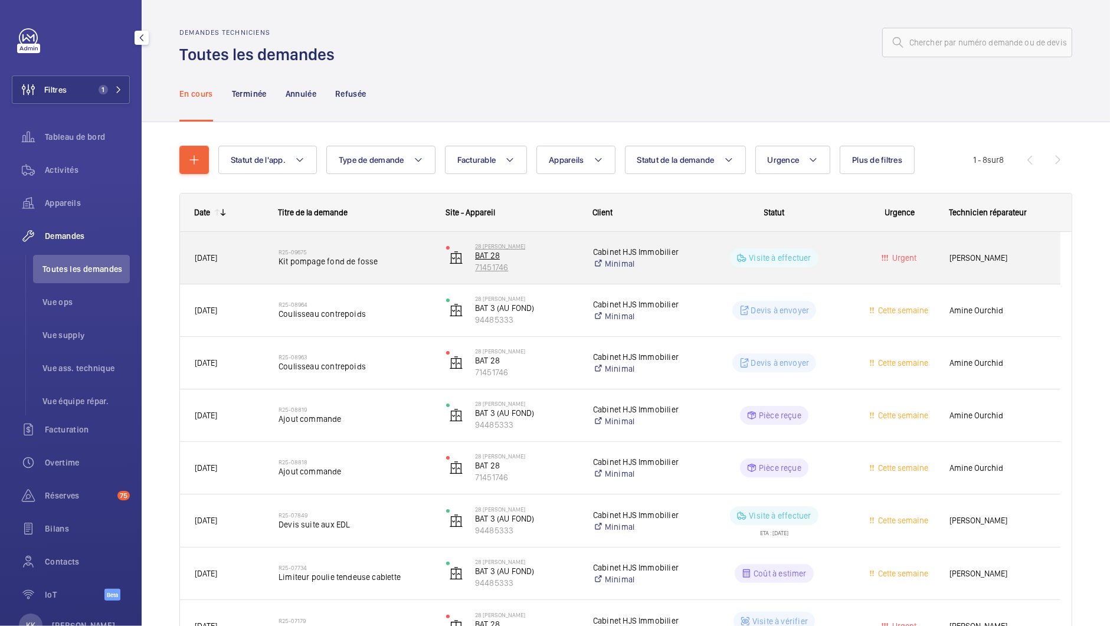
drag, startPoint x: 524, startPoint y: 270, endPoint x: 471, endPoint y: 268, distance: 53.1
click at [471, 268] on wm-front-device-cell "28 Eugène Renault BAT 28 71451746" at bounding box center [512, 257] width 132 height 29
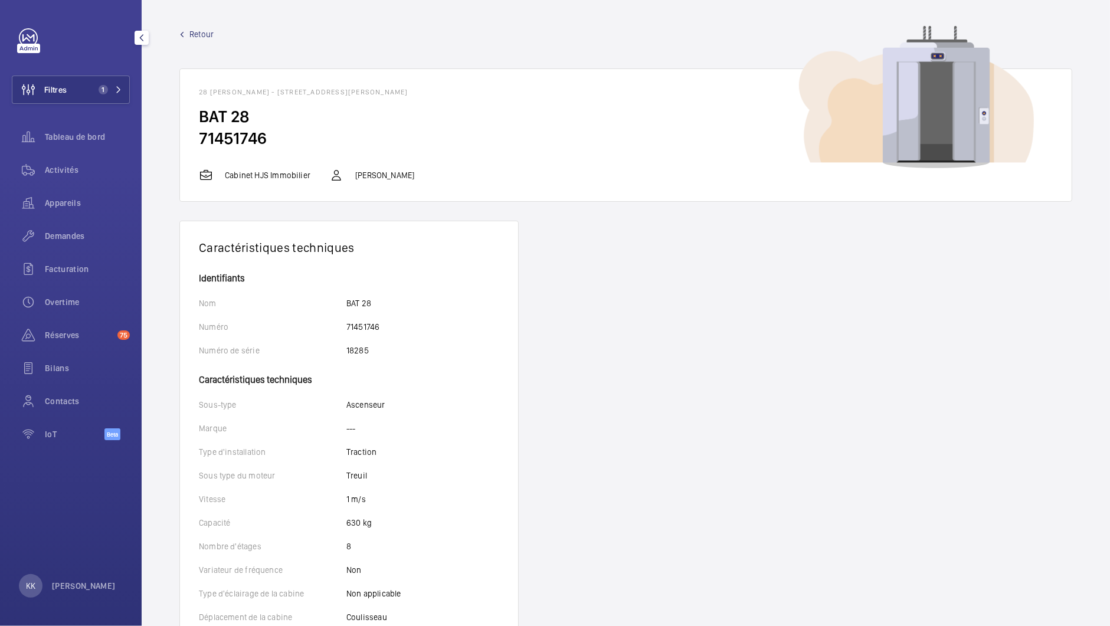
drag, startPoint x: 299, startPoint y: 134, endPoint x: 197, endPoint y: 138, distance: 102.1
click at [197, 138] on wm-front-card-body "BAT 28 71451746" at bounding box center [625, 137] width 891 height 63
copy h2 "71451746"
click at [184, 32] on mat-icon at bounding box center [181, 34] width 5 height 5
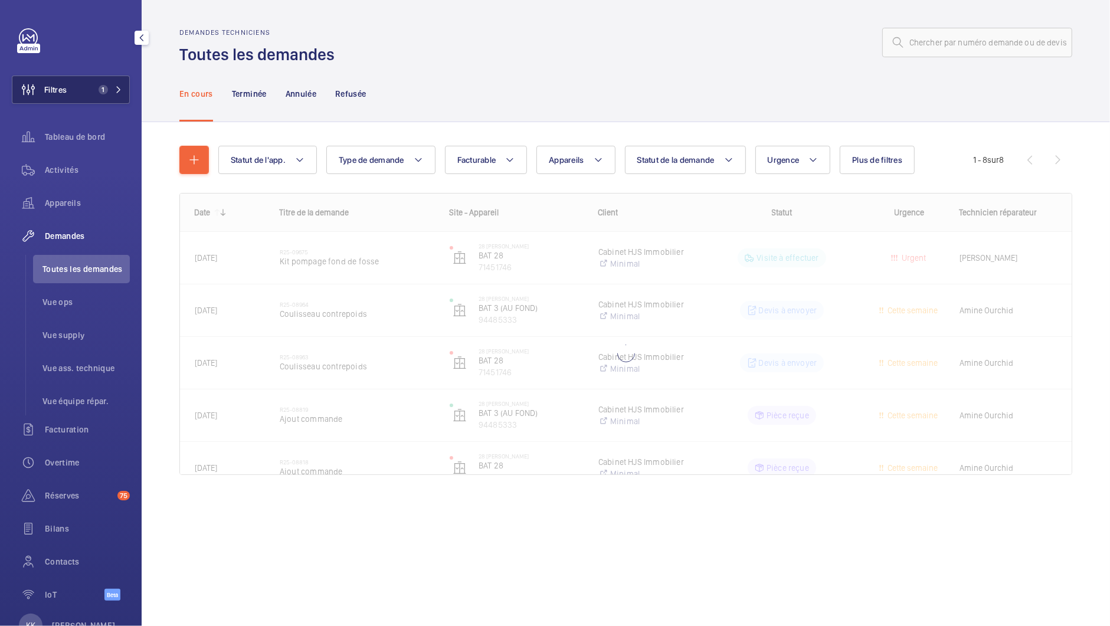
click at [81, 83] on button "Filtres 1" at bounding box center [71, 90] width 118 height 28
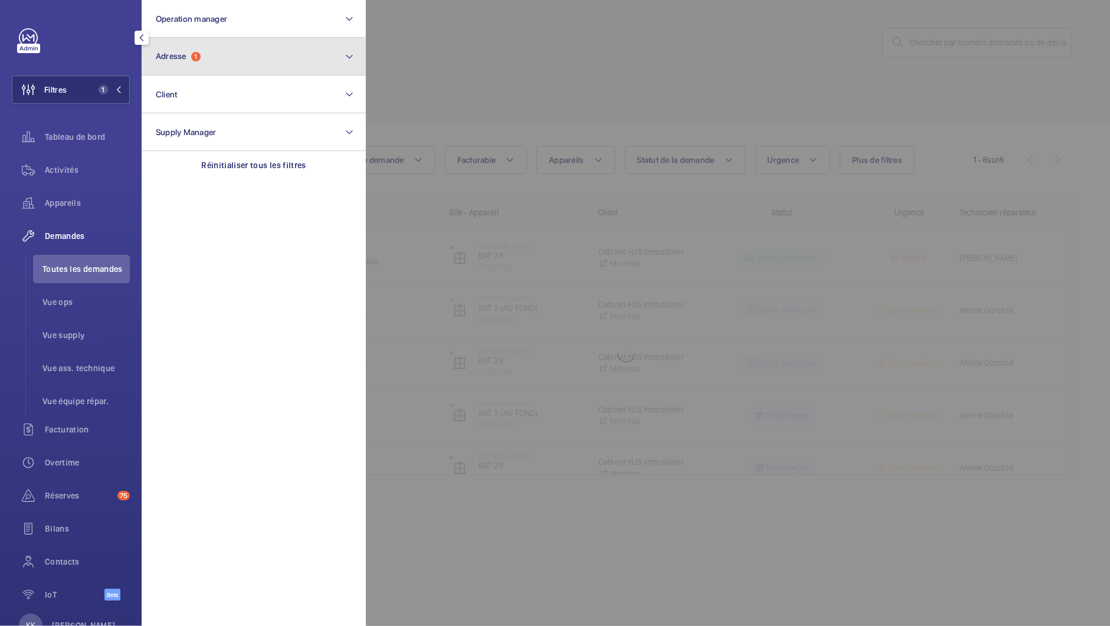
click at [236, 55] on button "Adresse 1" at bounding box center [254, 57] width 224 height 38
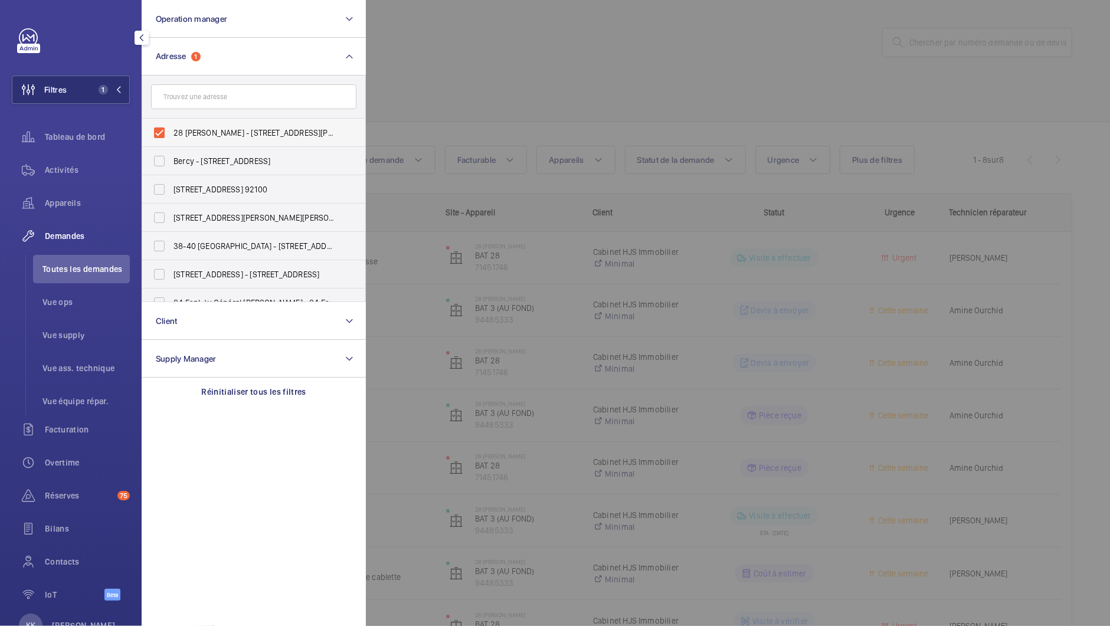
click at [156, 127] on label "28 Eugène Renault - 28 Rue Eugène Renault, MAISONS-ALFORT 94700" at bounding box center [244, 133] width 205 height 28
click at [156, 127] on input "28 Eugène Renault - 28 Rue Eugène Renault, MAISONS-ALFORT 94700" at bounding box center [159, 133] width 24 height 24
click at [166, 129] on label "28 Eugène Renault - 28 Rue Eugène Renault, MAISONS-ALFORT 94700" at bounding box center [244, 133] width 205 height 28
click at [166, 129] on input "28 Eugène Renault - 28 Rue Eugène Renault, MAISONS-ALFORT 94700" at bounding box center [159, 133] width 24 height 24
checkbox input "true"
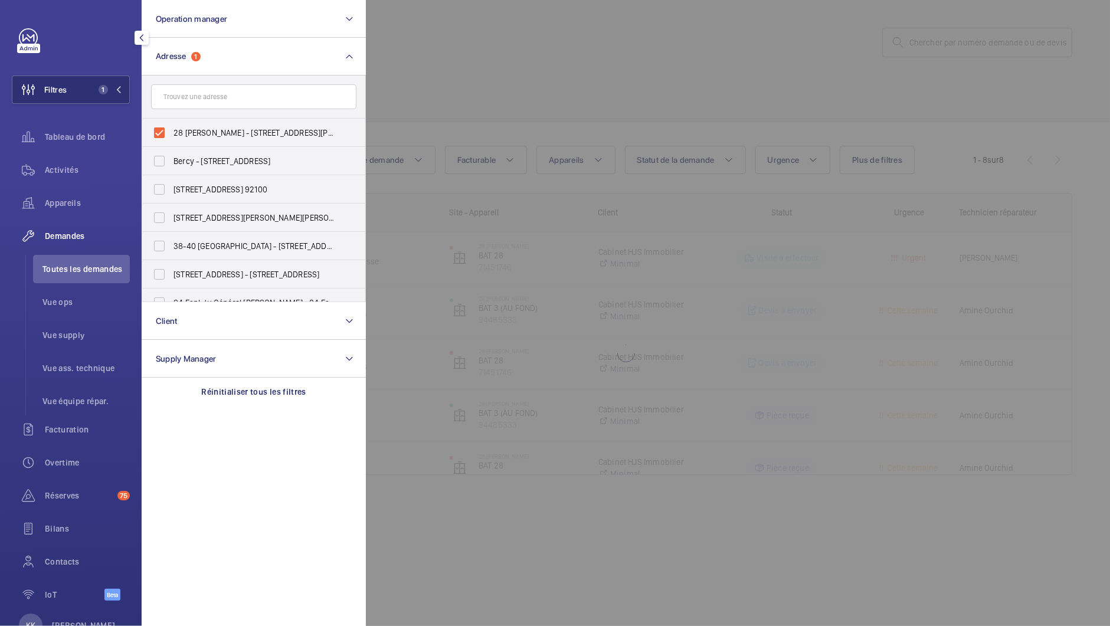
click at [416, 83] on div at bounding box center [921, 313] width 1110 height 626
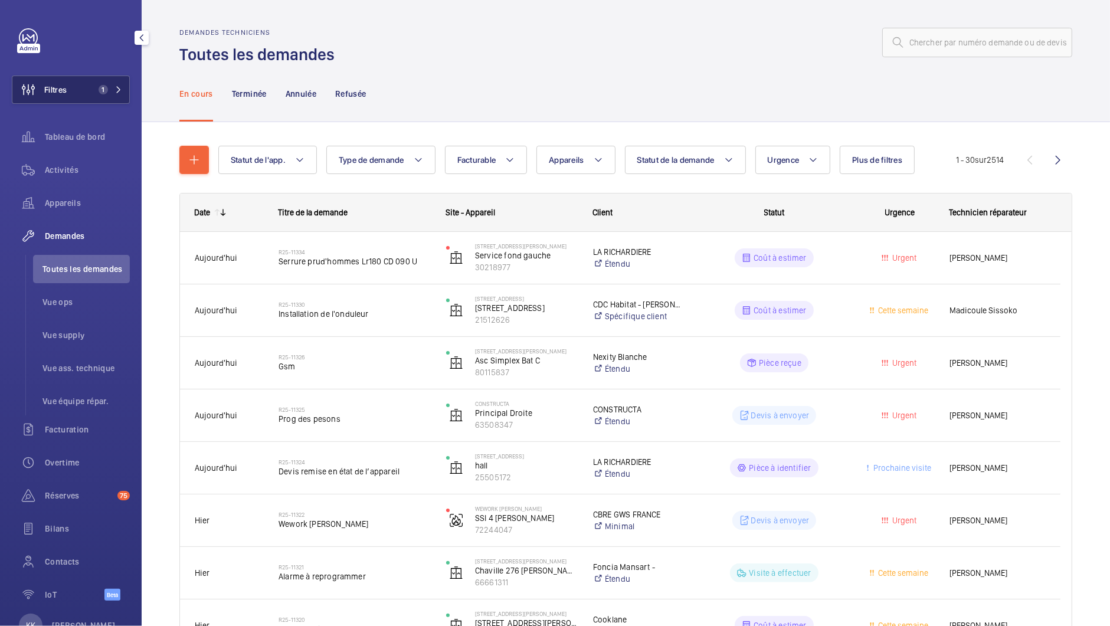
click at [74, 86] on button "Filtres 1" at bounding box center [71, 90] width 118 height 28
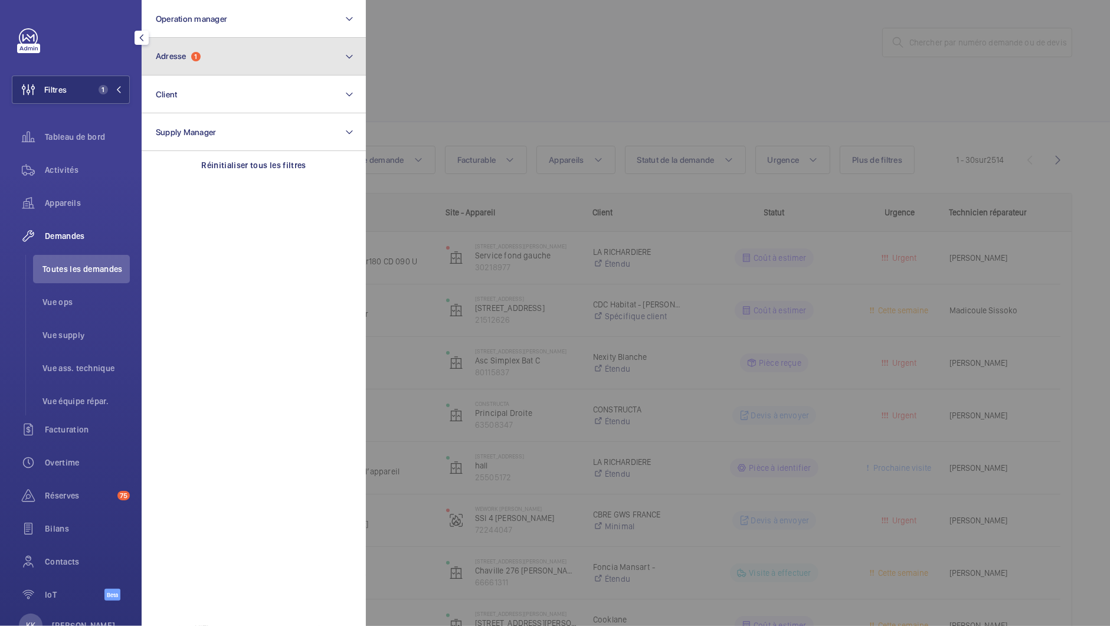
click at [266, 68] on button "Adresse 1" at bounding box center [254, 57] width 224 height 38
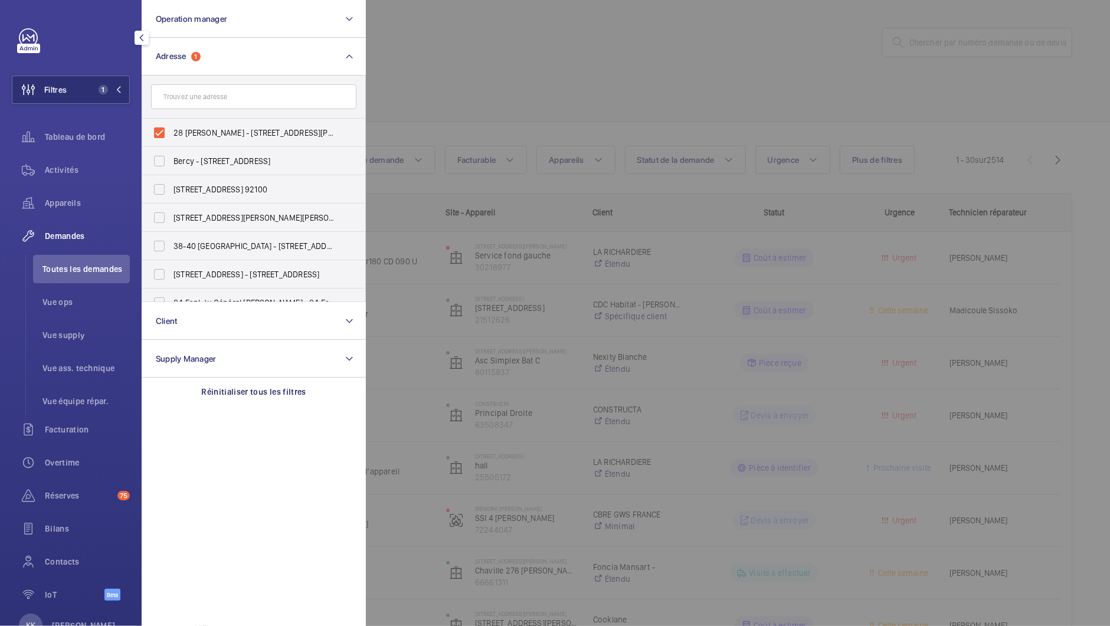
click at [514, 93] on div at bounding box center [921, 313] width 1110 height 626
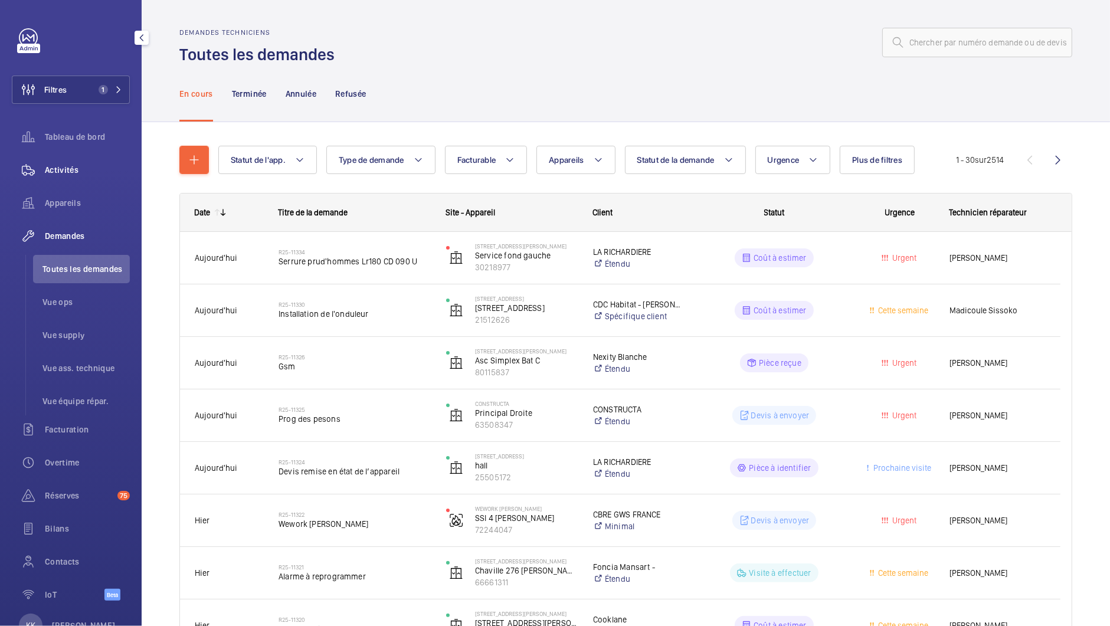
click at [68, 178] on div "Activités" at bounding box center [71, 170] width 118 height 28
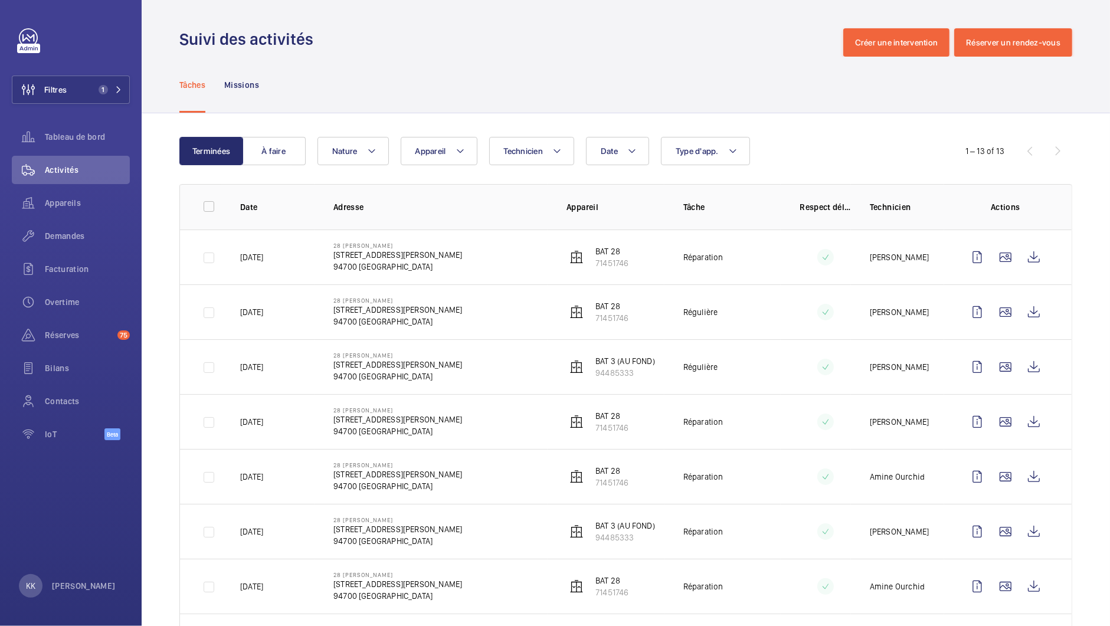
click at [427, 268] on td "28 Eugène Renault 28 Rue Eugène Renault 94700 MAISONS-ALFORT" at bounding box center [430, 256] width 233 height 55
click at [1019, 259] on wm-front-icon-button at bounding box center [1033, 257] width 28 height 28
click at [1019, 316] on wm-front-icon-button at bounding box center [1033, 312] width 28 height 28
click at [67, 87] on button "Filtres 1" at bounding box center [71, 90] width 118 height 28
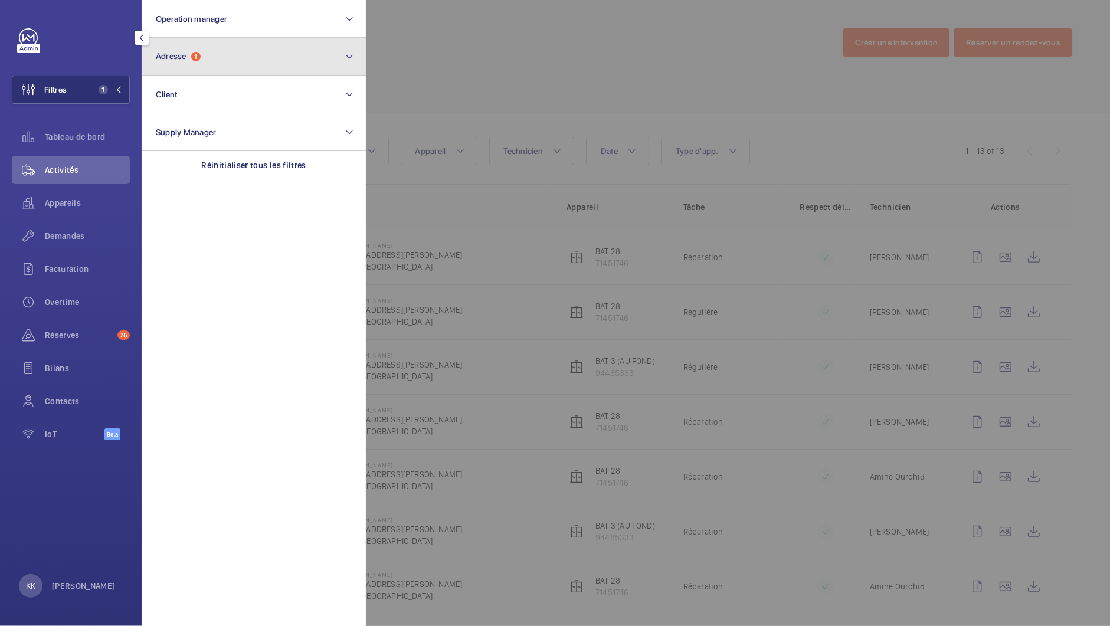
click at [163, 57] on span "Adresse" at bounding box center [171, 55] width 31 height 9
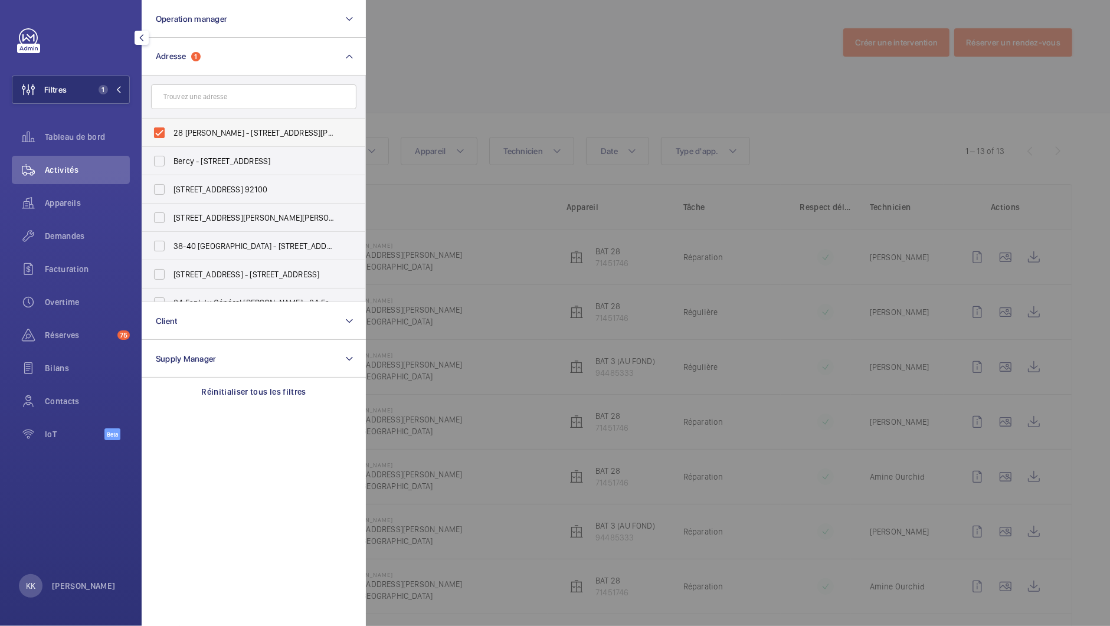
click at [168, 131] on label "28 Eugène Renault - 28 Rue Eugène Renault, MAISONS-ALFORT 94700" at bounding box center [244, 133] width 205 height 28
click at [168, 131] on input "28 Eugène Renault - 28 Rue Eugène Renault, MAISONS-ALFORT 94700" at bounding box center [159, 133] width 24 height 24
checkbox input "false"
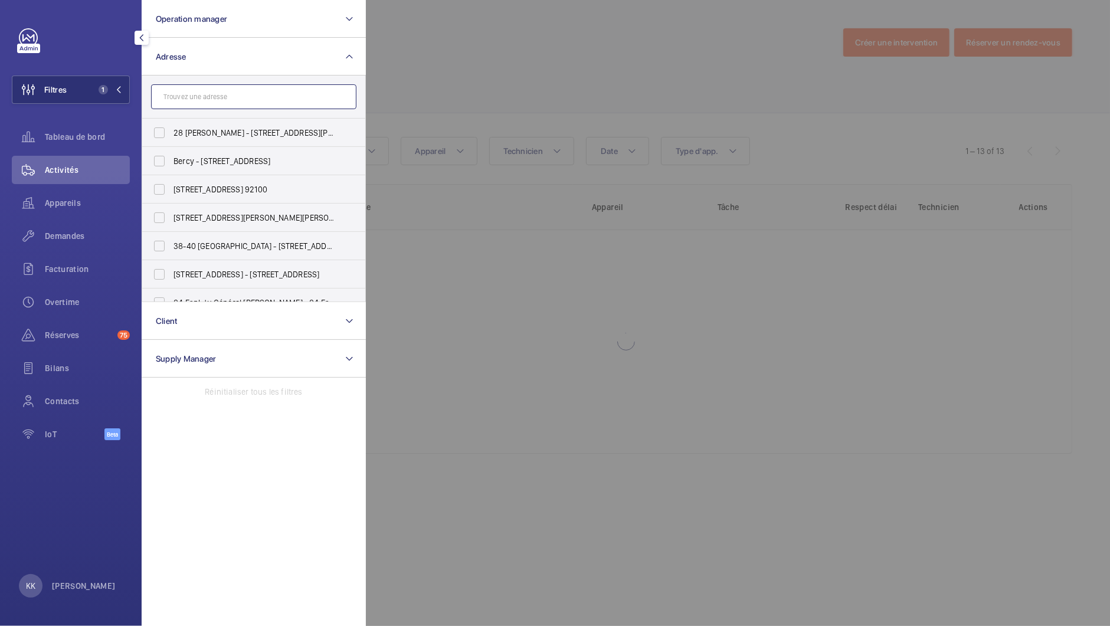
click at [192, 93] on input "text" at bounding box center [253, 96] width 205 height 25
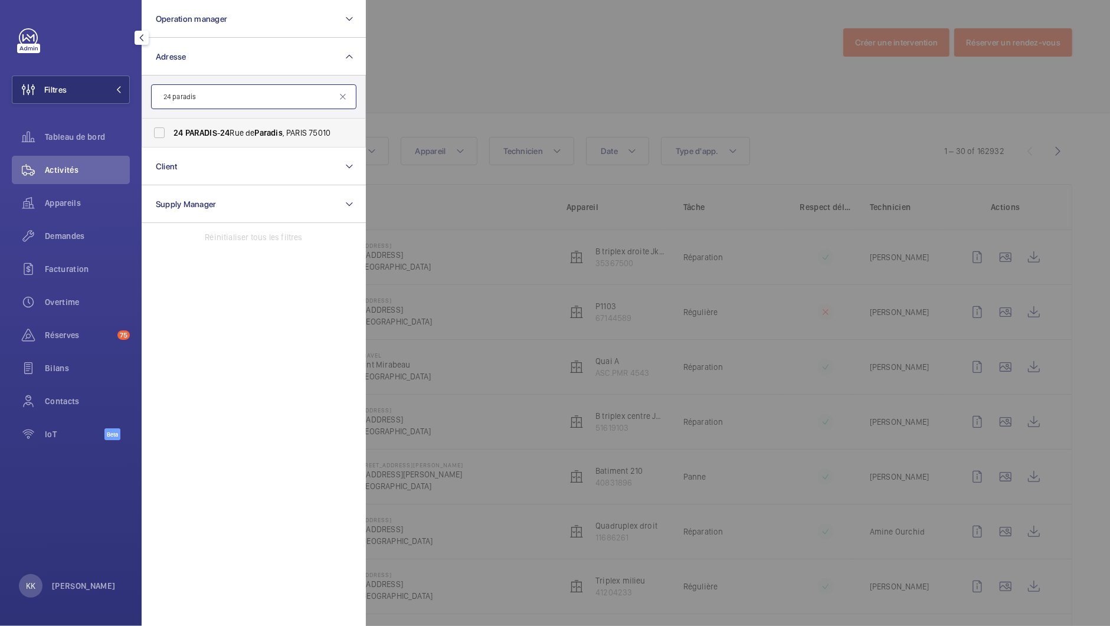
type input "24 paradis"
click at [209, 132] on span "PARADIS" at bounding box center [201, 132] width 32 height 9
click at [171, 132] on input "24 PARADIS - 24 Rue de Paradis , PARIS 75010" at bounding box center [159, 133] width 24 height 24
checkbox input "true"
click at [484, 92] on div at bounding box center [921, 313] width 1110 height 626
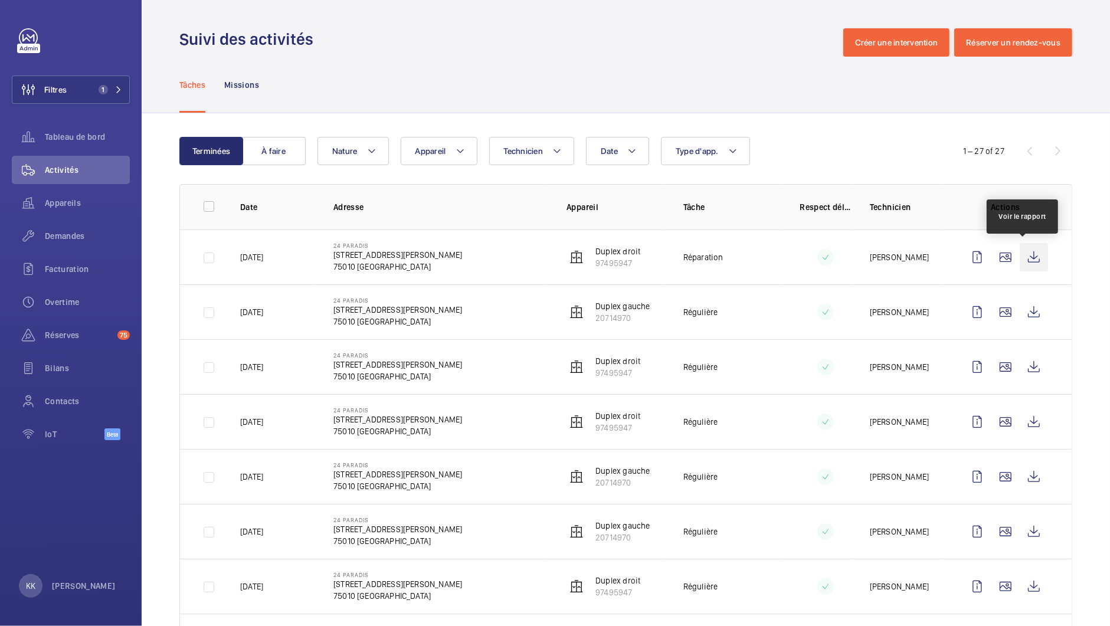
click at [1029, 258] on wm-front-icon-button at bounding box center [1033, 257] width 28 height 28
drag, startPoint x: 629, startPoint y: 319, endPoint x: 587, endPoint y: 320, distance: 41.9
click at [587, 320] on wm-front-device-cell "Duplex gauche 20714970" at bounding box center [607, 312] width 83 height 24
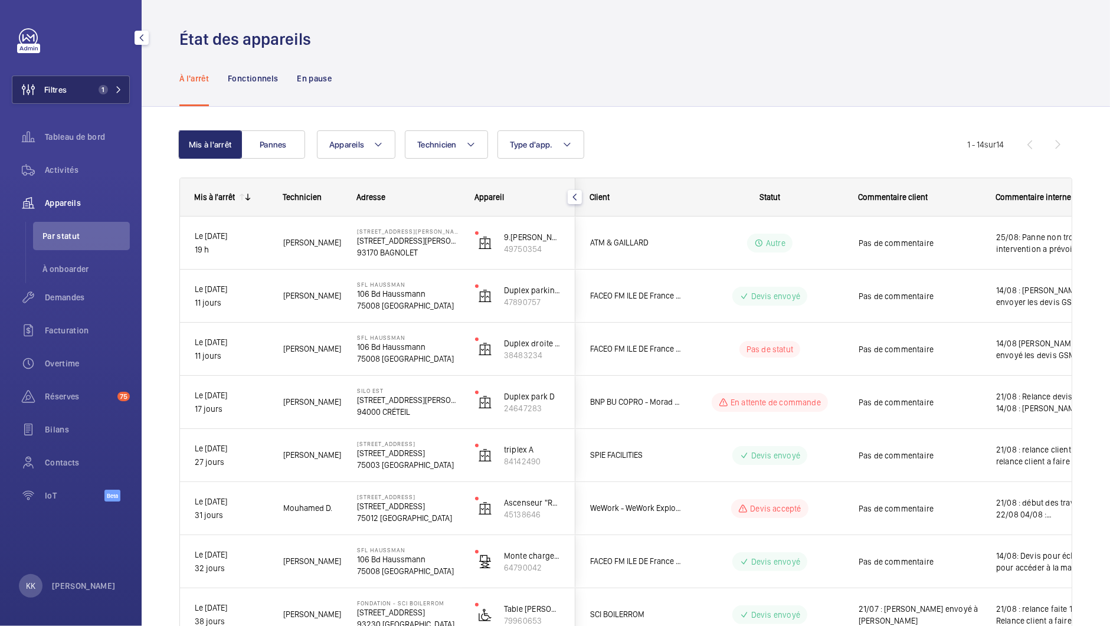
click at [114, 90] on span "1" at bounding box center [108, 89] width 28 height 9
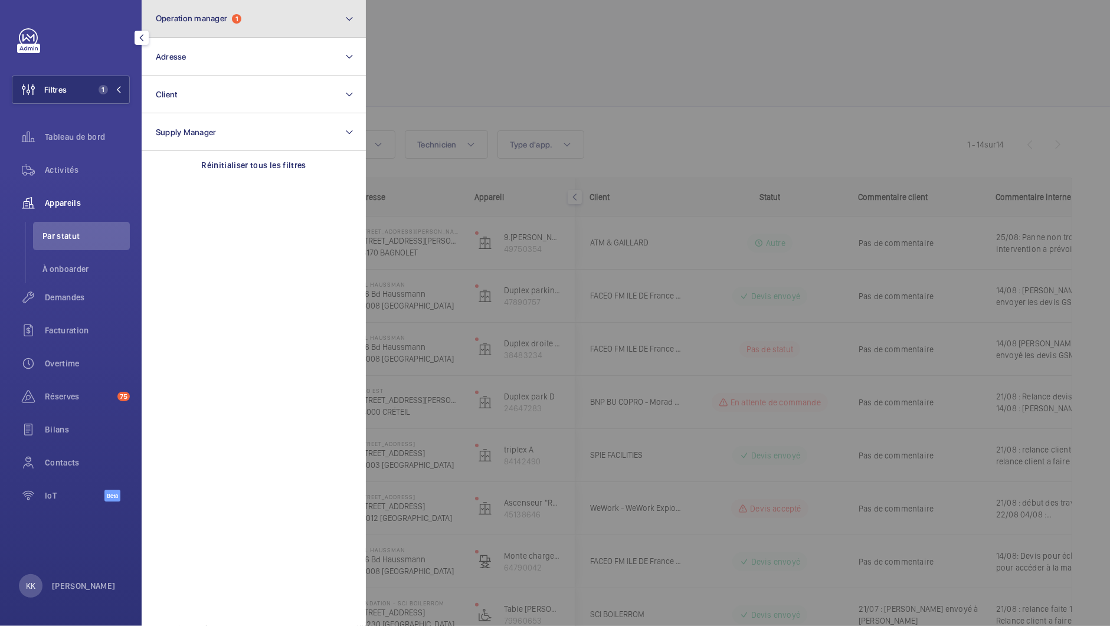
click at [228, 29] on button "Operation manager 1" at bounding box center [254, 19] width 224 height 38
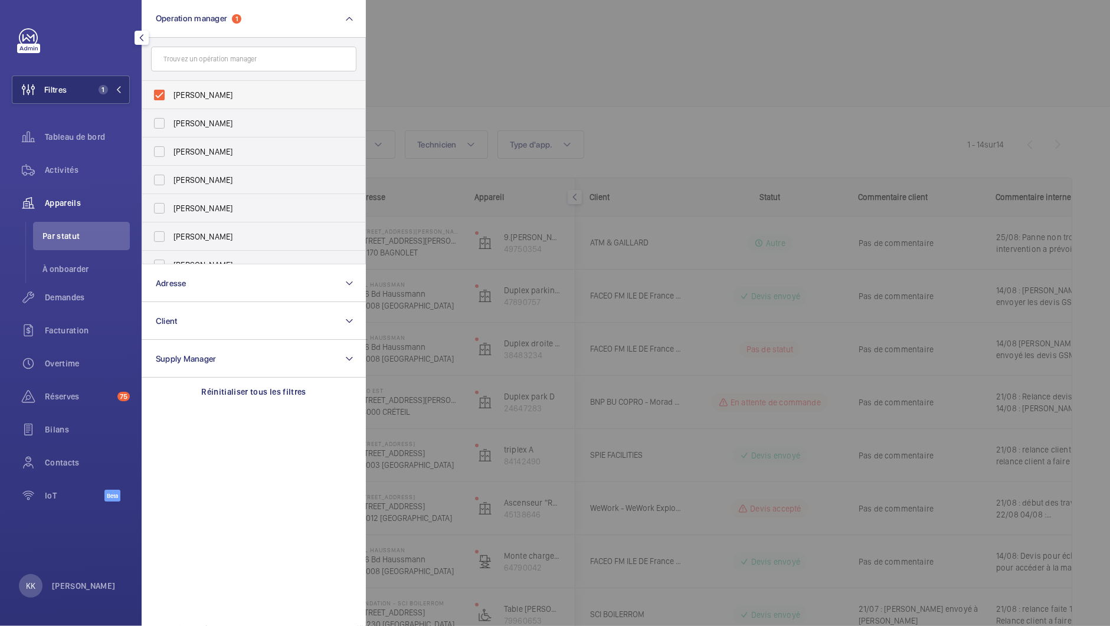
click at [230, 89] on span "Zohra Hamdani" at bounding box center [254, 95] width 162 height 12
click at [171, 88] on input "Zohra Hamdani" at bounding box center [159, 95] width 24 height 24
checkbox input "false"
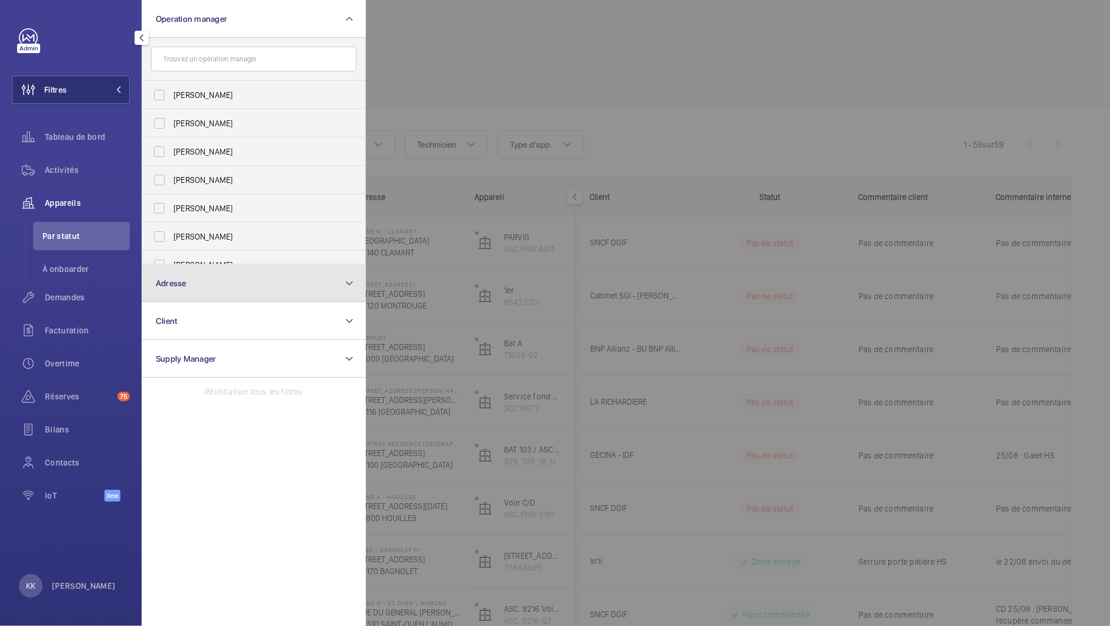
click at [190, 290] on button "Adresse" at bounding box center [254, 283] width 224 height 38
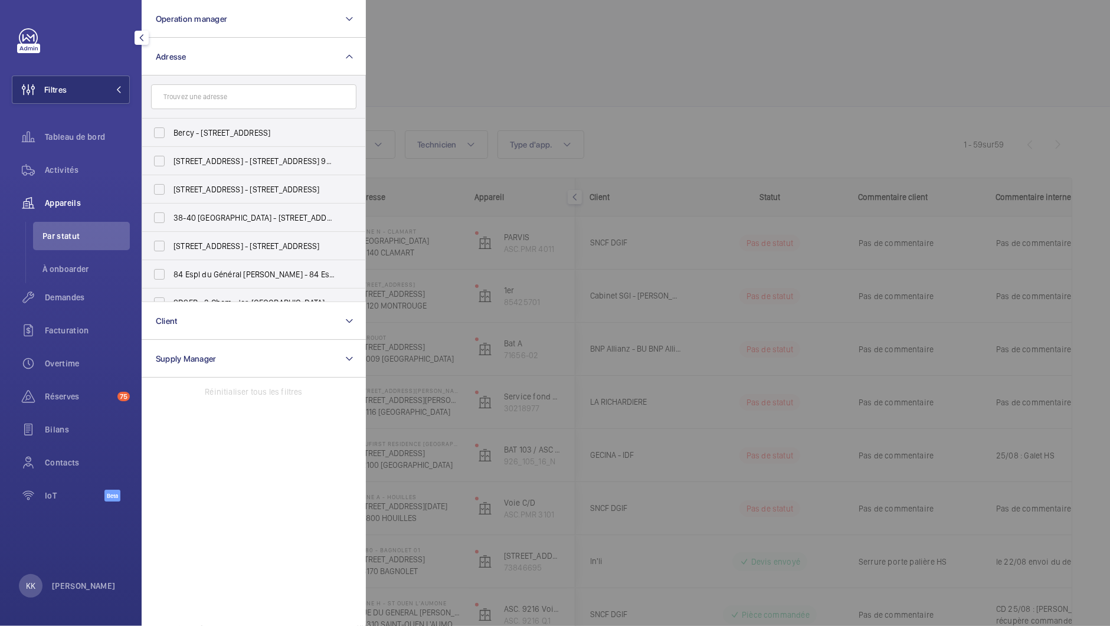
click at [219, 99] on input "text" at bounding box center [253, 96] width 205 height 25
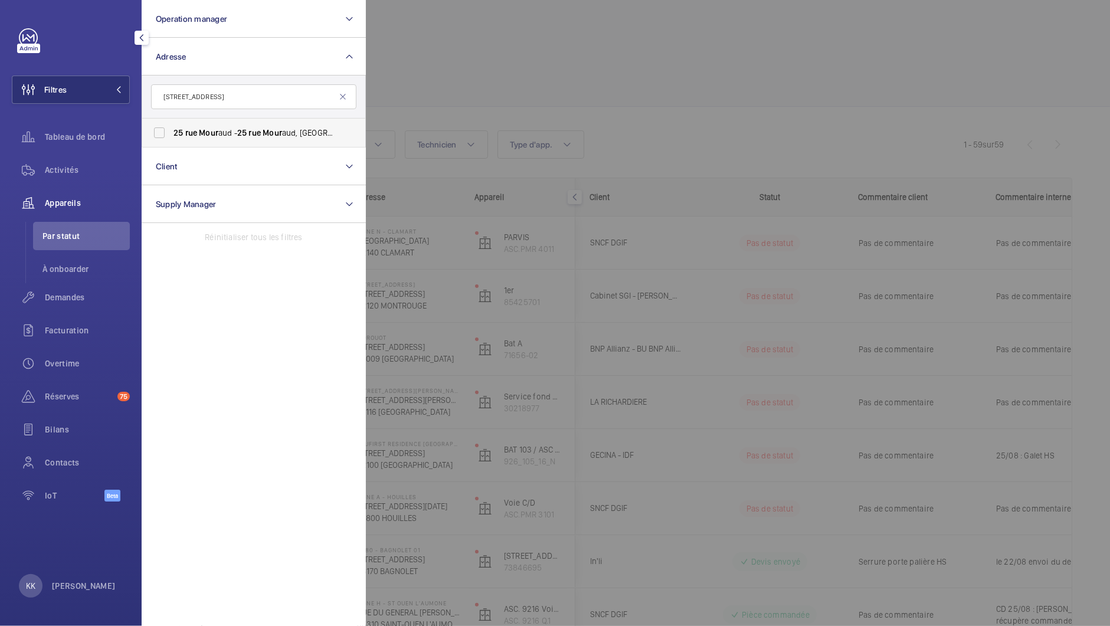
type input "25 rue mour"
click at [263, 135] on span "25 rue Mour aud - 25 rue Mour aud, PARIS 75020" at bounding box center [254, 133] width 162 height 12
click at [171, 135] on input "25 rue Mour aud - 25 rue Mour aud, PARIS 75020" at bounding box center [159, 133] width 24 height 24
checkbox input "true"
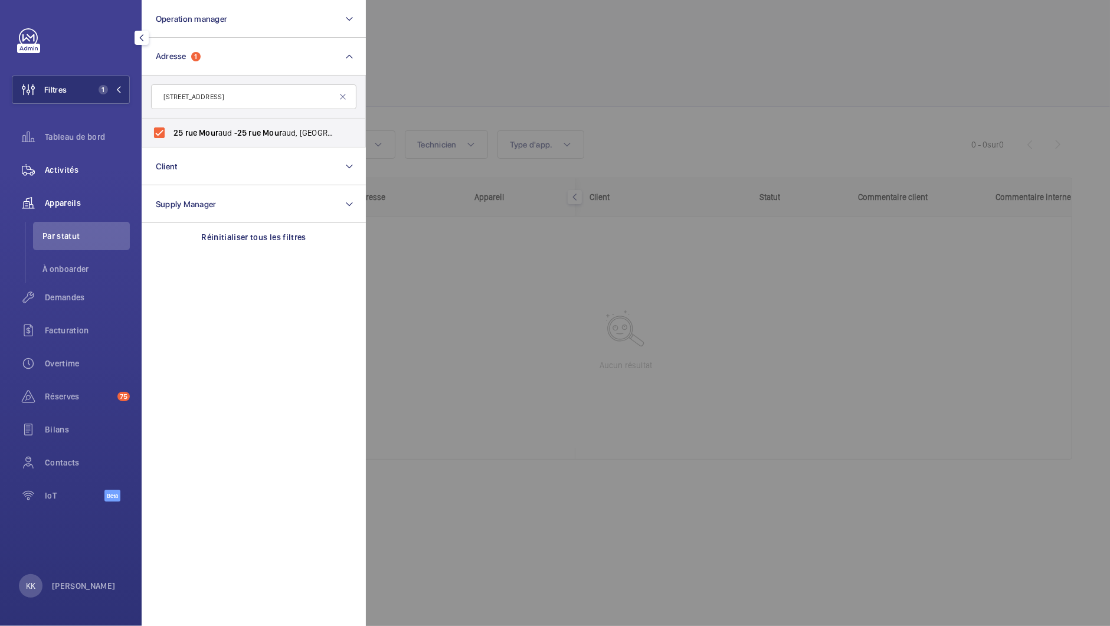
click at [65, 167] on span "Activités" at bounding box center [87, 170] width 85 height 12
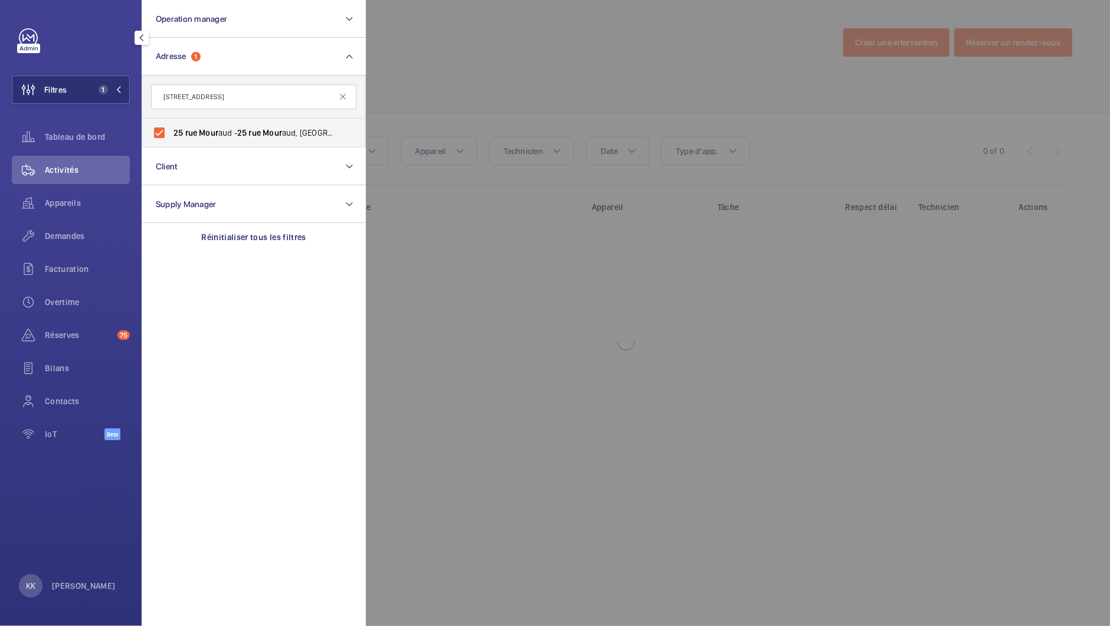
click at [435, 70] on div at bounding box center [921, 313] width 1110 height 626
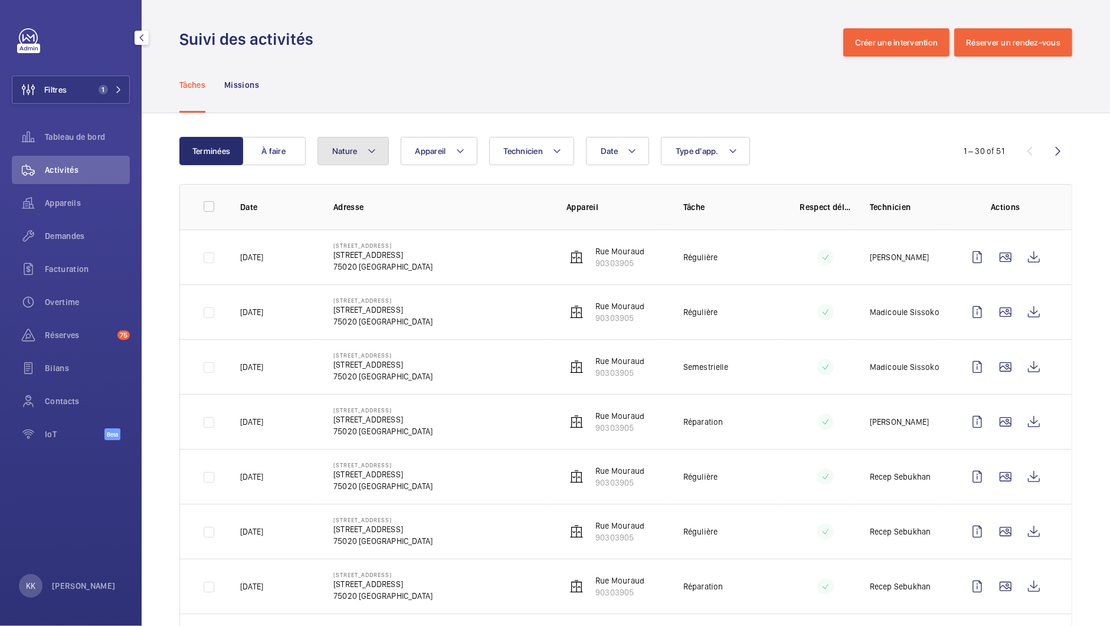
click at [385, 146] on button "Nature" at bounding box center [352, 151] width 71 height 28
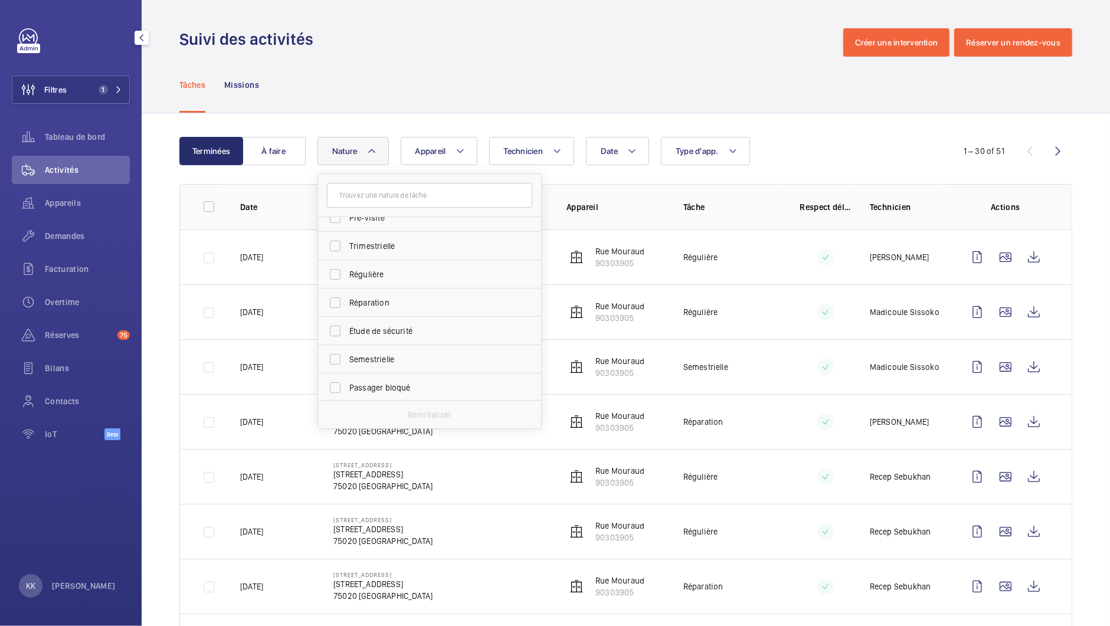
scroll to position [185, 0]
click at [394, 325] on span "Étude de sécurité" at bounding box center [430, 330] width 162 height 12
click at [347, 325] on input "Étude de sécurité" at bounding box center [335, 330] width 24 height 24
checkbox input "true"
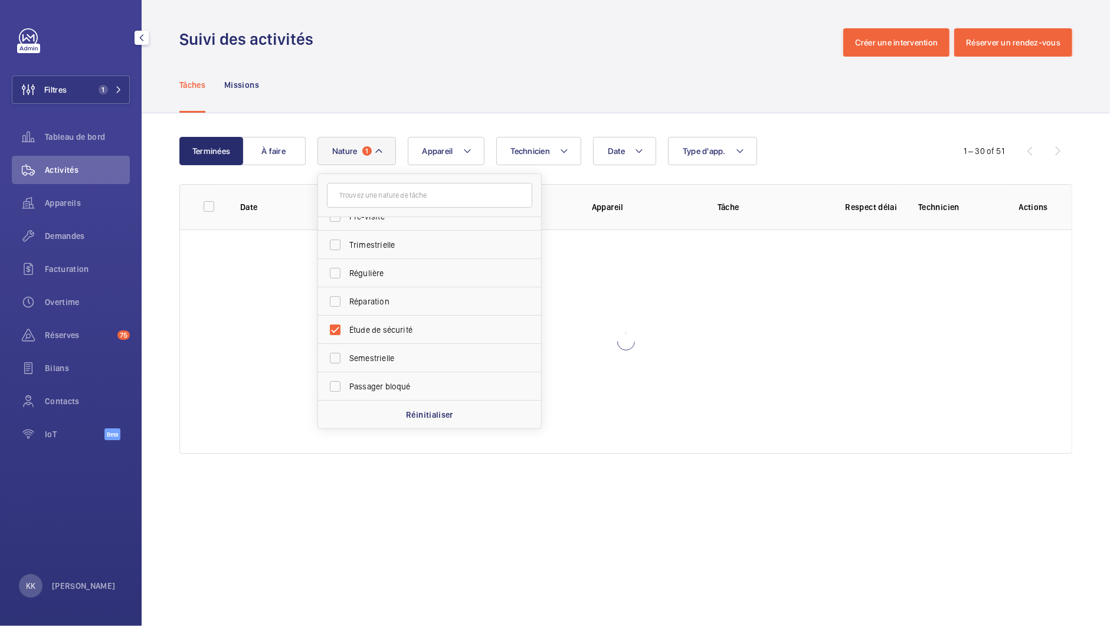
click at [426, 68] on div "Tâches Missions" at bounding box center [625, 85] width 893 height 56
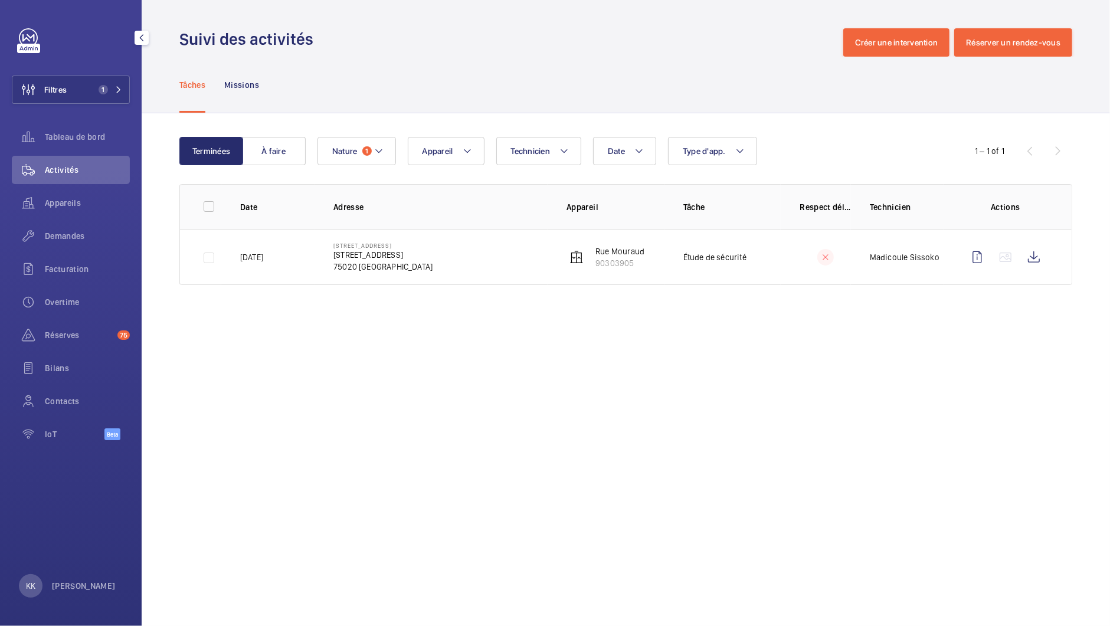
click at [451, 260] on td "25 rue Mouraud 25 rue Mouraud 75020 PARIS" at bounding box center [430, 256] width 233 height 55
click at [1038, 263] on wm-front-icon-button at bounding box center [1033, 257] width 28 height 28
click at [42, 92] on wm-front-icon-button at bounding box center [28, 90] width 32 height 28
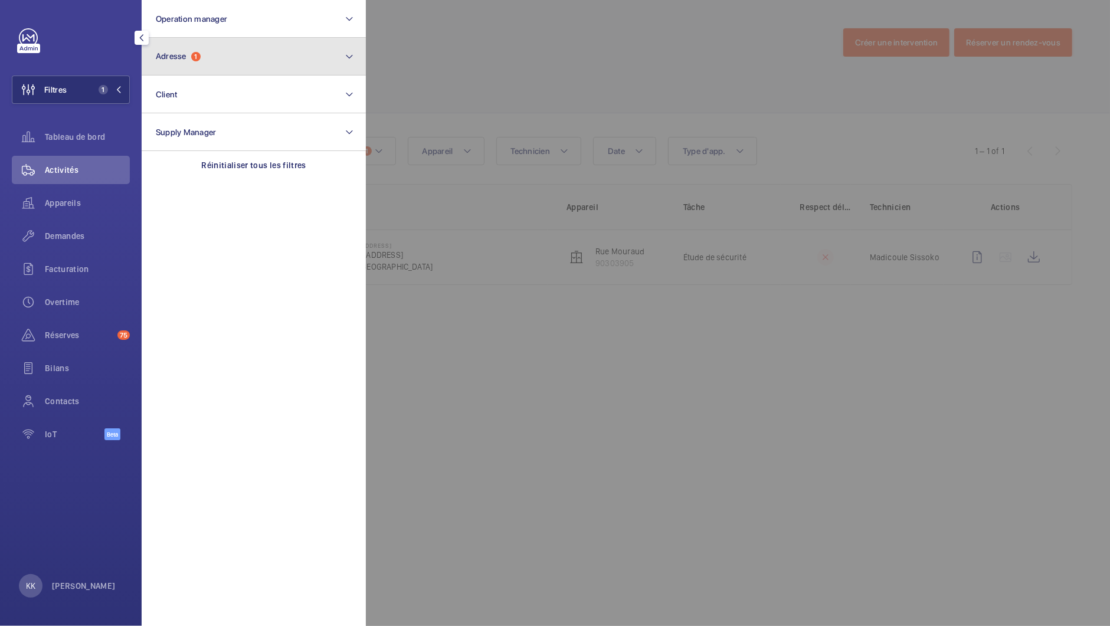
click at [185, 67] on button "Adresse 1" at bounding box center [254, 57] width 224 height 38
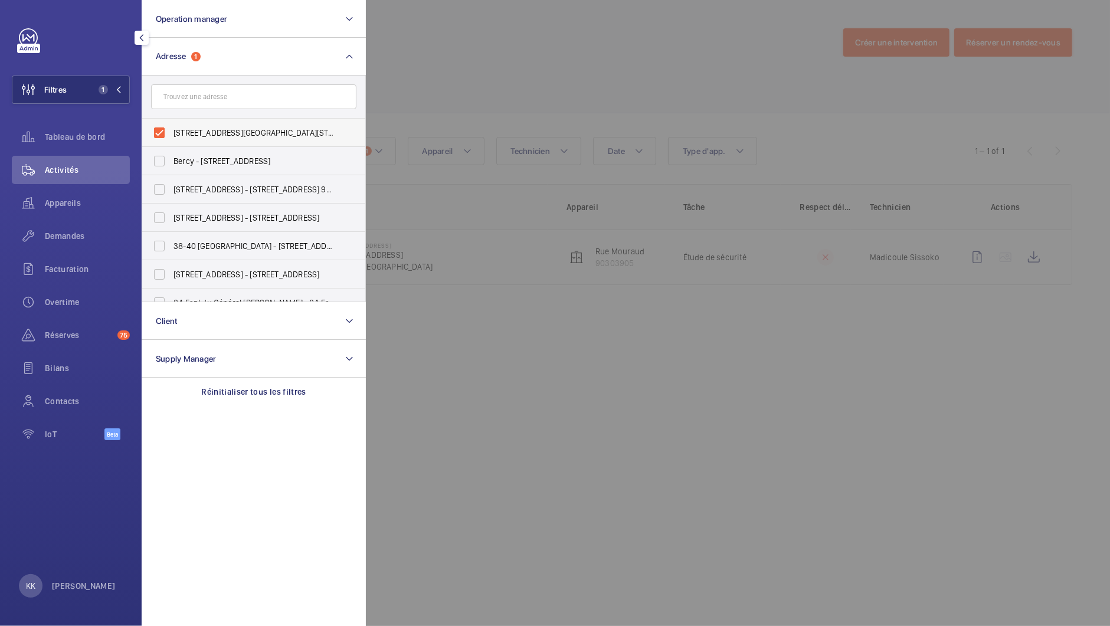
click at [176, 121] on label "25 rue Mouraud - 25 rue Mouraud, PARIS 75020" at bounding box center [244, 133] width 205 height 28
click at [171, 121] on input "25 rue Mouraud - 25 rue Mouraud, PARIS 75020" at bounding box center [159, 133] width 24 height 24
checkbox input "false"
click at [185, 101] on input "text" at bounding box center [253, 96] width 205 height 25
type input "3"
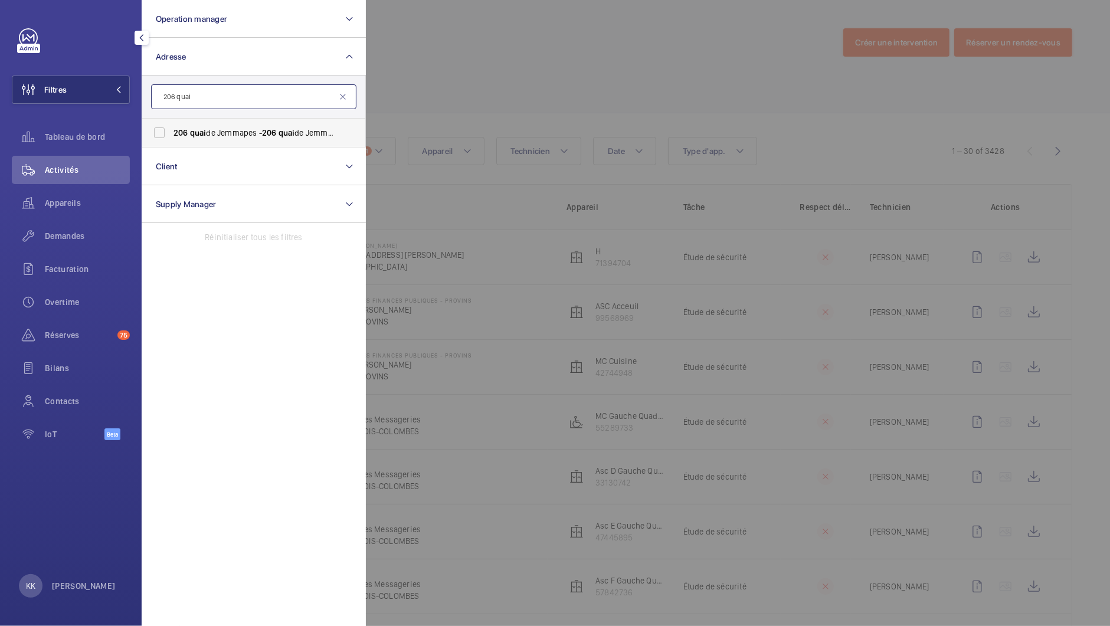
type input "206 quai"
click at [185, 130] on span "206" at bounding box center [180, 132] width 15 height 9
click at [171, 130] on input "206 quai de Jemmapes - 206 quai de Jemmapes, PARIS 75010" at bounding box center [159, 133] width 24 height 24
checkbox input "true"
click at [415, 64] on div at bounding box center [921, 313] width 1110 height 626
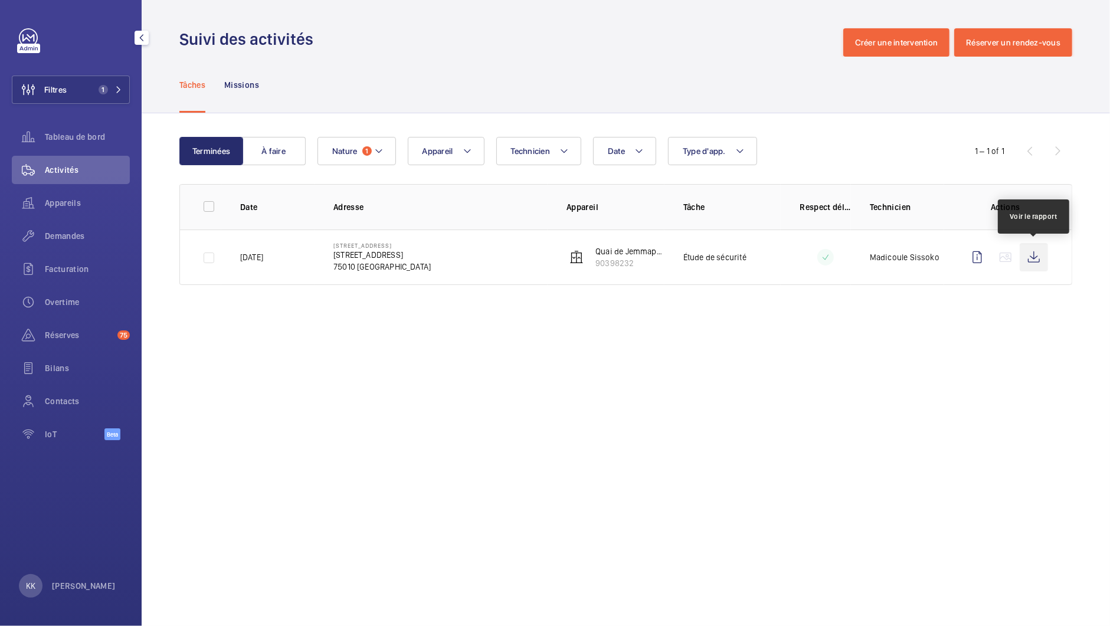
click at [1031, 257] on wm-front-icon-button at bounding box center [1033, 257] width 28 height 28
drag, startPoint x: 278, startPoint y: 340, endPoint x: 263, endPoint y: 320, distance: 25.2
click at [278, 337] on wm-front-admin-operations-monitoring "Suivi des activités Créer une intervention Réserver un rendez-vous Tâches Missi…" at bounding box center [626, 313] width 968 height 626
click at [67, 91] on span "Filtres" at bounding box center [55, 90] width 22 height 12
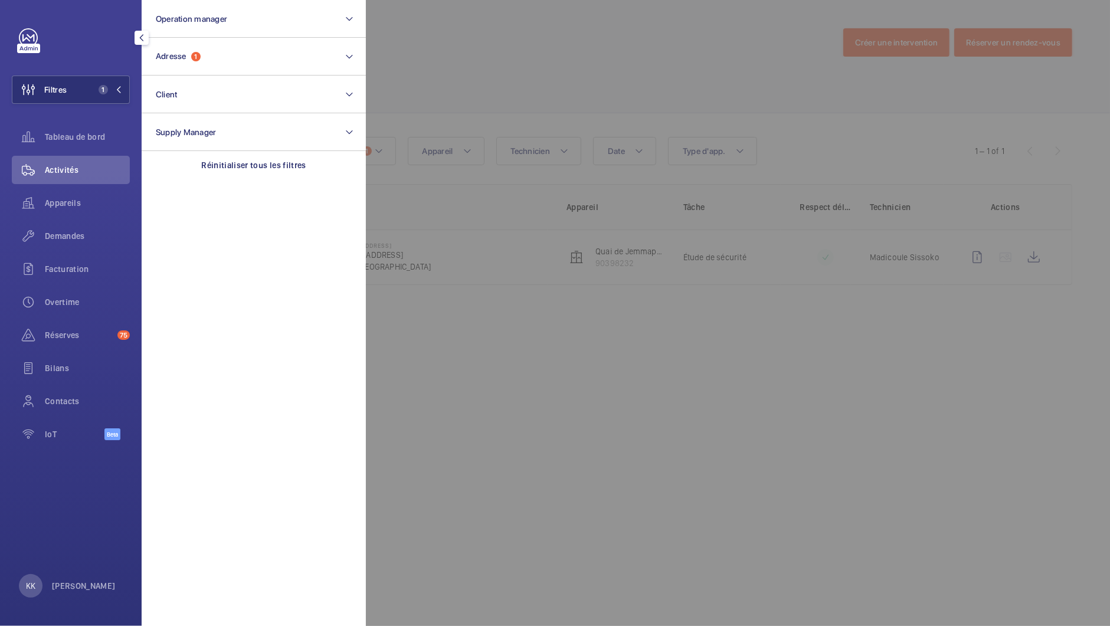
click at [483, 70] on div at bounding box center [921, 313] width 1110 height 626
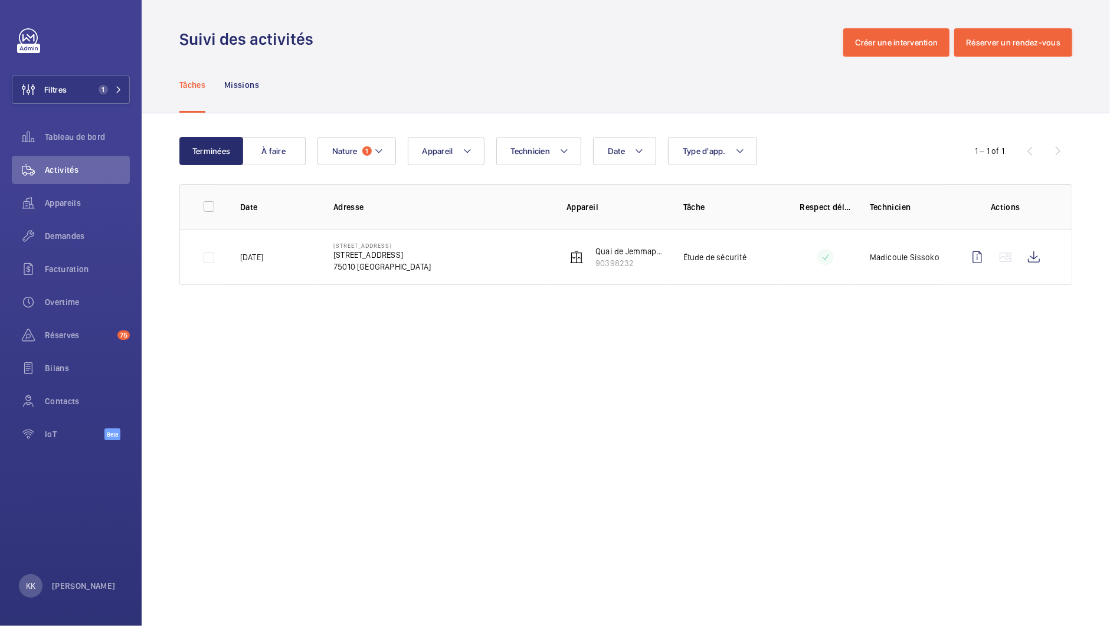
click at [580, 324] on wm-front-admin-operations-monitoring "Suivi des activités Créer une intervention Réserver un rendez-vous Tâches Missi…" at bounding box center [626, 313] width 968 height 626
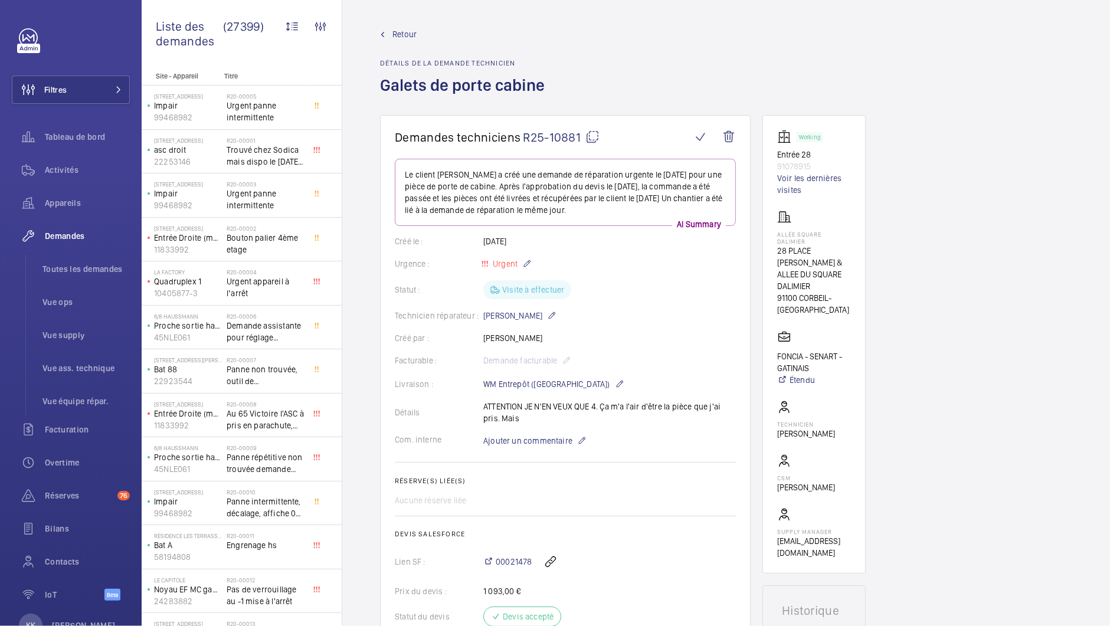
scroll to position [910, 0]
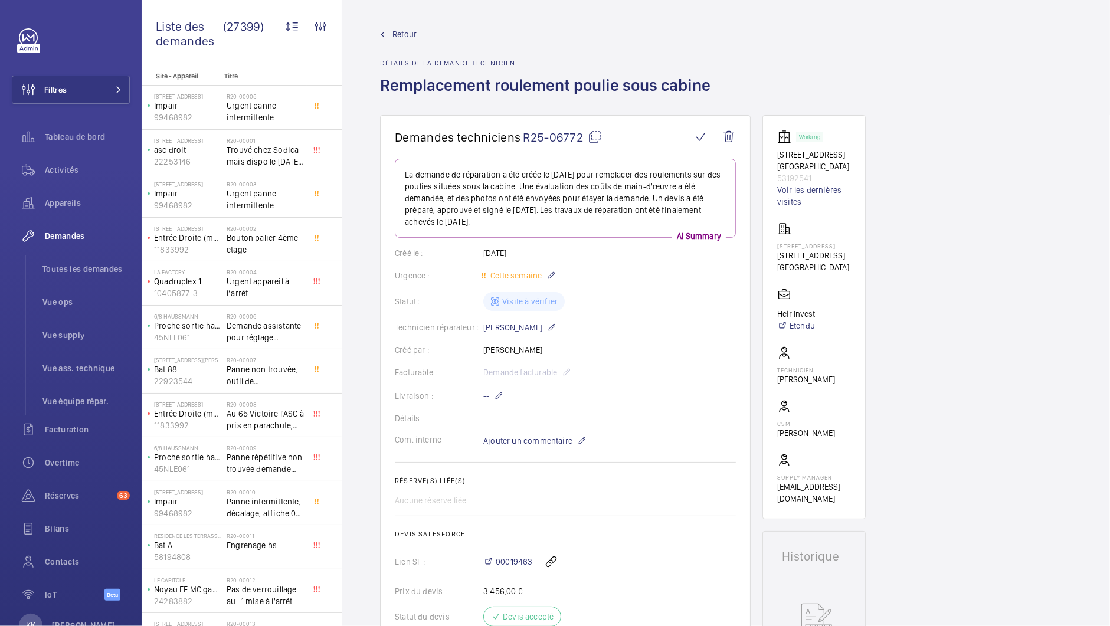
scroll to position [792, 0]
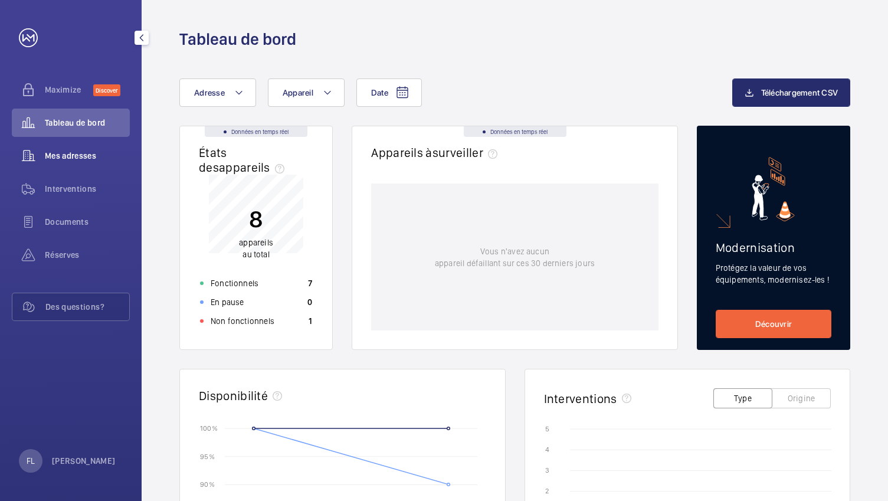
click at [39, 162] on wm-front-icon-button at bounding box center [28, 156] width 33 height 28
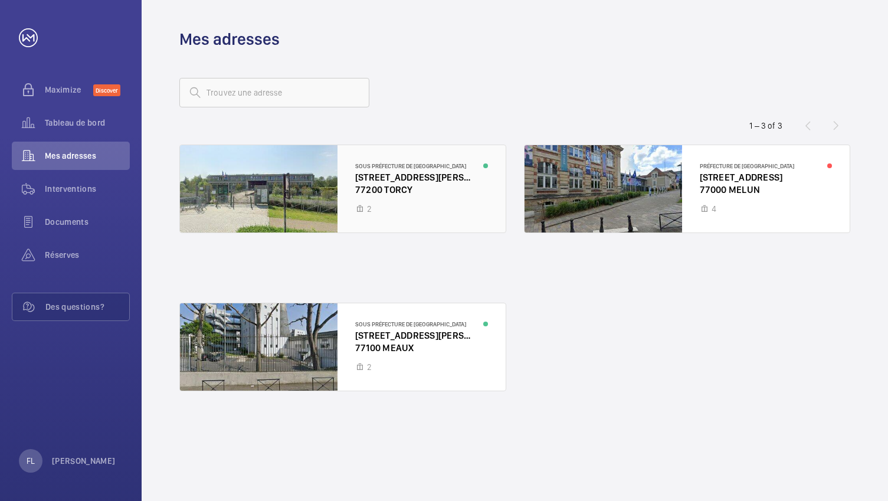
click at [437, 191] on div at bounding box center [343, 188] width 326 height 87
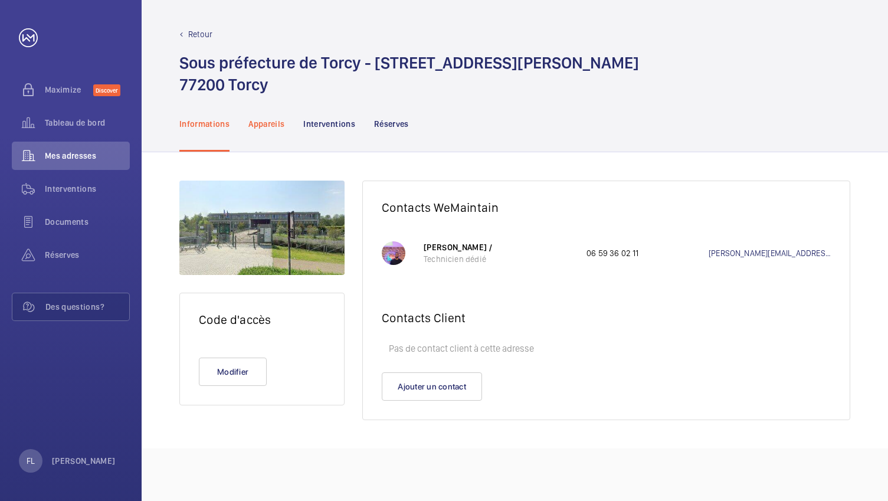
click at [281, 126] on p "Appareils" at bounding box center [266, 124] width 36 height 12
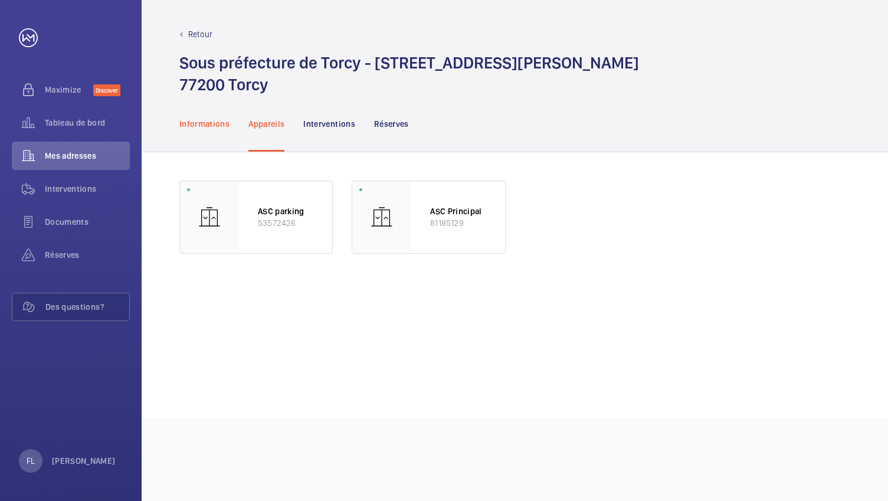
click at [205, 121] on p "Informations" at bounding box center [204, 124] width 50 height 12
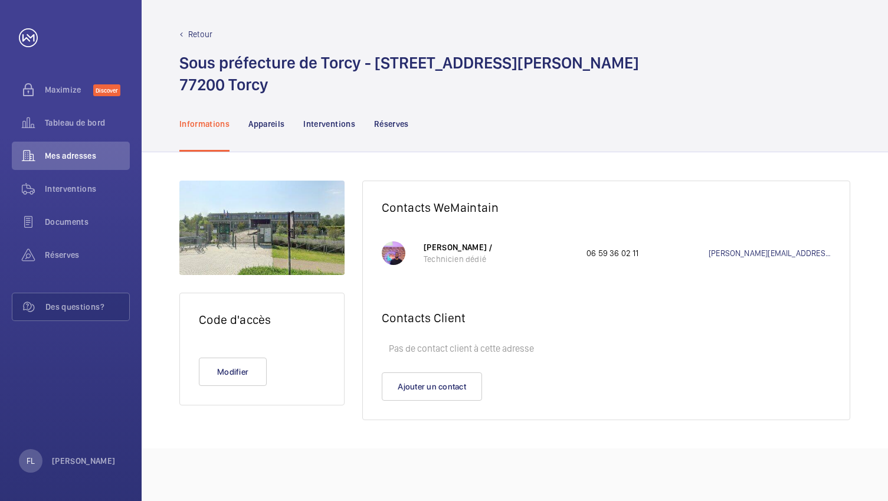
click at [189, 31] on p "Retour" at bounding box center [200, 34] width 24 height 12
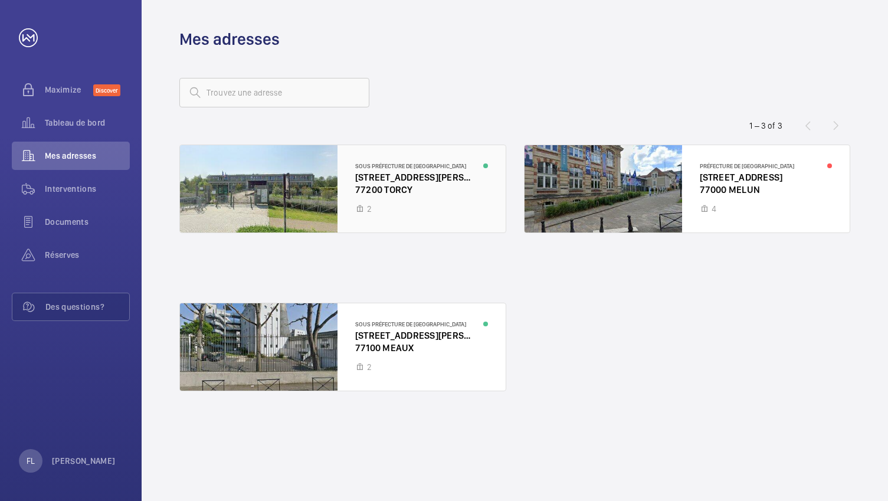
click at [381, 193] on div at bounding box center [343, 188] width 326 height 87
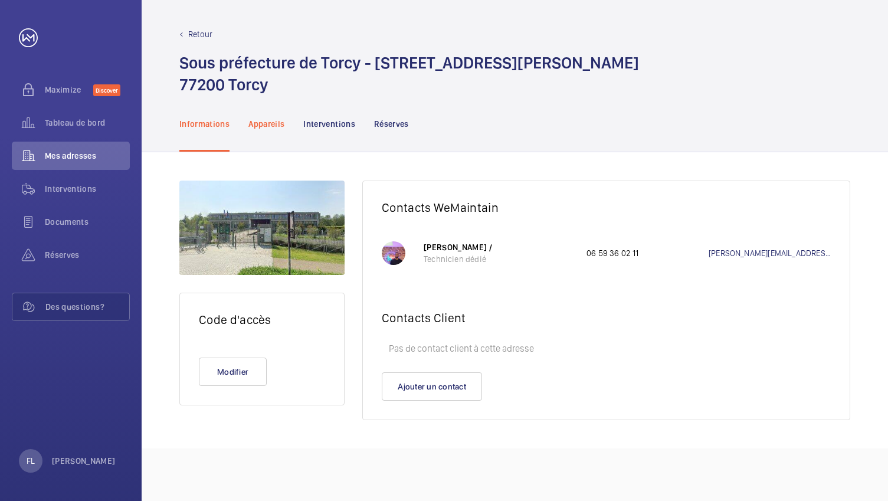
click at [260, 132] on div "Appareils" at bounding box center [266, 124] width 36 height 56
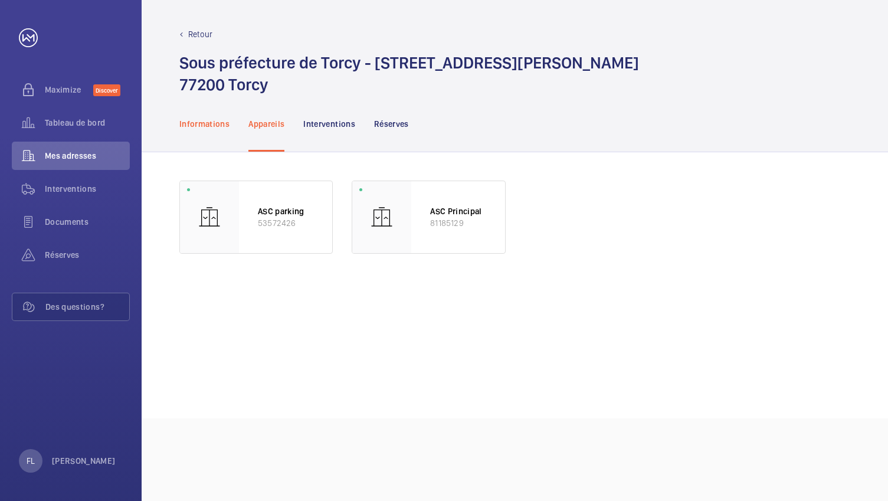
click at [214, 132] on div "Informations" at bounding box center [204, 124] width 50 height 56
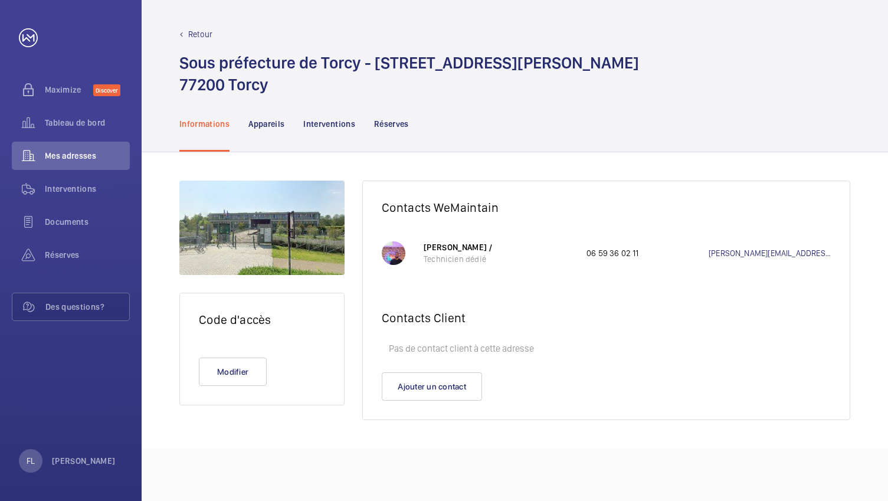
click at [195, 37] on p "Retour" at bounding box center [200, 34] width 24 height 12
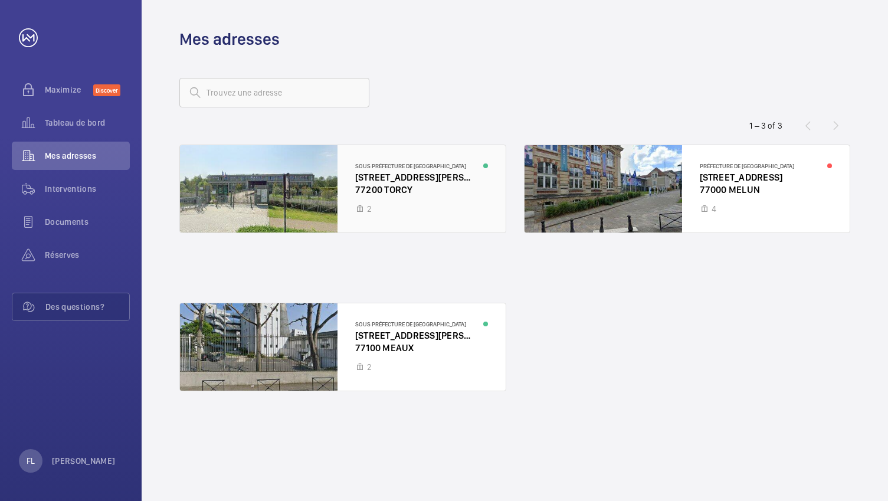
click at [425, 189] on div at bounding box center [343, 188] width 326 height 87
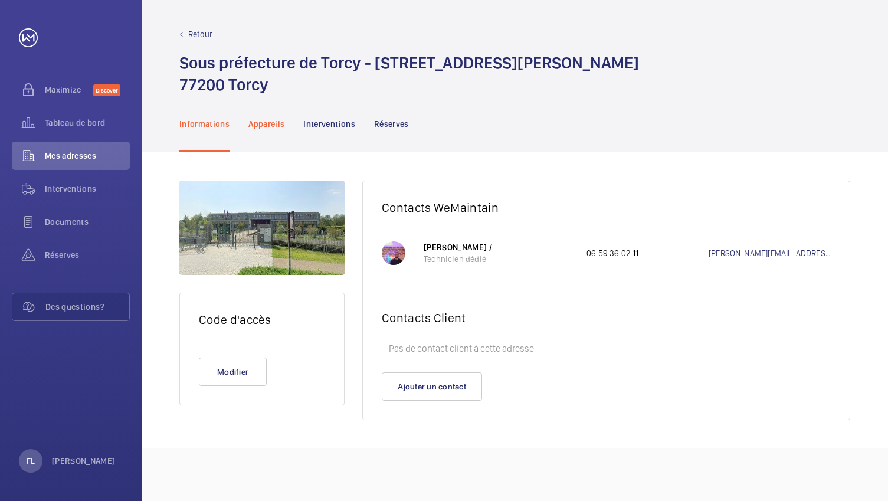
click at [258, 118] on p "Appareils" at bounding box center [266, 124] width 36 height 12
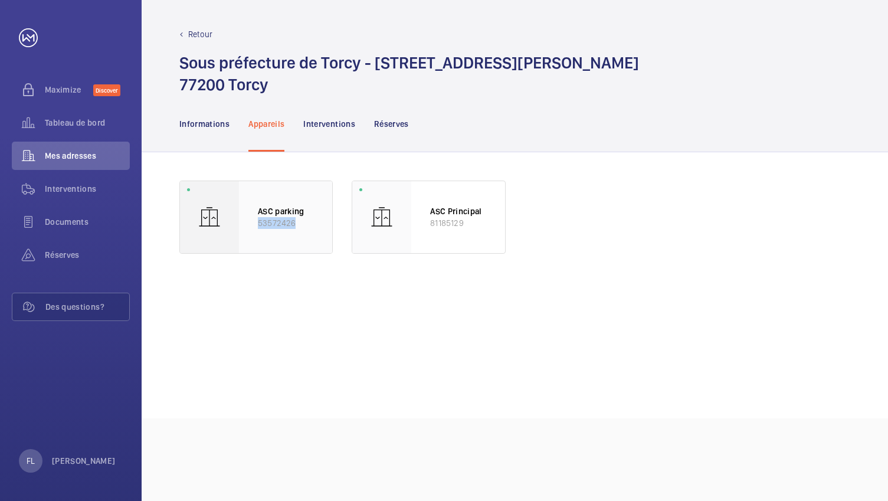
drag, startPoint x: 300, startPoint y: 227, endPoint x: 245, endPoint y: 227, distance: 55.5
click at [245, 227] on div "ASC parking 53572426" at bounding box center [285, 217] width 93 height 72
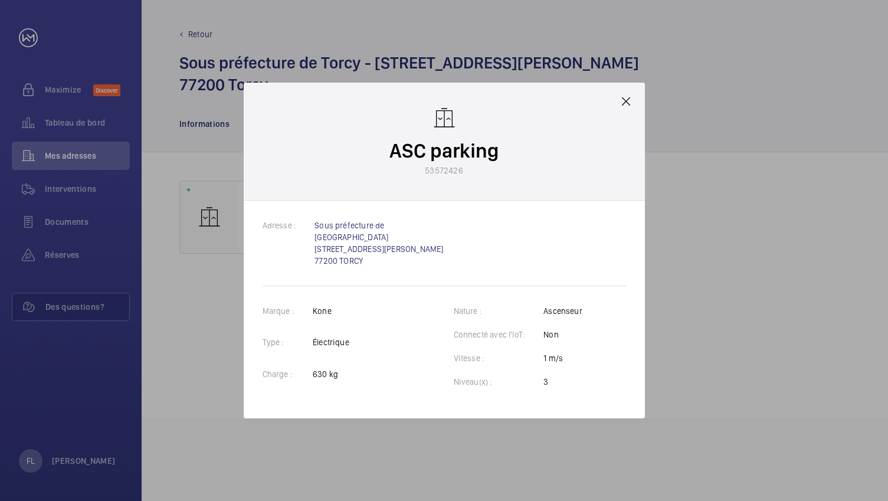
drag, startPoint x: 484, startPoint y: 177, endPoint x: 467, endPoint y: 179, distance: 17.2
click at [467, 176] on wm-front-client-platform-device-details "ASC parking 53572426" at bounding box center [443, 141] width 109 height 70
copy wm-front-client-platform-device-details "53572426"
click at [628, 109] on mat-icon at bounding box center [626, 101] width 14 height 14
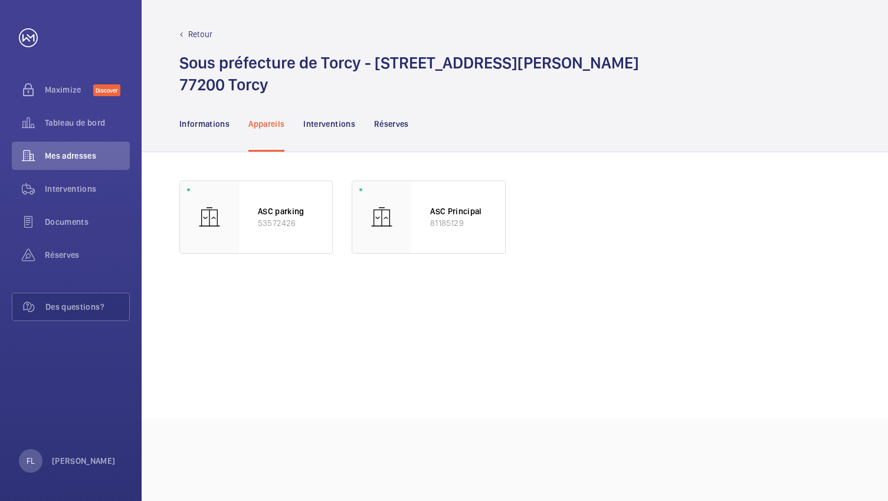
click at [196, 34] on p "Retour" at bounding box center [200, 34] width 24 height 12
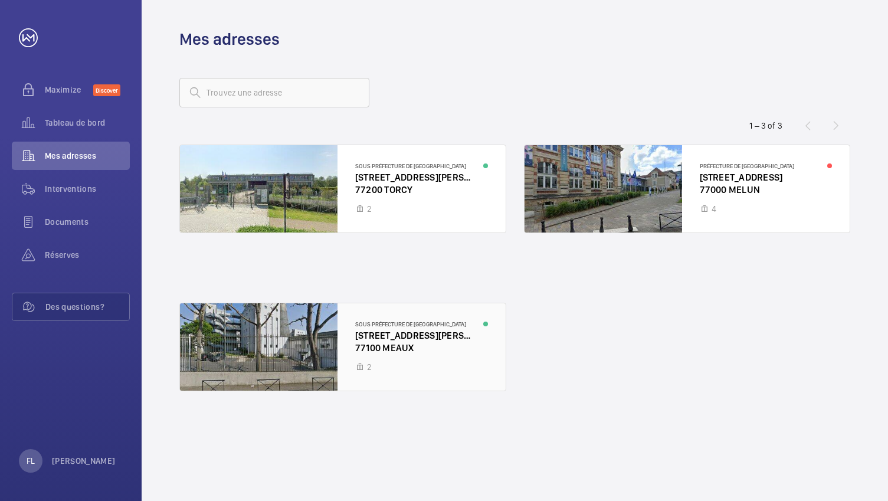
click at [402, 361] on div at bounding box center [343, 346] width 326 height 87
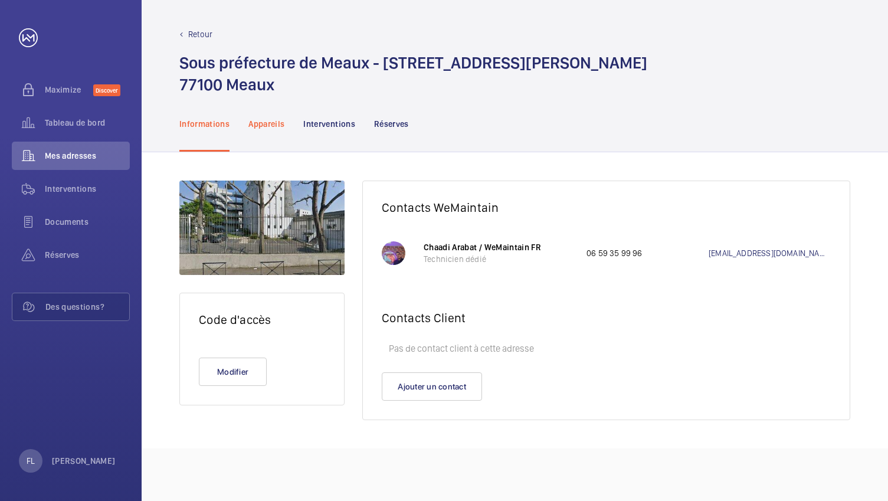
click at [255, 131] on div "Appareils" at bounding box center [266, 124] width 36 height 56
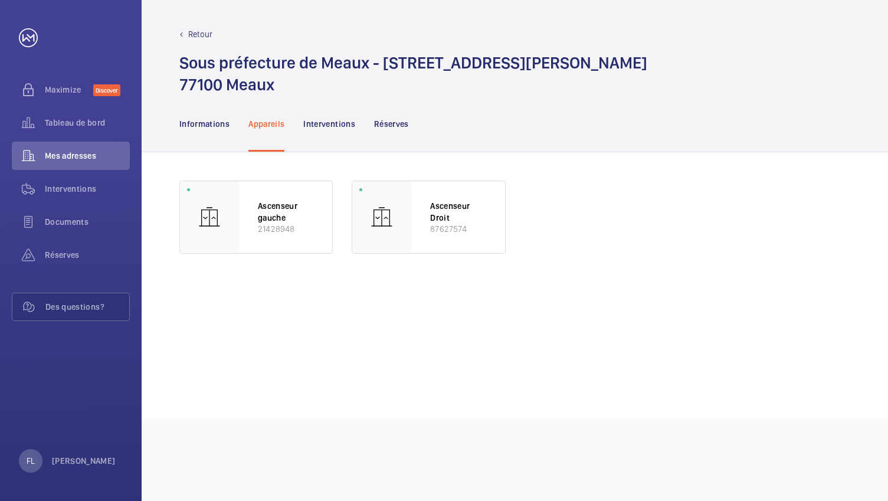
drag, startPoint x: 303, startPoint y: 232, endPoint x: 323, endPoint y: 284, distance: 55.7
click at [323, 284] on wm-front-async-data-loader "Ascenseur gauche 21428948 Ascenseur Droit 87627574" at bounding box center [514, 285] width 671 height 209
drag, startPoint x: 385, startPoint y: 61, endPoint x: 488, endPoint y: 63, distance: 103.2
click at [488, 63] on h1 "Sous préfecture de Meaux - [STREET_ADDRESS][PERSON_NAME]" at bounding box center [413, 74] width 468 height 44
drag, startPoint x: 481, startPoint y: 96, endPoint x: 467, endPoint y: 93, distance: 15.0
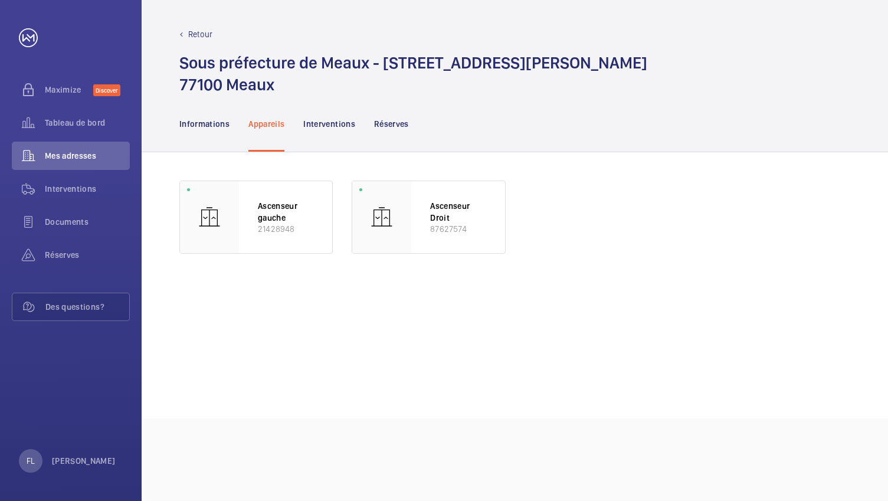
click at [482, 96] on div "Informations Appareils Interventions Réserves" at bounding box center [514, 124] width 671 height 56
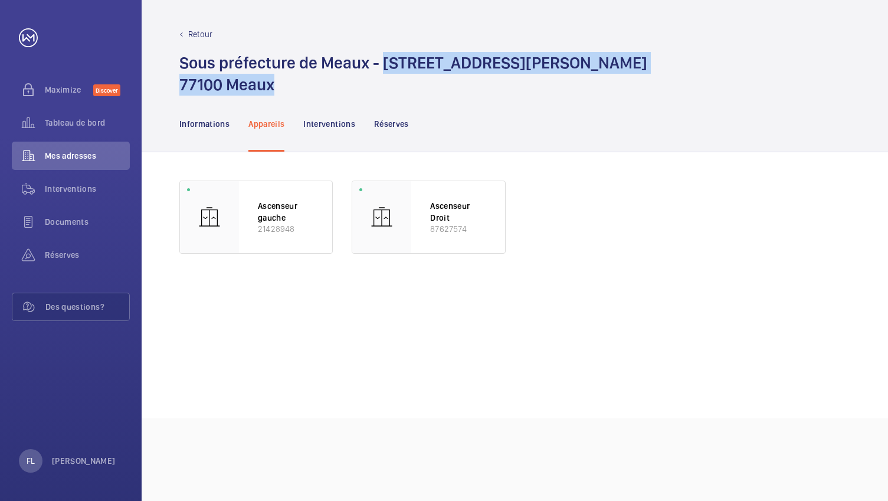
drag, startPoint x: 381, startPoint y: 60, endPoint x: 403, endPoint y: 90, distance: 38.0
click at [403, 90] on h1 "Sous préfecture de Meaux - [STREET_ADDRESS][PERSON_NAME]" at bounding box center [413, 74] width 468 height 44
copy h1 "[STREET_ADDRESS][PERSON_NAME]"
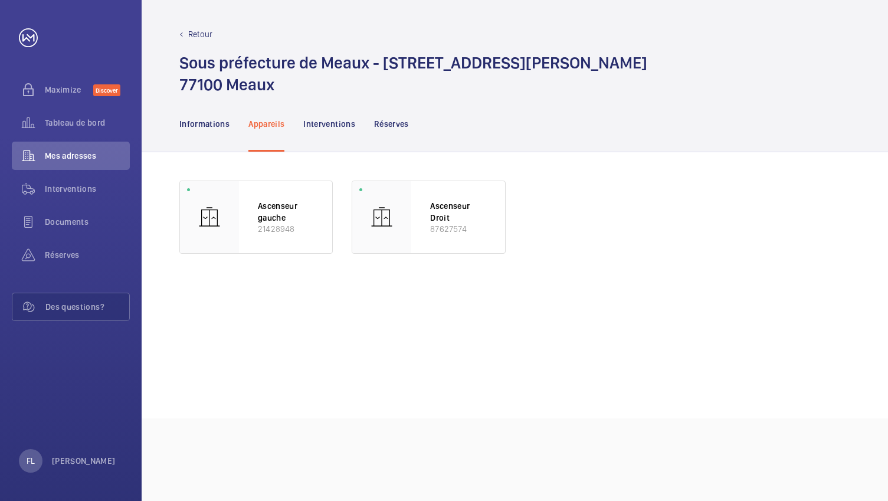
click at [619, 152] on div "Informations Appareils Interventions Réserves" at bounding box center [515, 124] width 746 height 57
click at [188, 32] on div "Retour" at bounding box center [514, 34] width 671 height 12
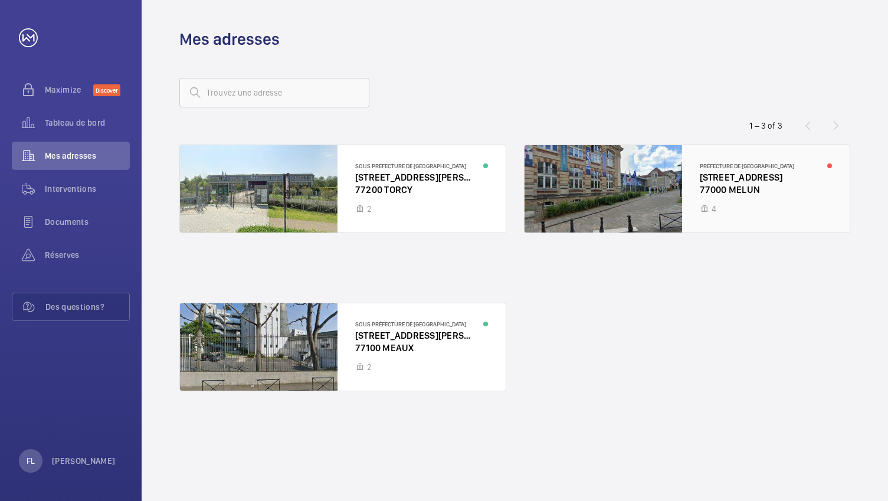
click at [754, 188] on div at bounding box center [687, 188] width 326 height 87
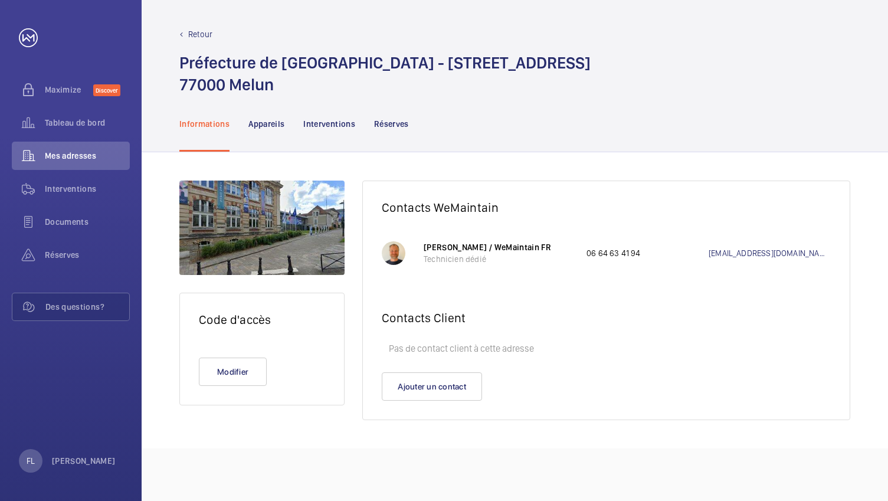
drag, startPoint x: 409, startPoint y: 64, endPoint x: 594, endPoint y: 55, distance: 184.8
click at [594, 55] on div "Préfecture de [GEOGRAPHIC_DATA] - [STREET_ADDRESS]" at bounding box center [514, 74] width 671 height 44
copy h1 "[STREET_ADDRESS]"
click at [272, 128] on p "Appareils" at bounding box center [266, 124] width 36 height 12
